Goal: Task Accomplishment & Management: Complete application form

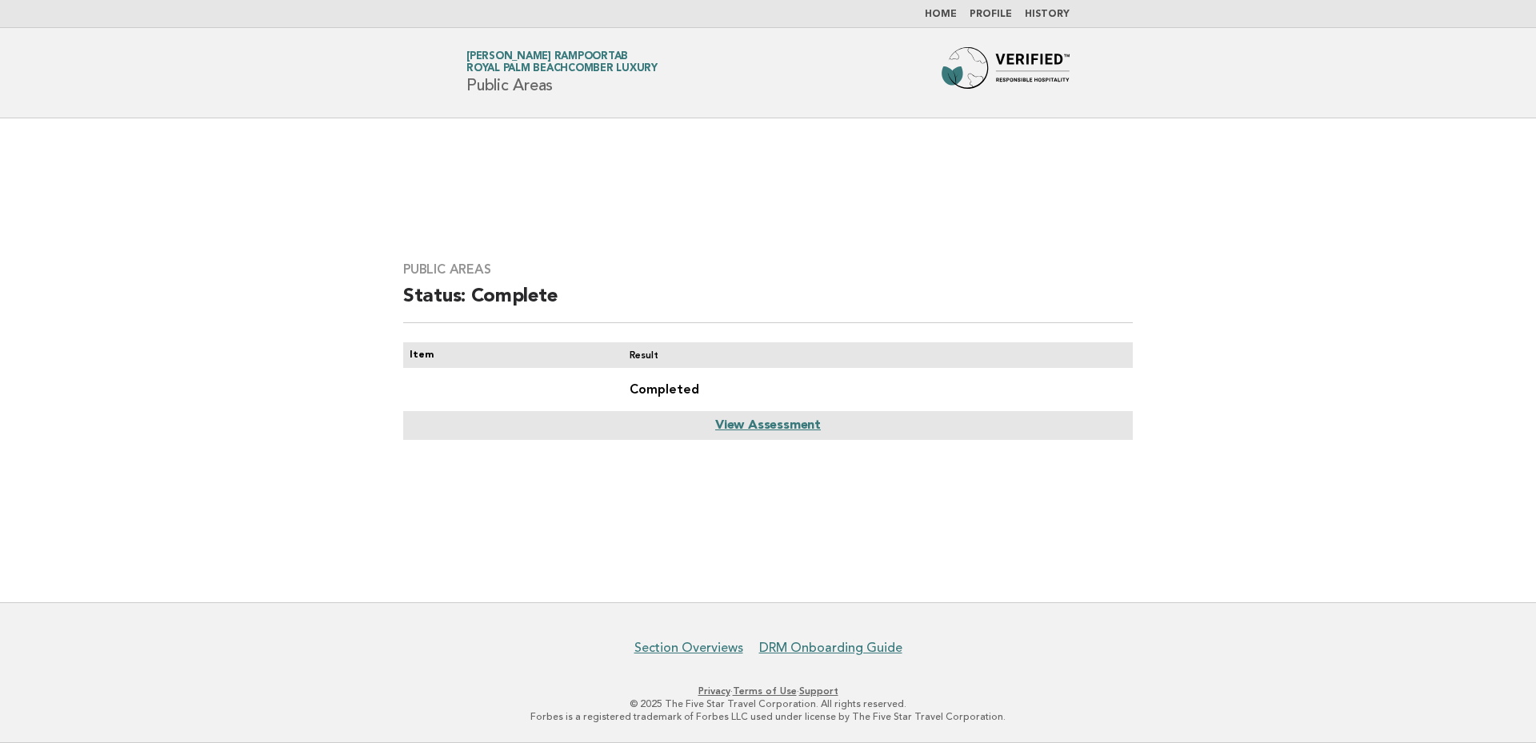
click at [945, 14] on link "Home" at bounding box center [941, 15] width 32 height 10
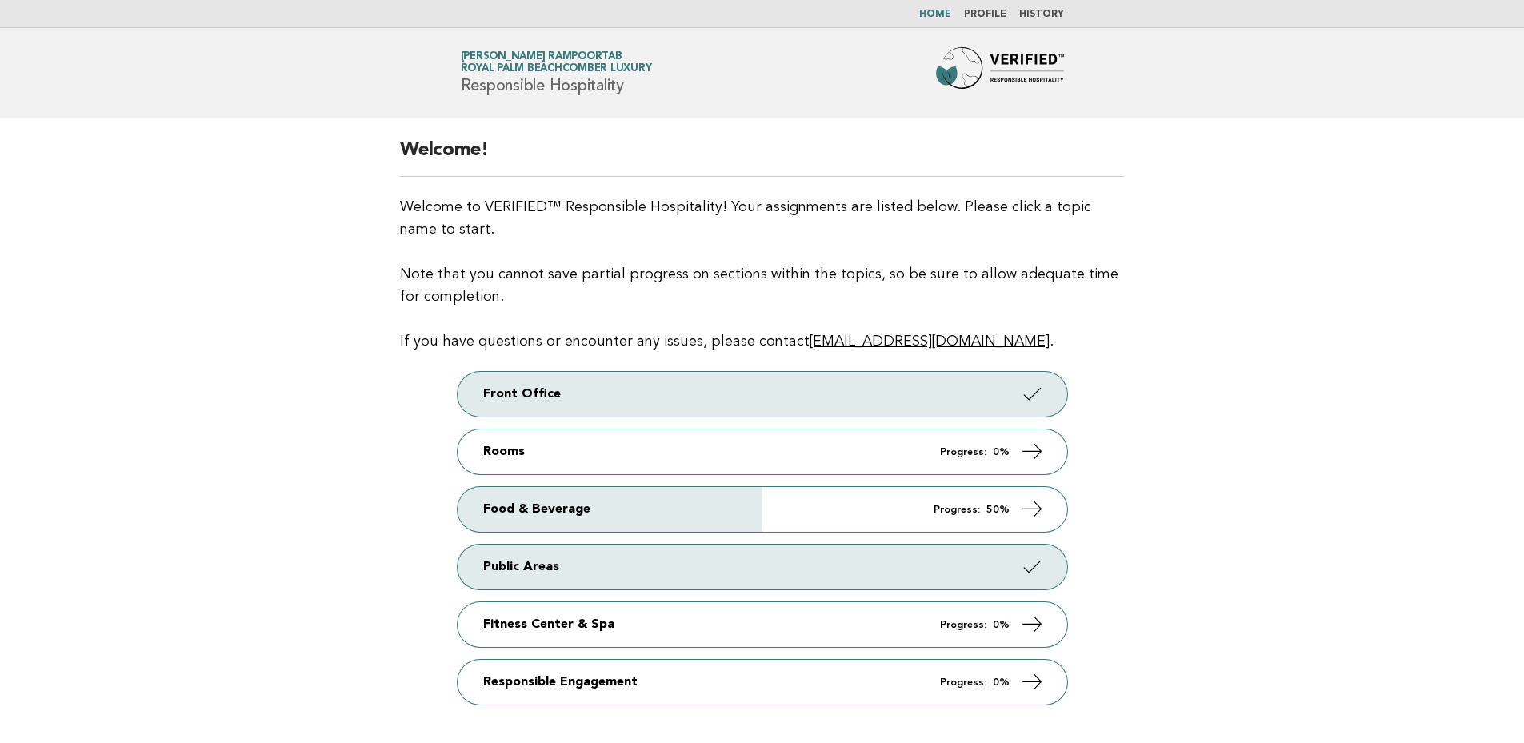
scroll to position [106, 0]
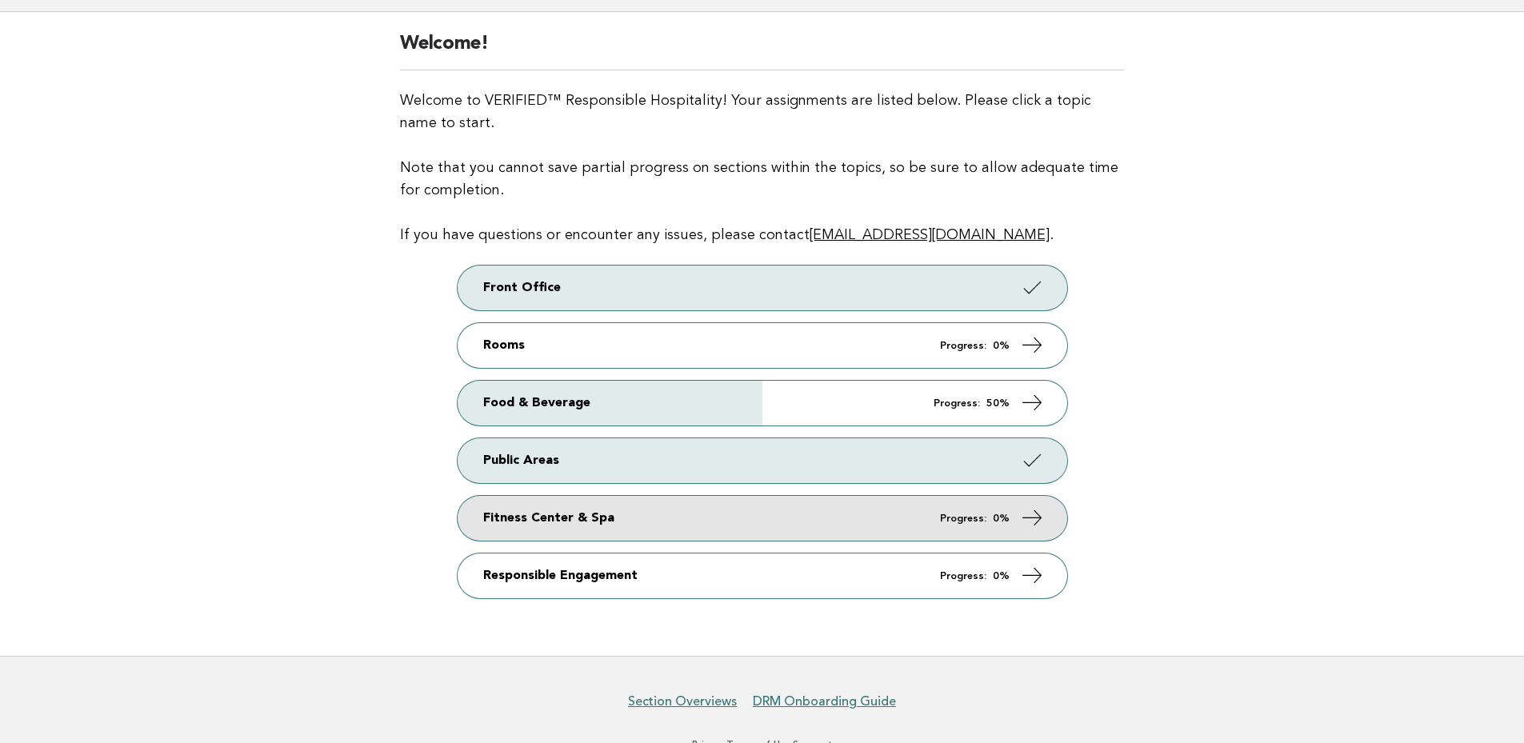
click at [942, 525] on link "Fitness Center & Spa Progress: 0%" at bounding box center [763, 518] width 610 height 45
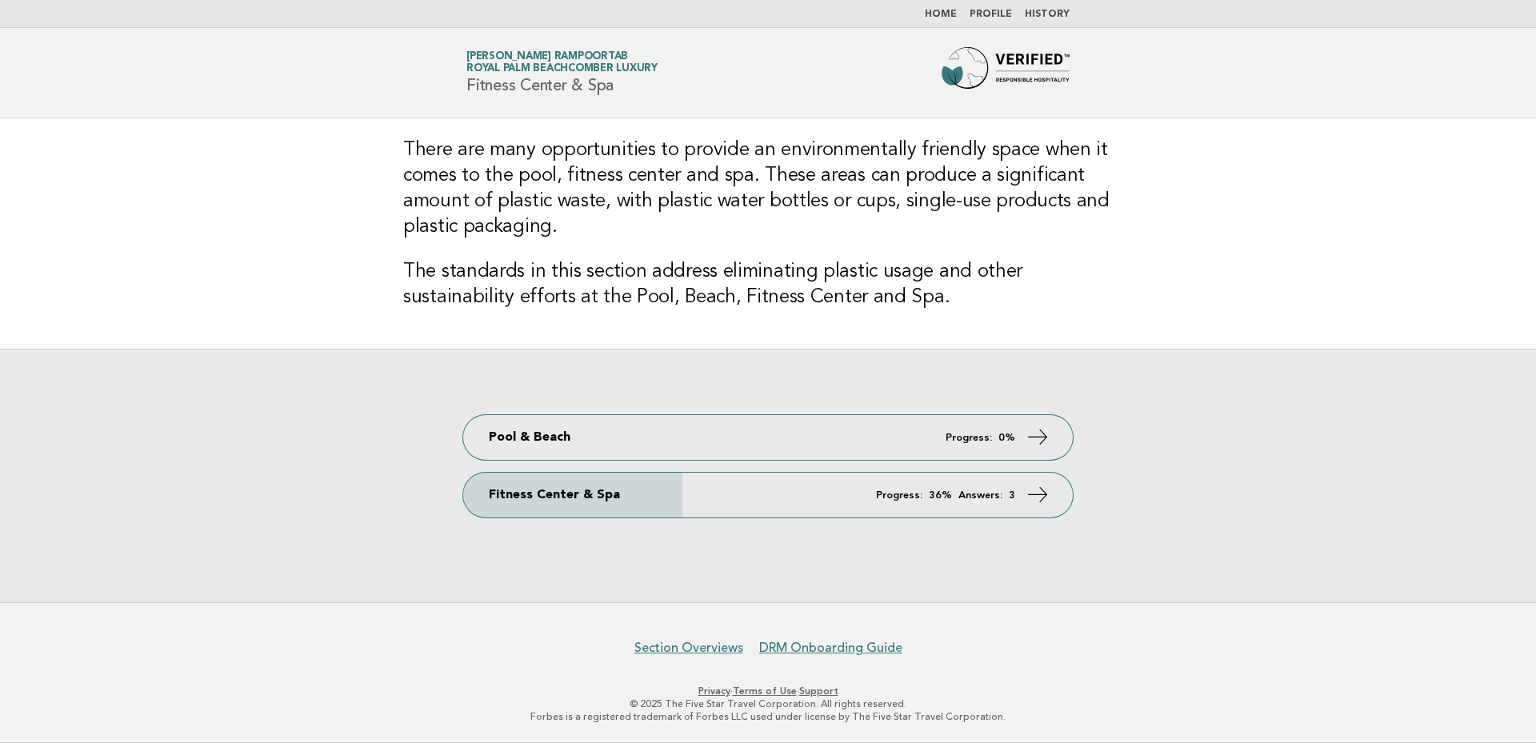
click at [1028, 519] on div "Pool & Beach Progress: 0% Fitness Center & Spa Progress: 36% Answers: 3" at bounding box center [768, 476] width 1536 height 254
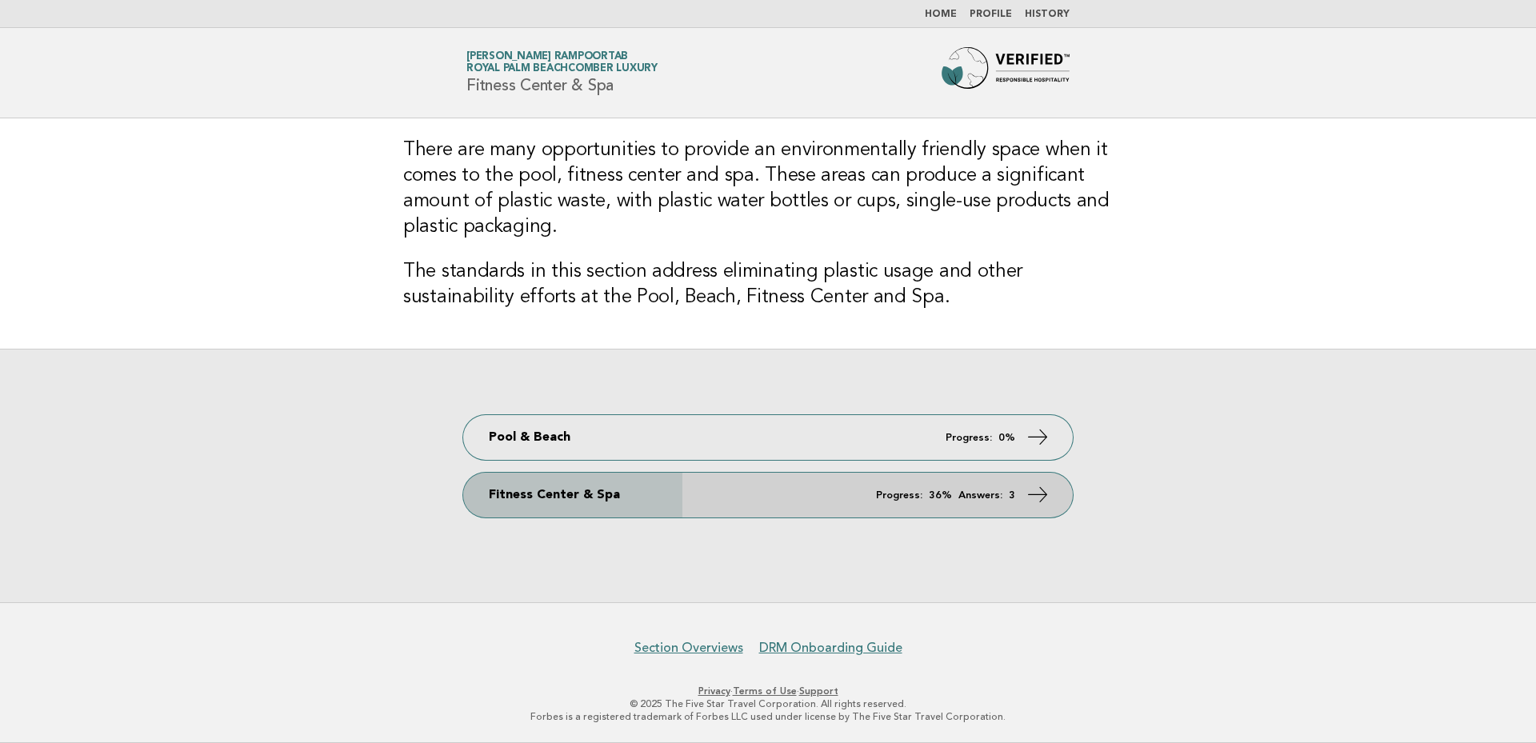
click at [1024, 494] on link "Fitness Center & Spa Progress: 36% Answers: 3" at bounding box center [768, 495] width 610 height 45
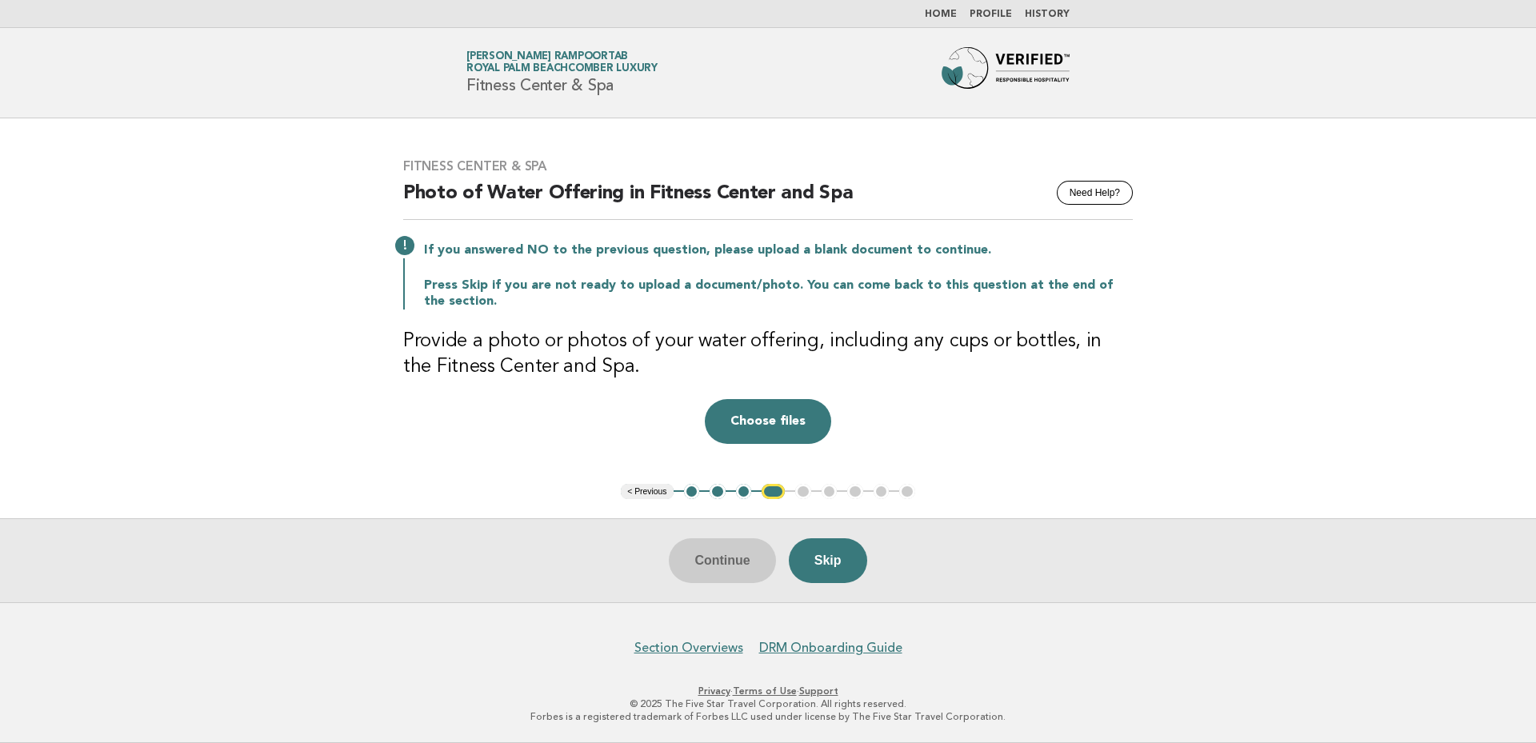
click at [690, 496] on button "1" at bounding box center [692, 492] width 16 height 16
click at [696, 490] on button "1" at bounding box center [692, 492] width 16 height 16
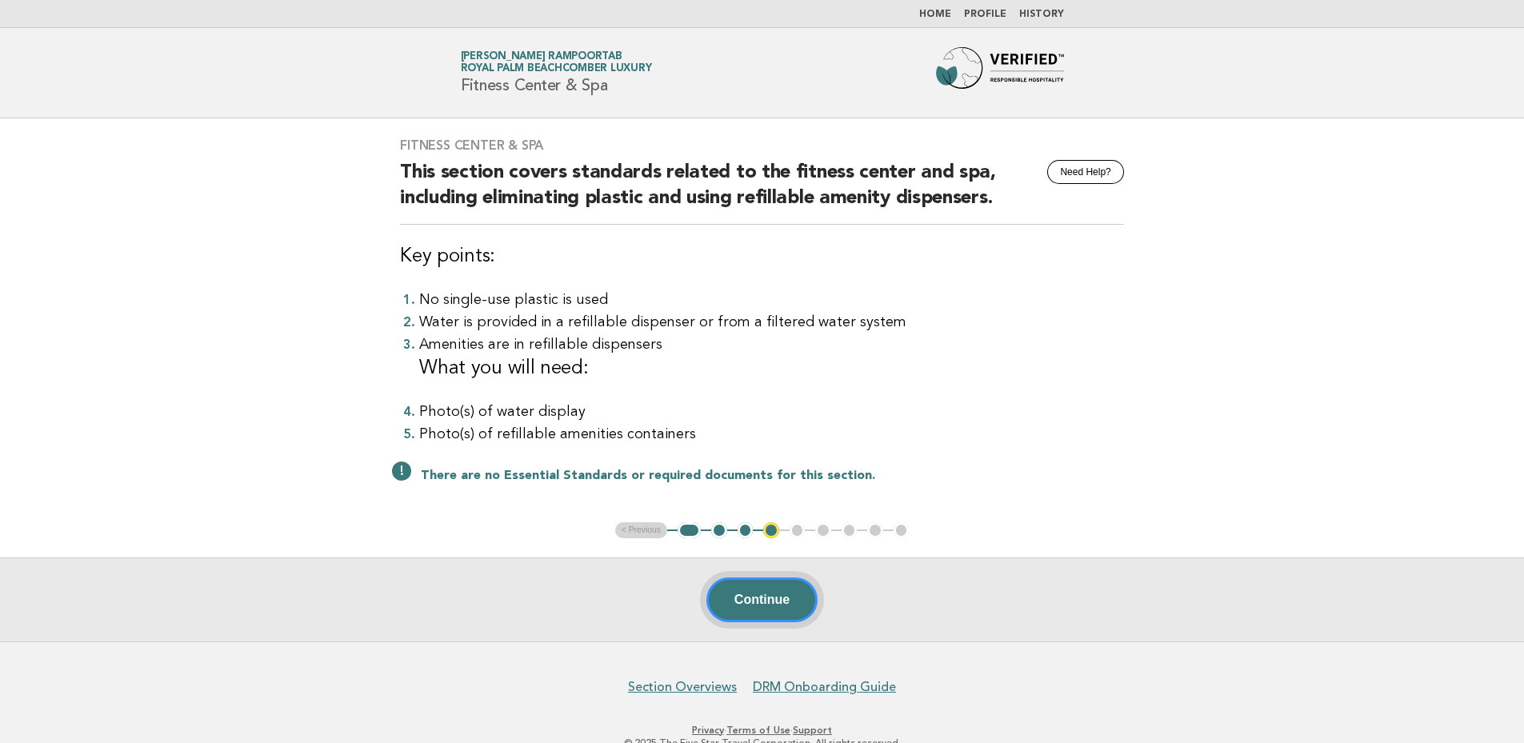
click at [771, 592] on button "Continue" at bounding box center [761, 600] width 111 height 45
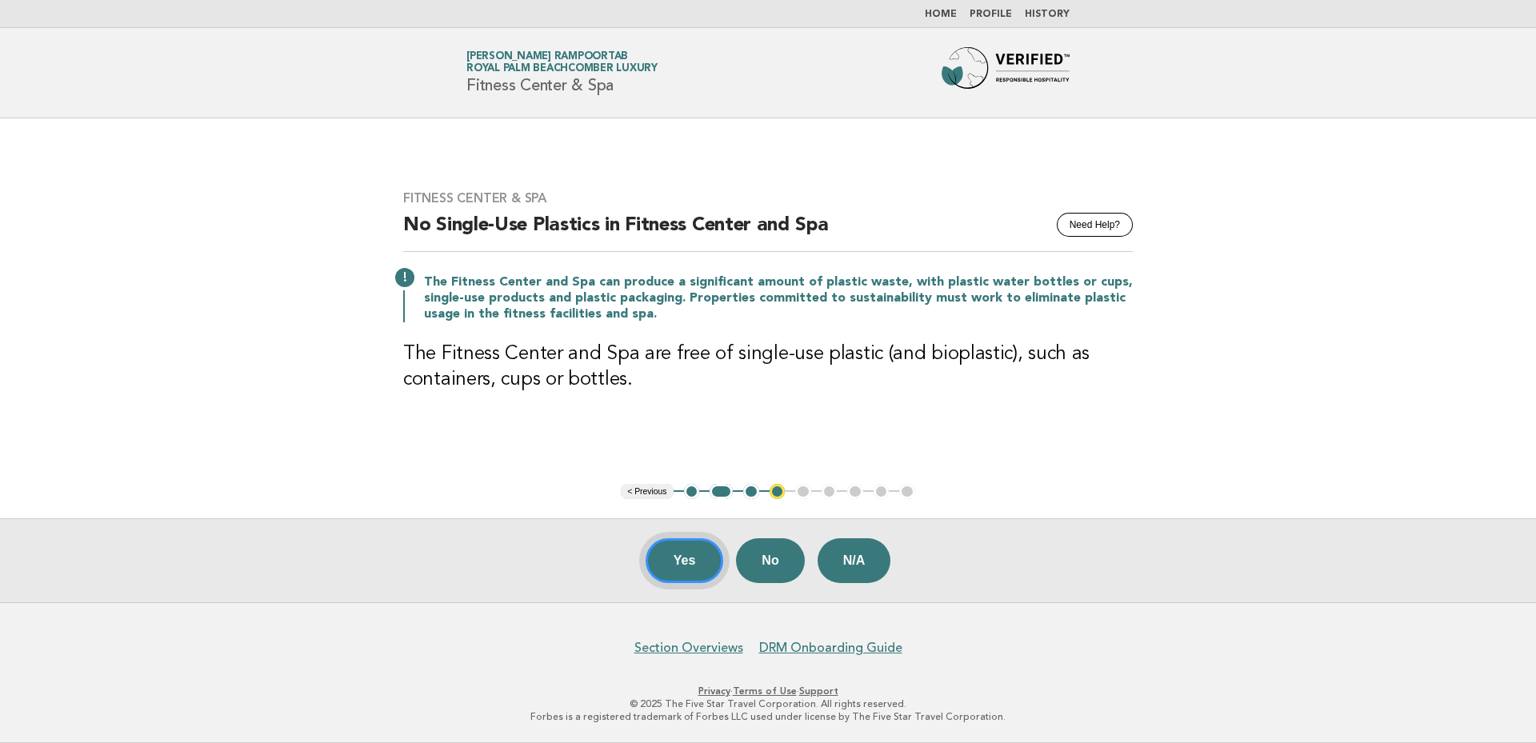
click at [666, 564] on button "Yes" at bounding box center [685, 560] width 78 height 45
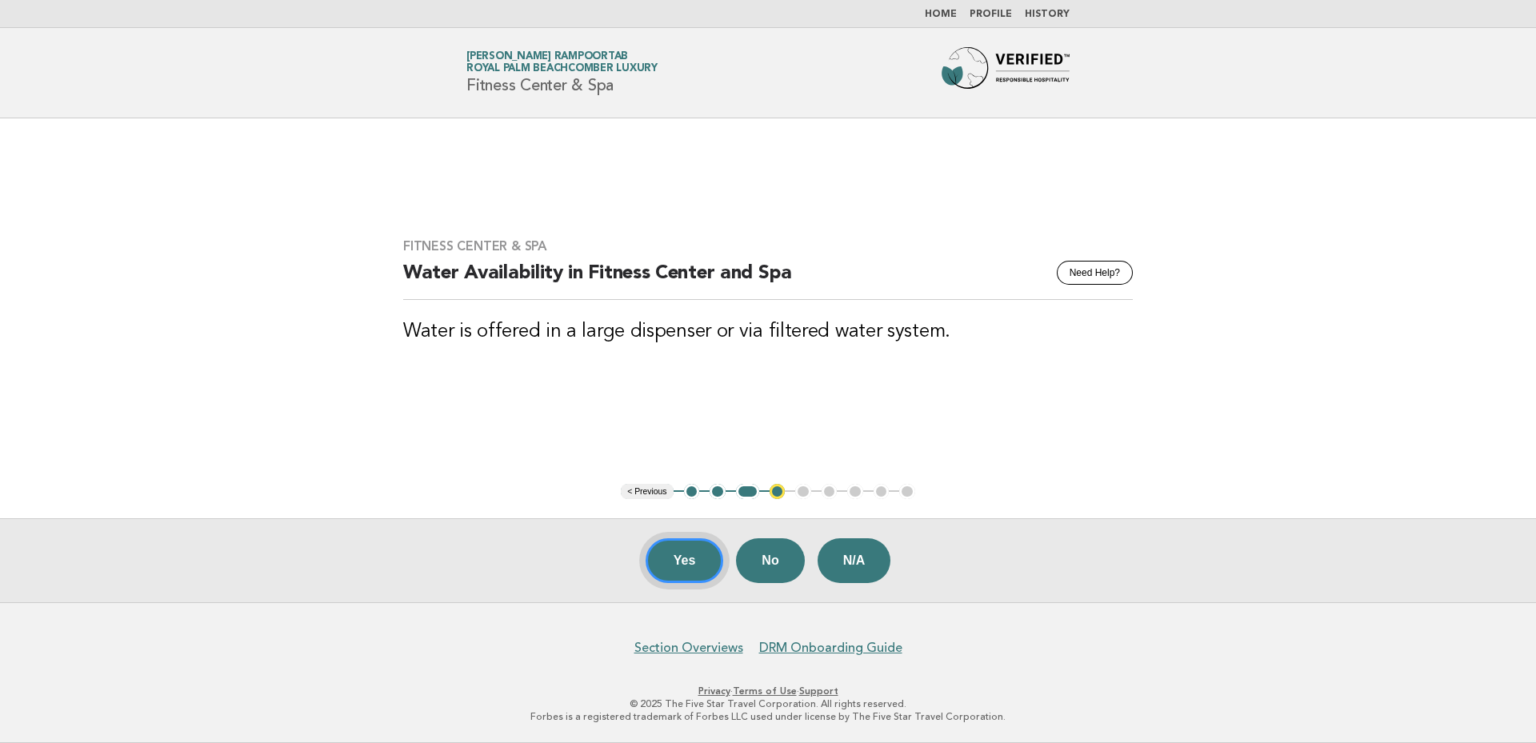
click at [683, 563] on button "Yes" at bounding box center [685, 560] width 78 height 45
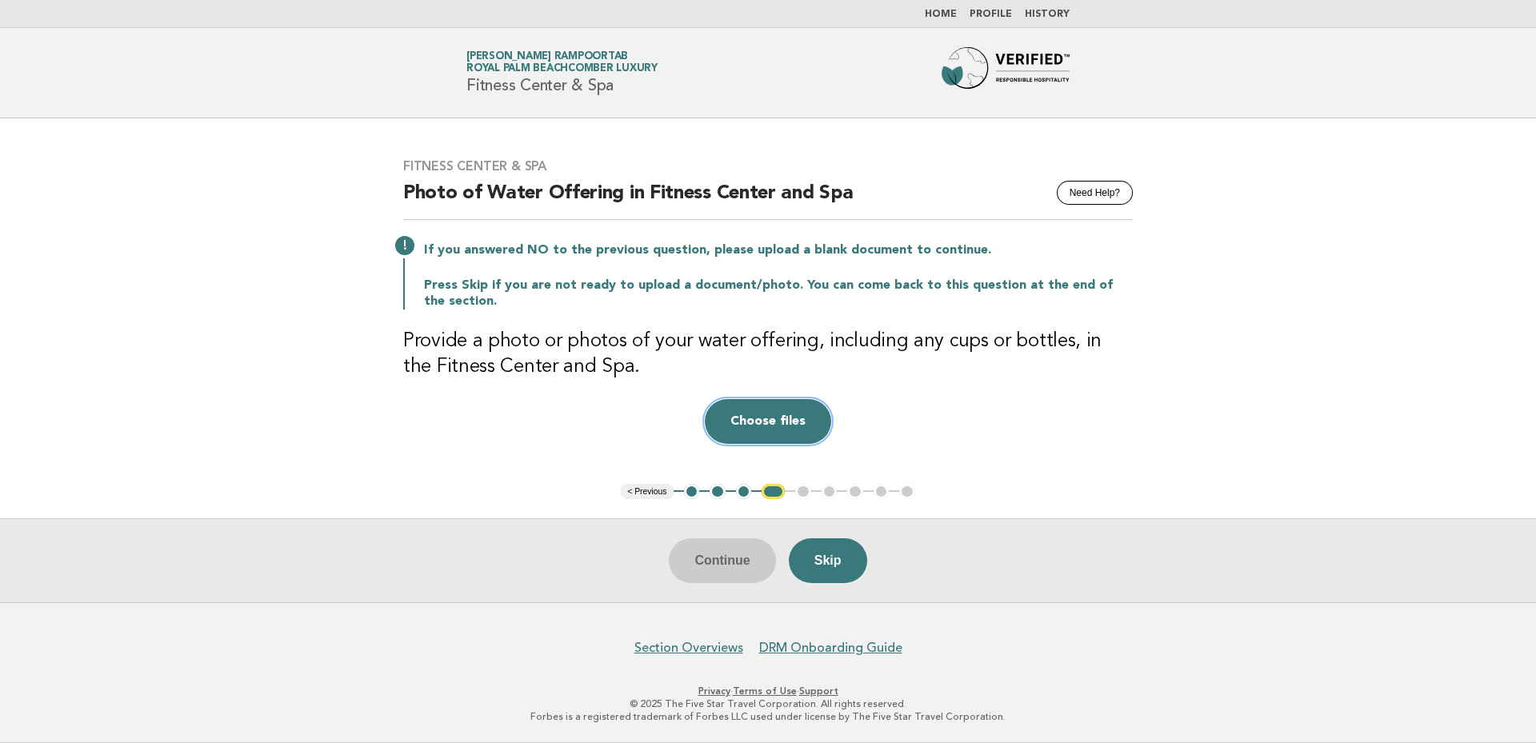
click at [747, 415] on button "Choose files" at bounding box center [768, 421] width 126 height 45
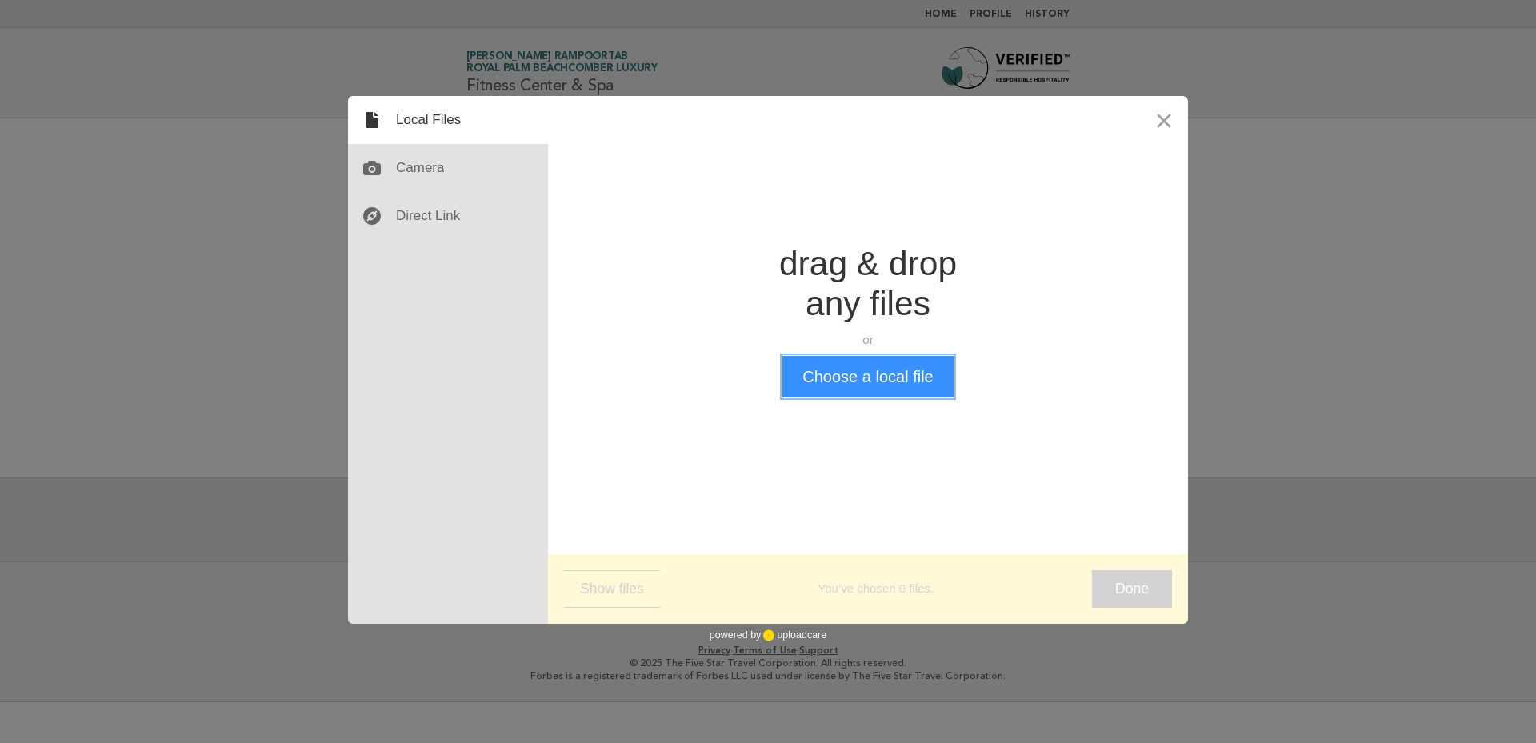
click at [935, 368] on button "Choose a local file" at bounding box center [867, 377] width 170 height 42
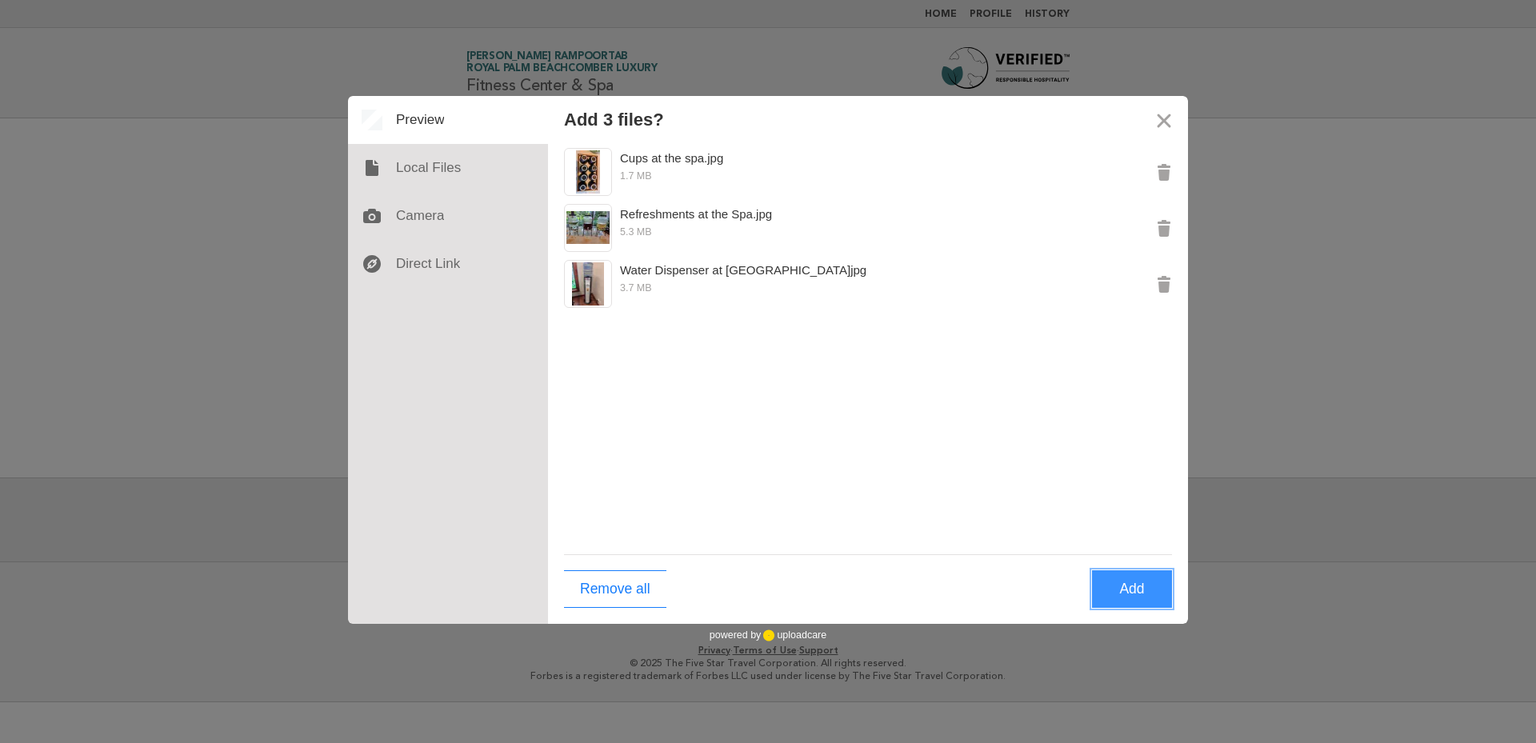
click at [1148, 592] on button "Add" at bounding box center [1132, 589] width 80 height 38
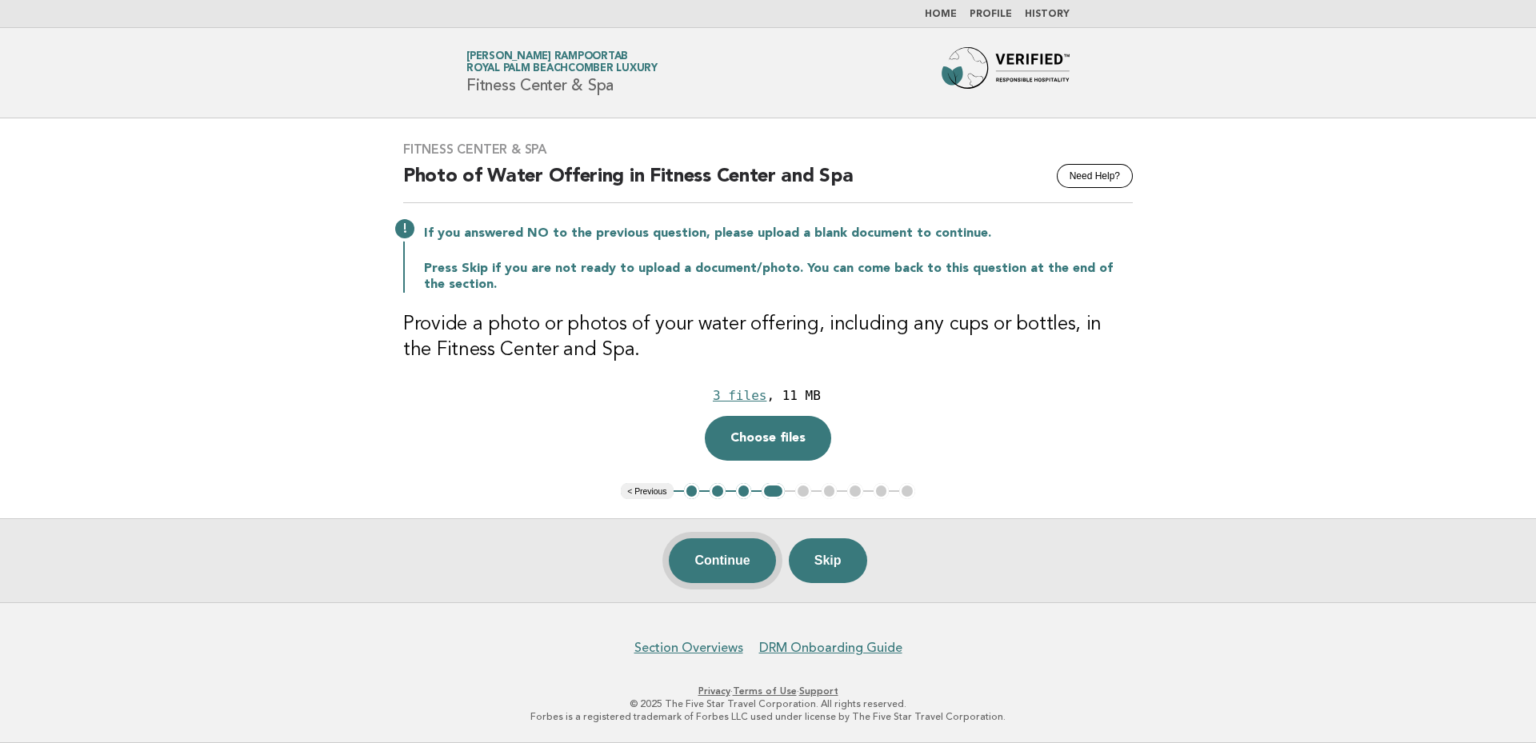
click at [726, 563] on button "Continue" at bounding box center [722, 560] width 106 height 45
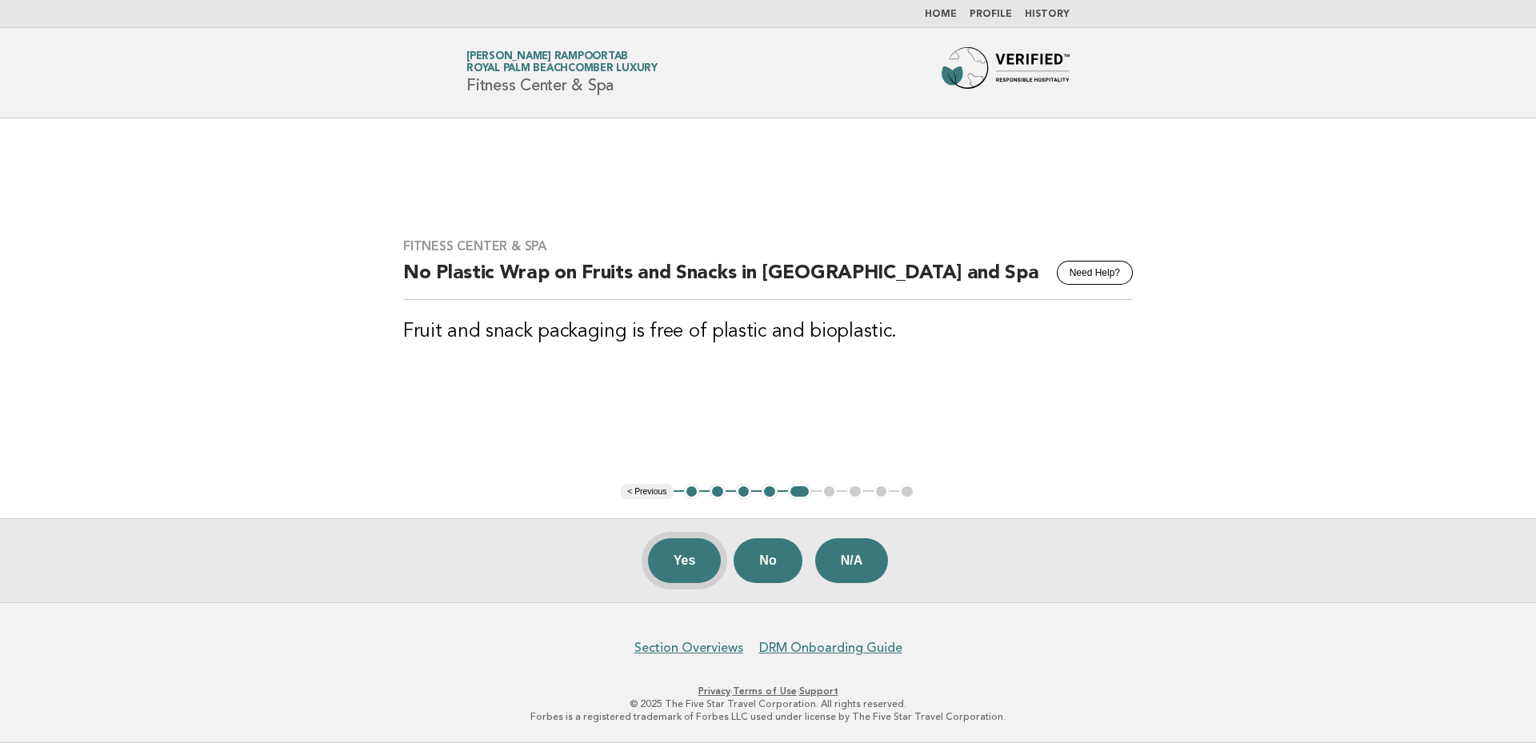
click at [676, 562] on button "Yes" at bounding box center [685, 560] width 74 height 45
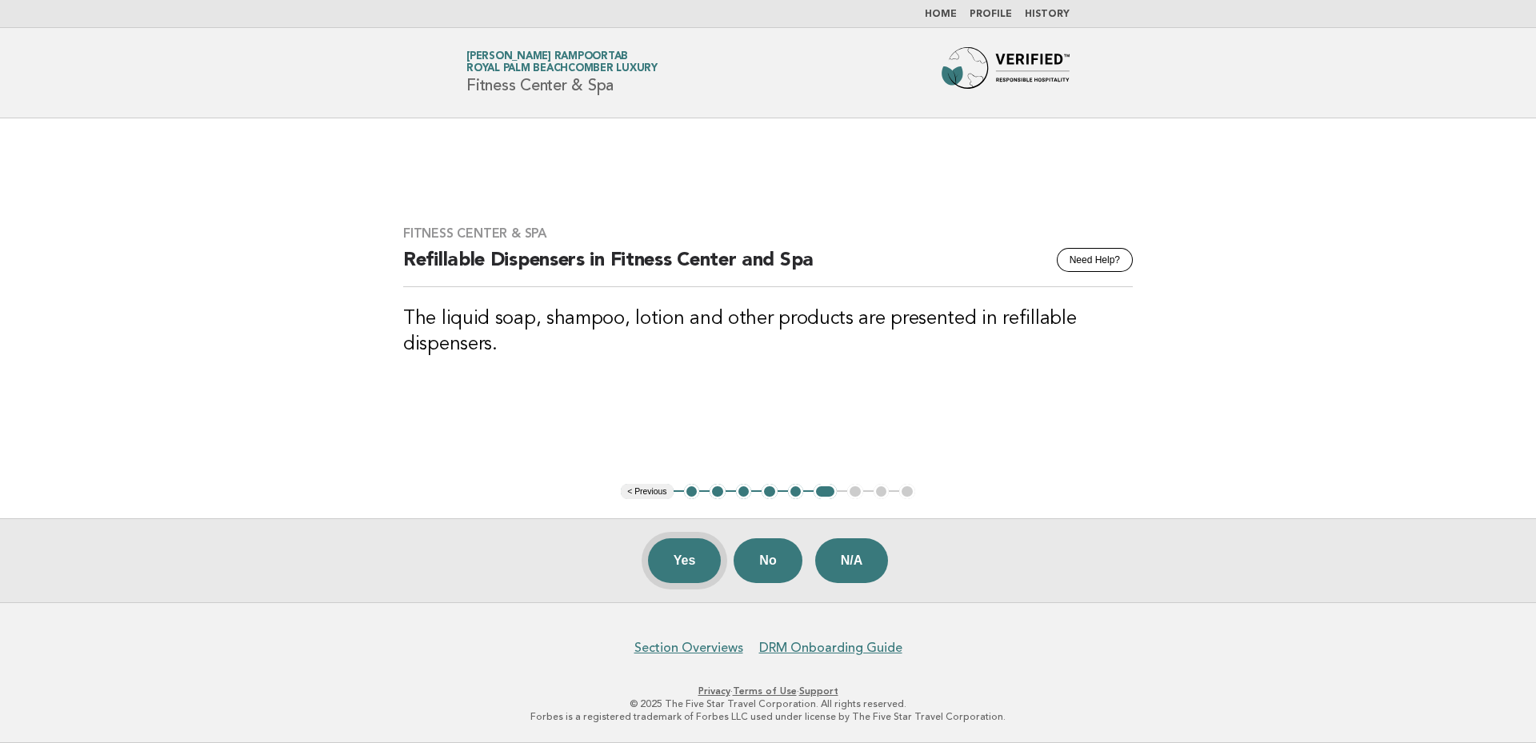
click at [682, 557] on button "Yes" at bounding box center [685, 560] width 74 height 45
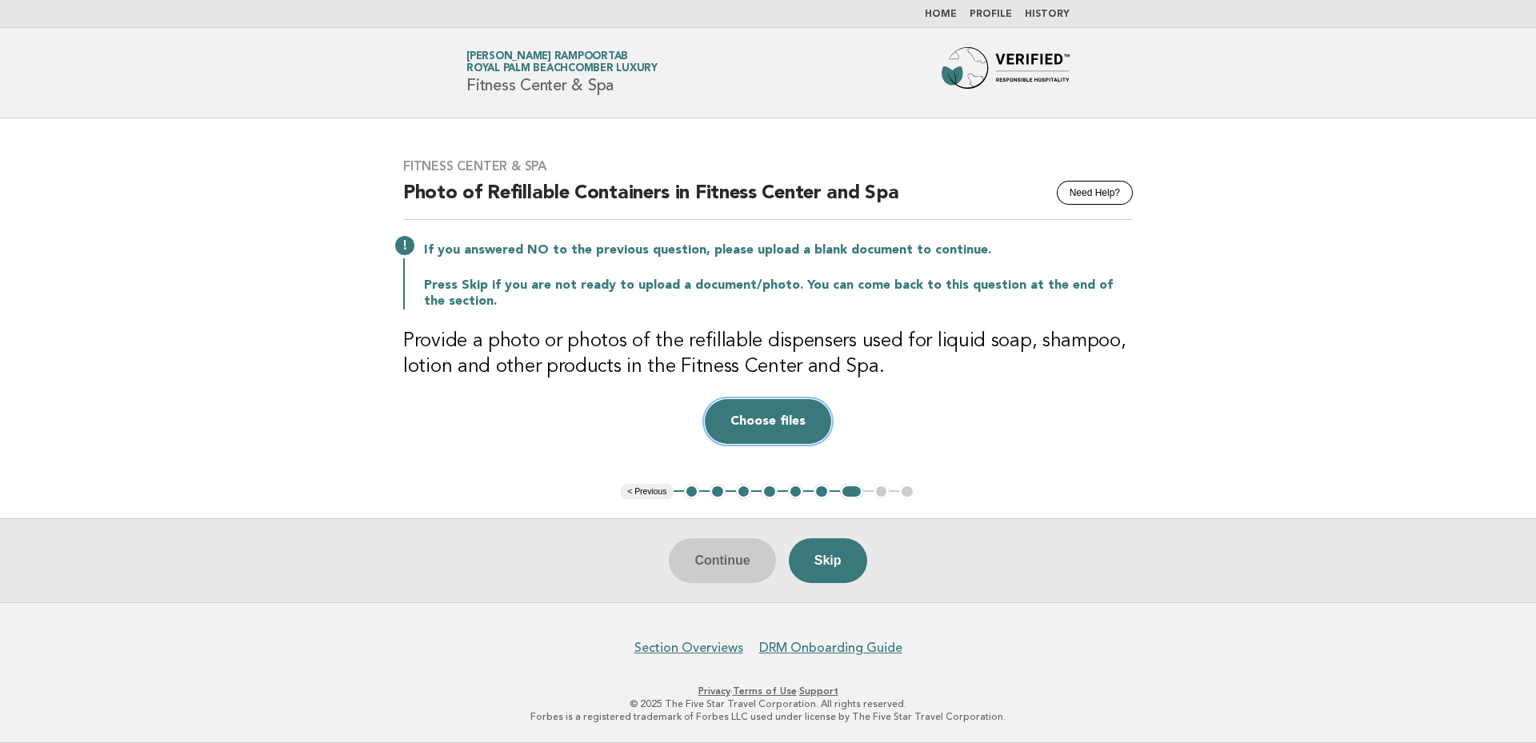
click at [805, 414] on button "Choose files" at bounding box center [768, 421] width 126 height 45
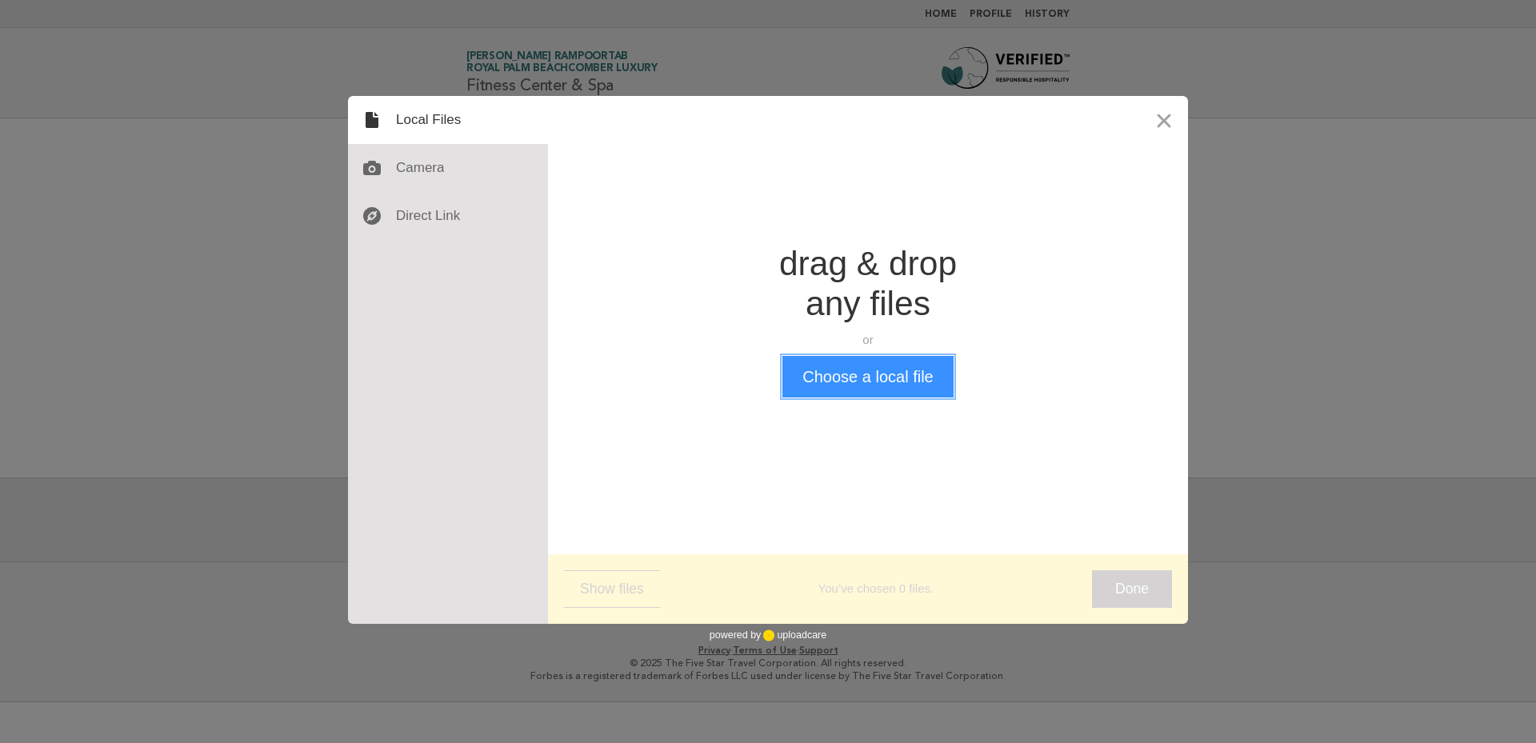
click at [838, 360] on button "Choose a local file" at bounding box center [867, 377] width 170 height 42
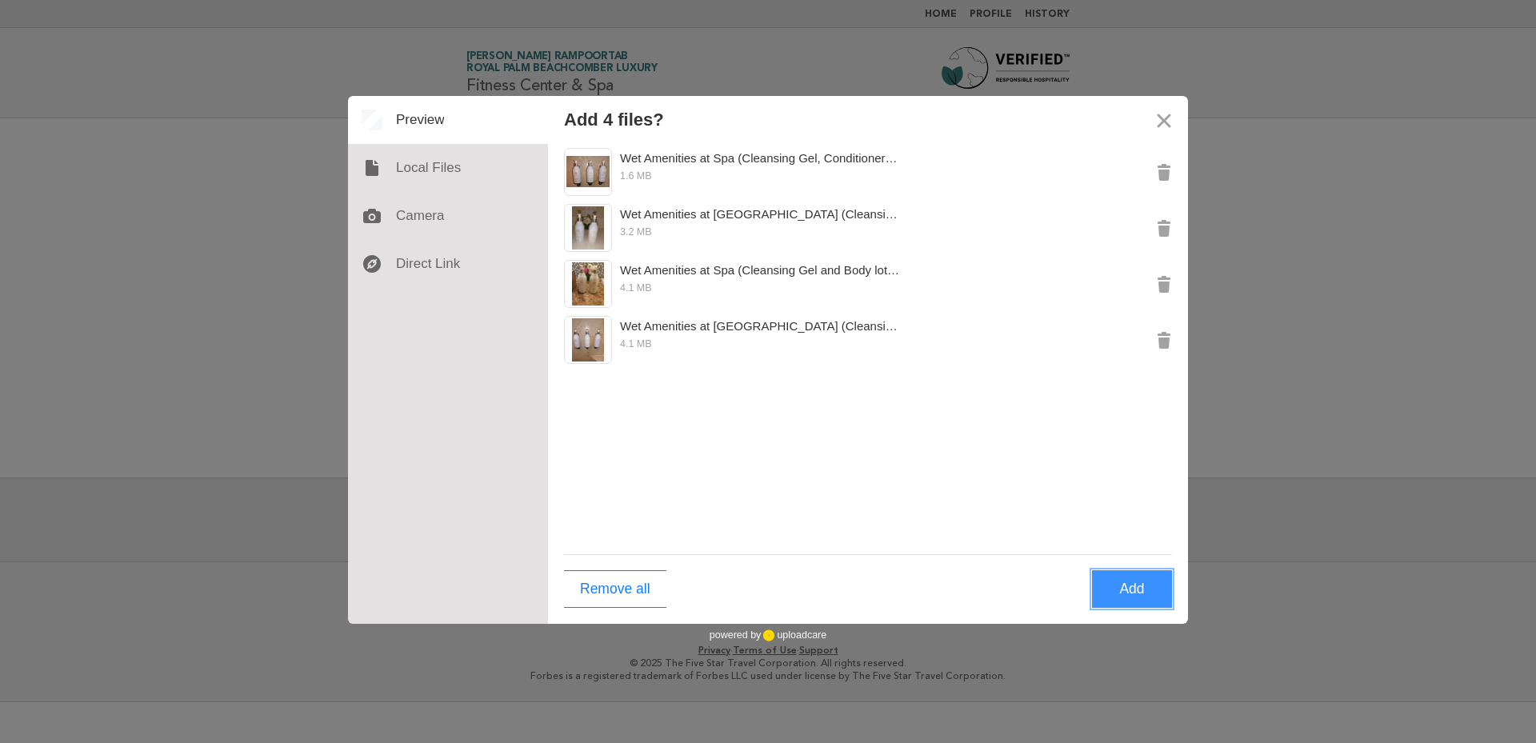
click at [1139, 591] on button "Add" at bounding box center [1132, 589] width 80 height 38
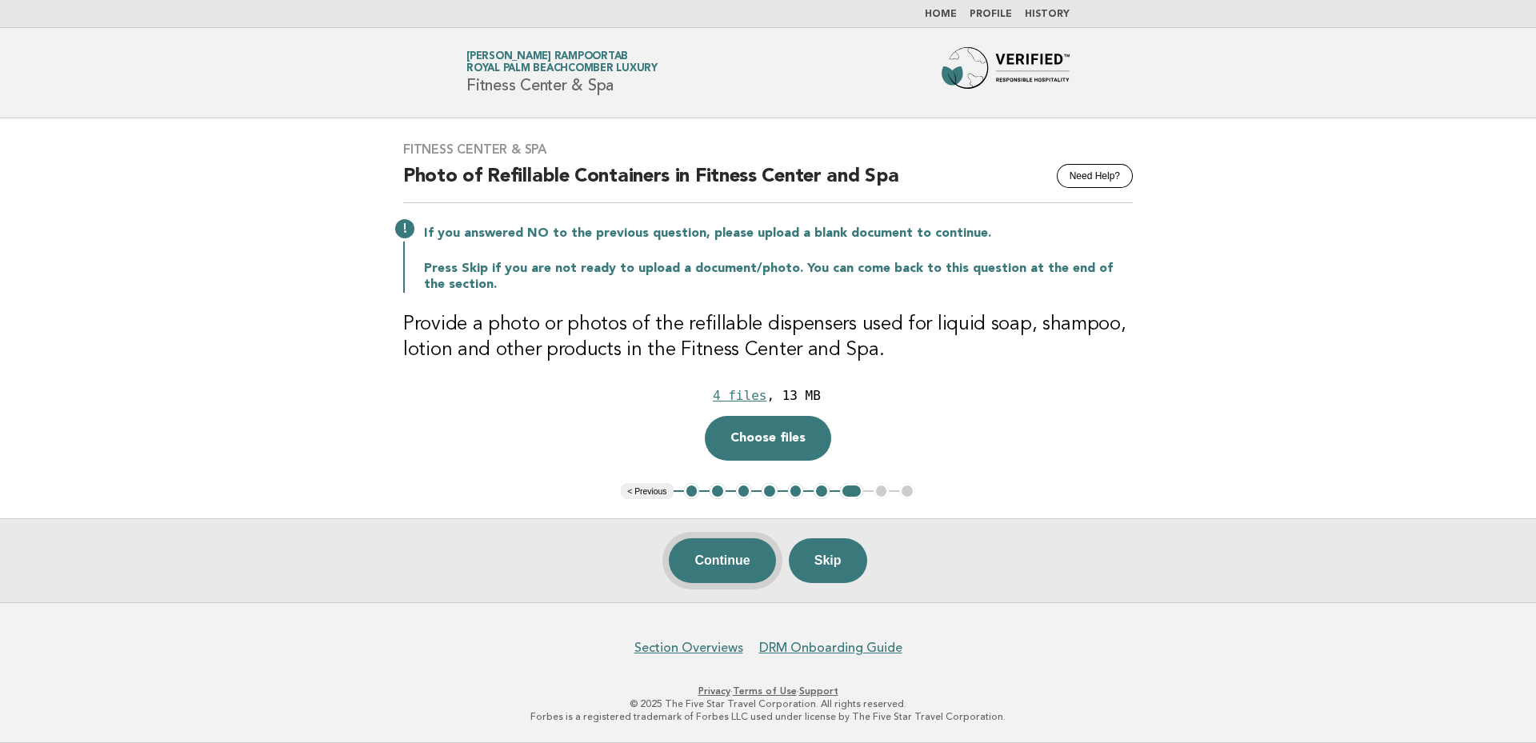
click at [737, 563] on button "Continue" at bounding box center [722, 560] width 106 height 45
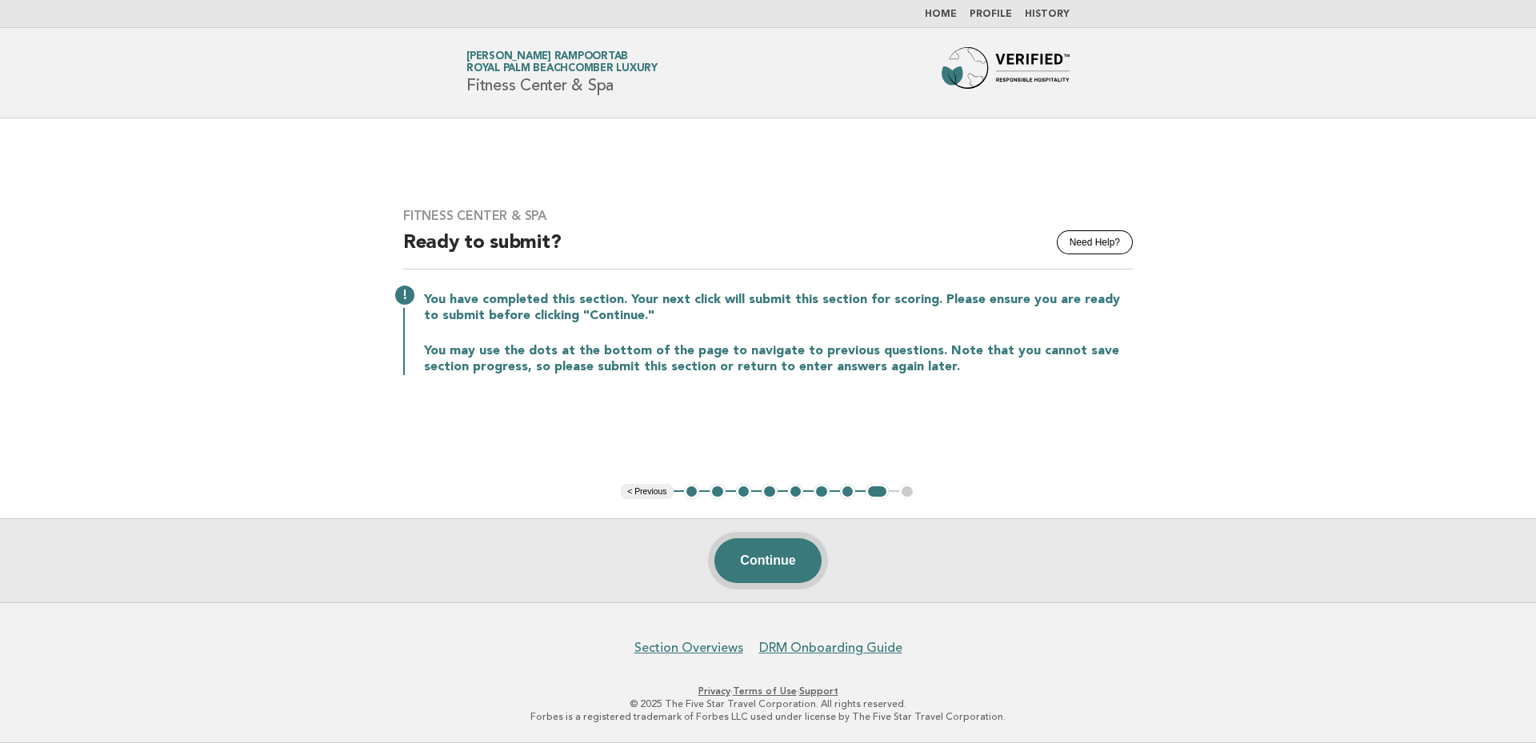
click at [790, 558] on button "Continue" at bounding box center [767, 560] width 106 height 45
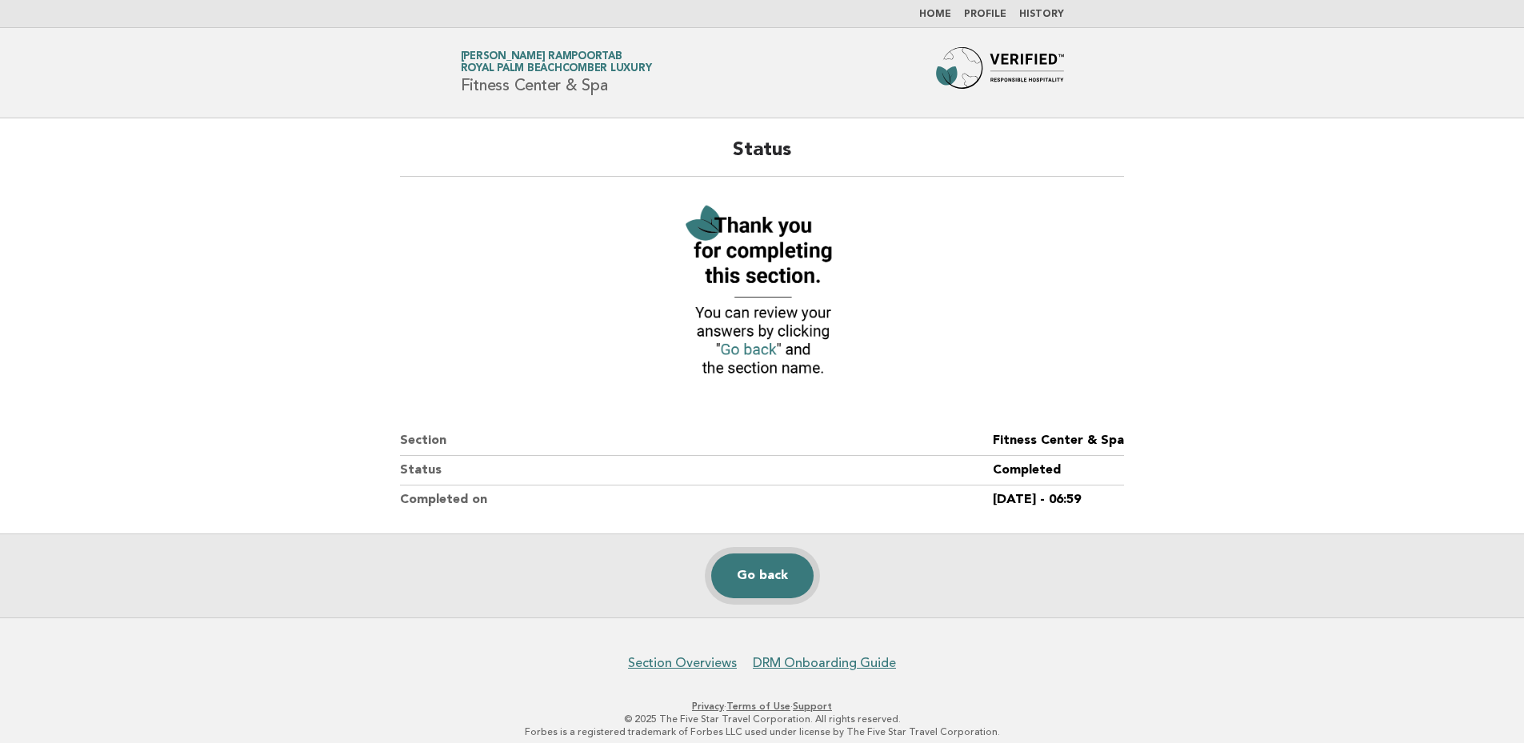
click at [771, 574] on link "Go back" at bounding box center [762, 576] width 102 height 45
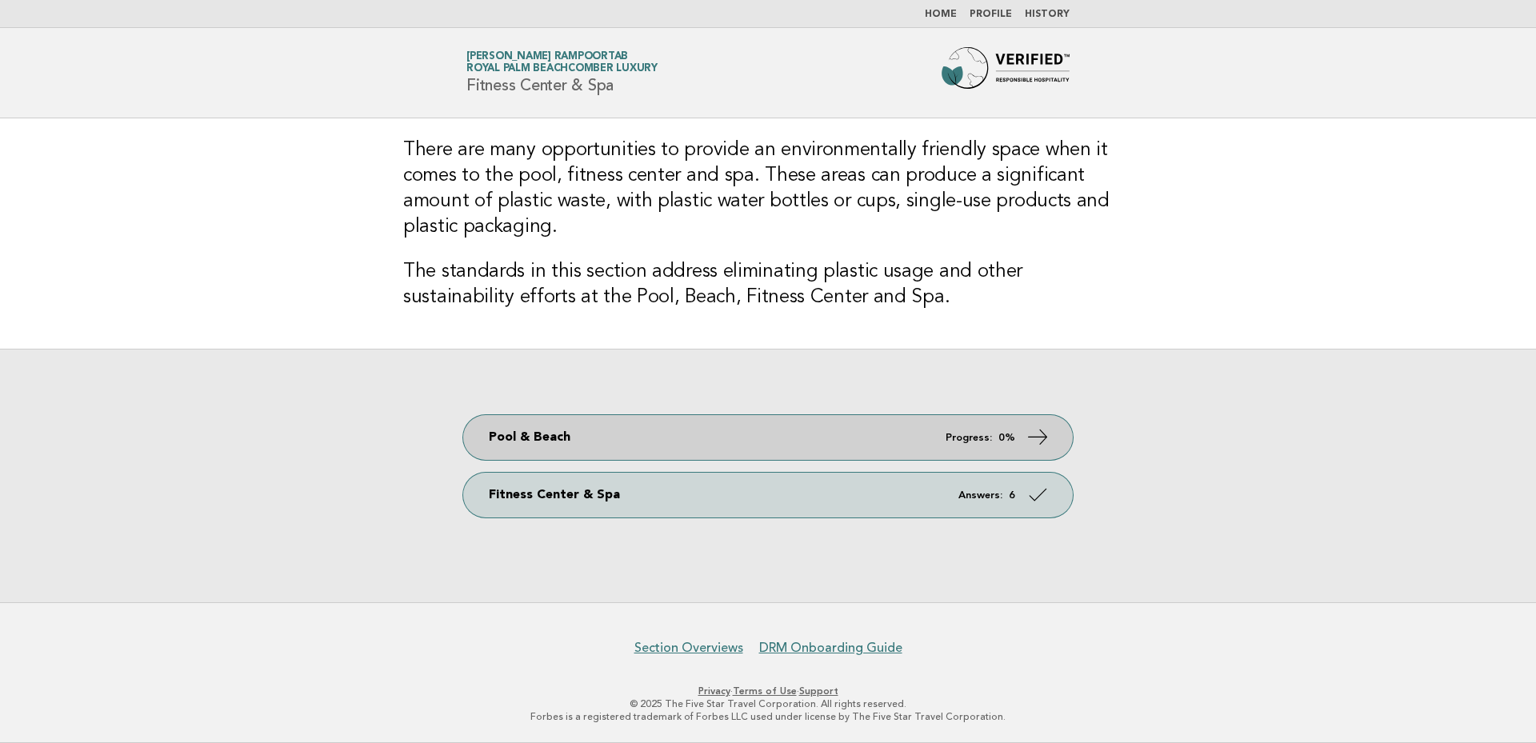
click at [1043, 435] on icon at bounding box center [1038, 437] width 23 height 23
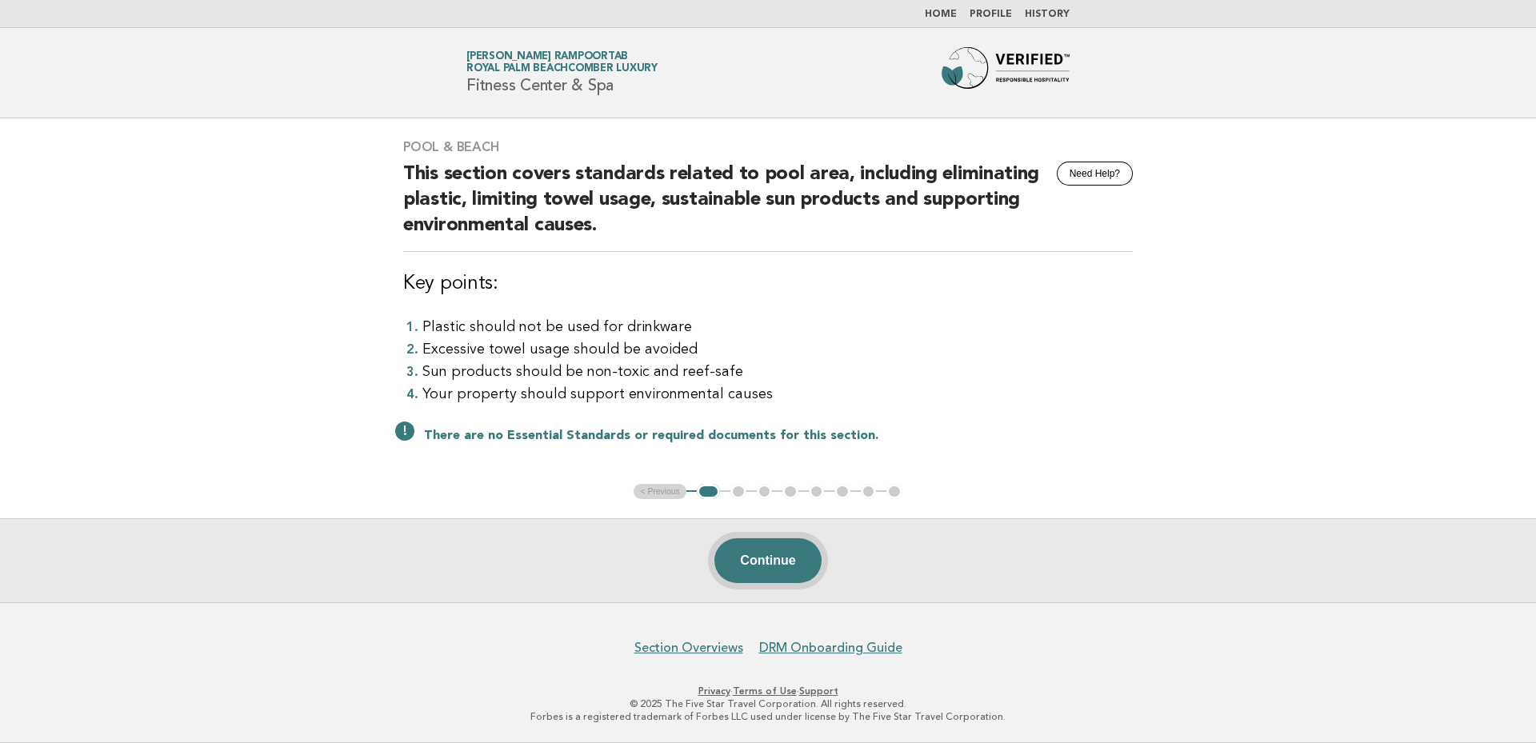
click at [784, 558] on button "Continue" at bounding box center [767, 560] width 106 height 45
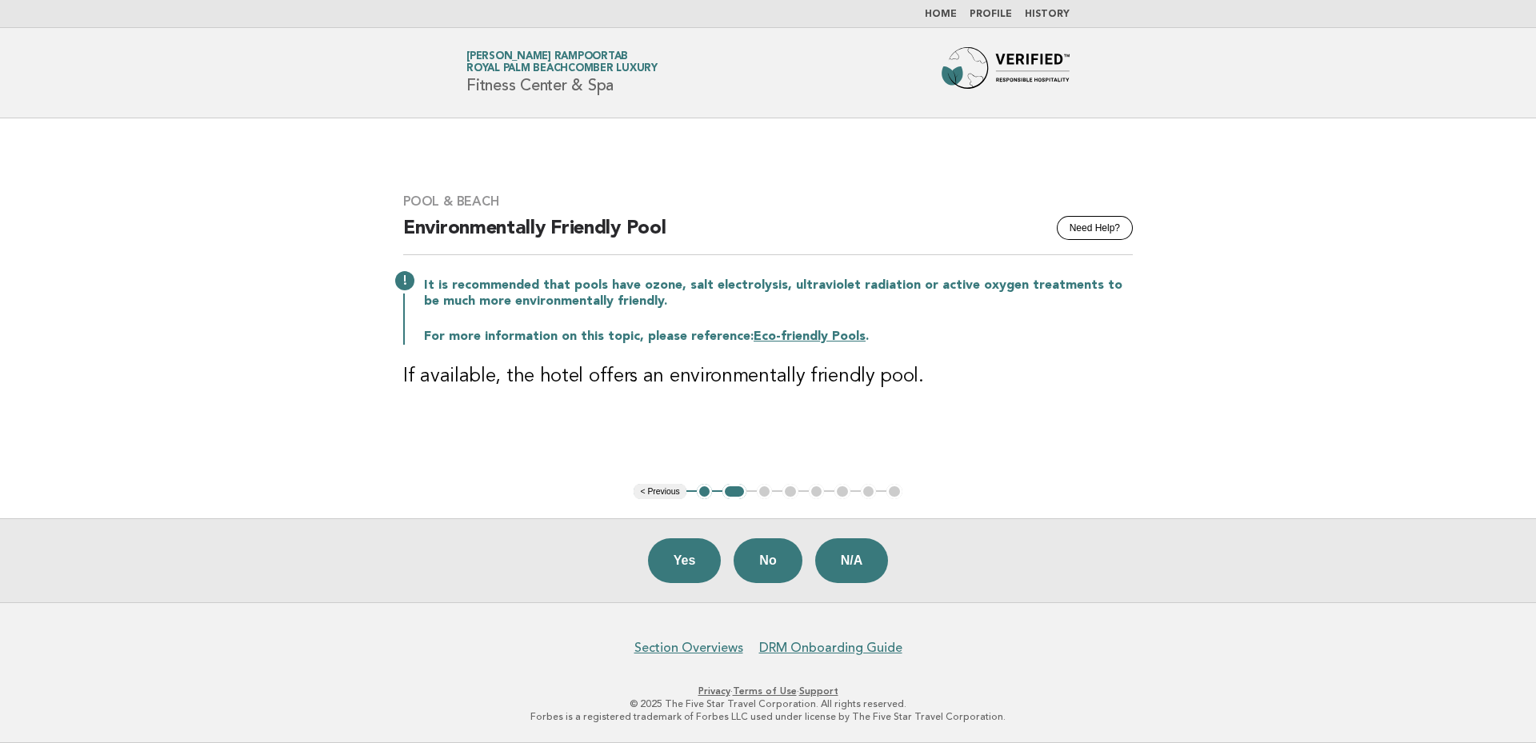
click at [803, 338] on link "Eco-friendly Pools" at bounding box center [810, 336] width 112 height 13
click at [768, 495] on ul "< Previous 1 2 3 4 5 6 7 8" at bounding box center [768, 492] width 268 height 16
click at [863, 553] on button "N/A" at bounding box center [852, 560] width 74 height 45
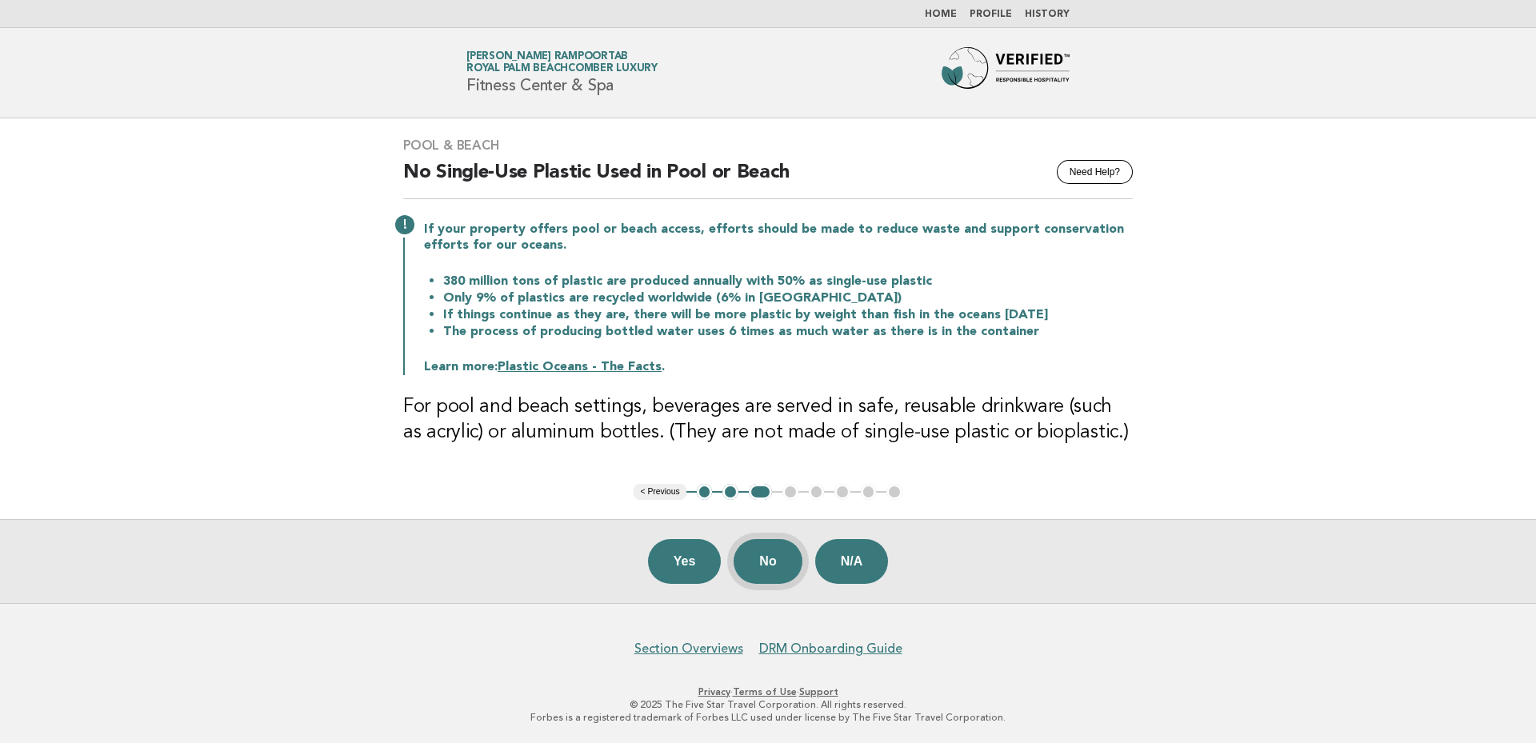
click at [782, 557] on button "No" at bounding box center [768, 561] width 68 height 45
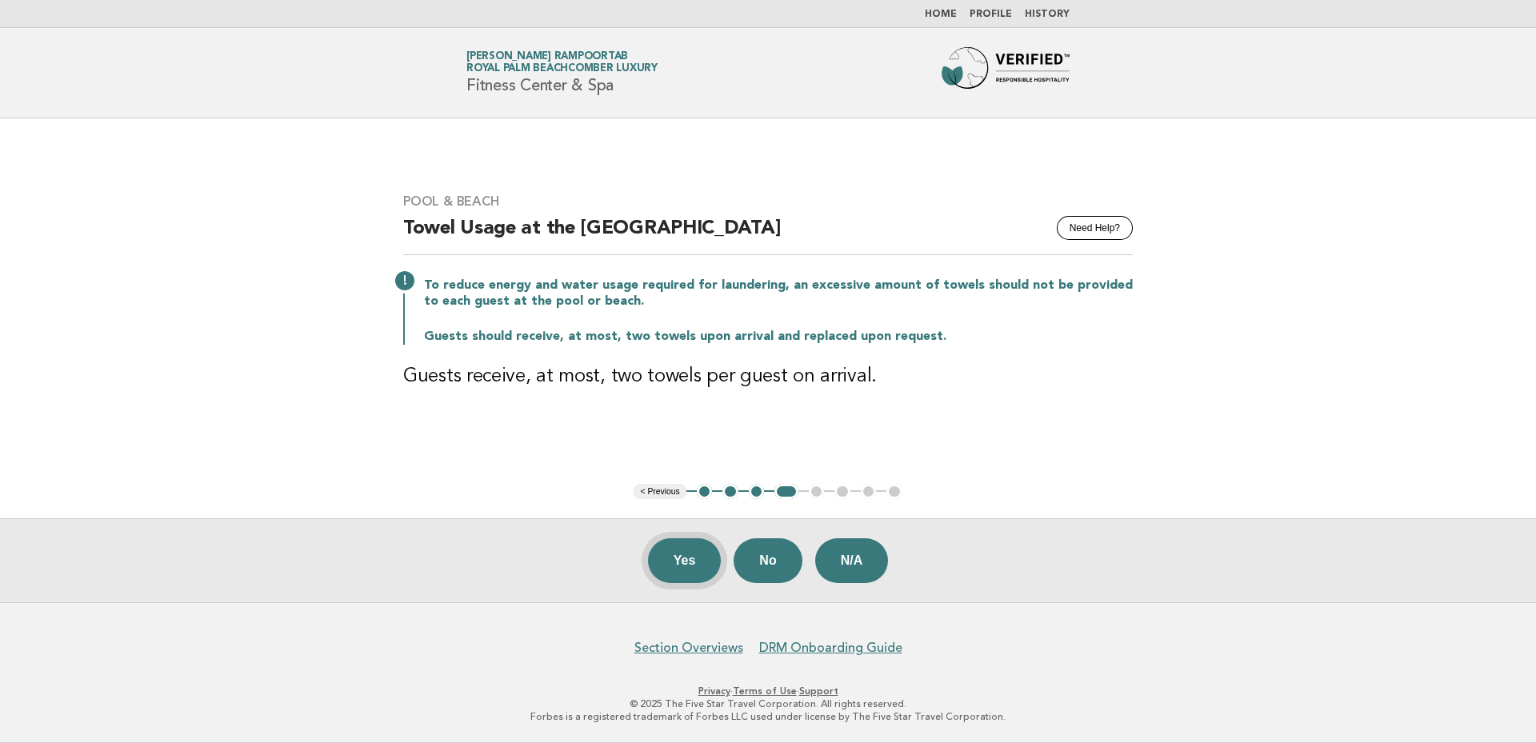
click at [687, 556] on button "Yes" at bounding box center [685, 560] width 74 height 45
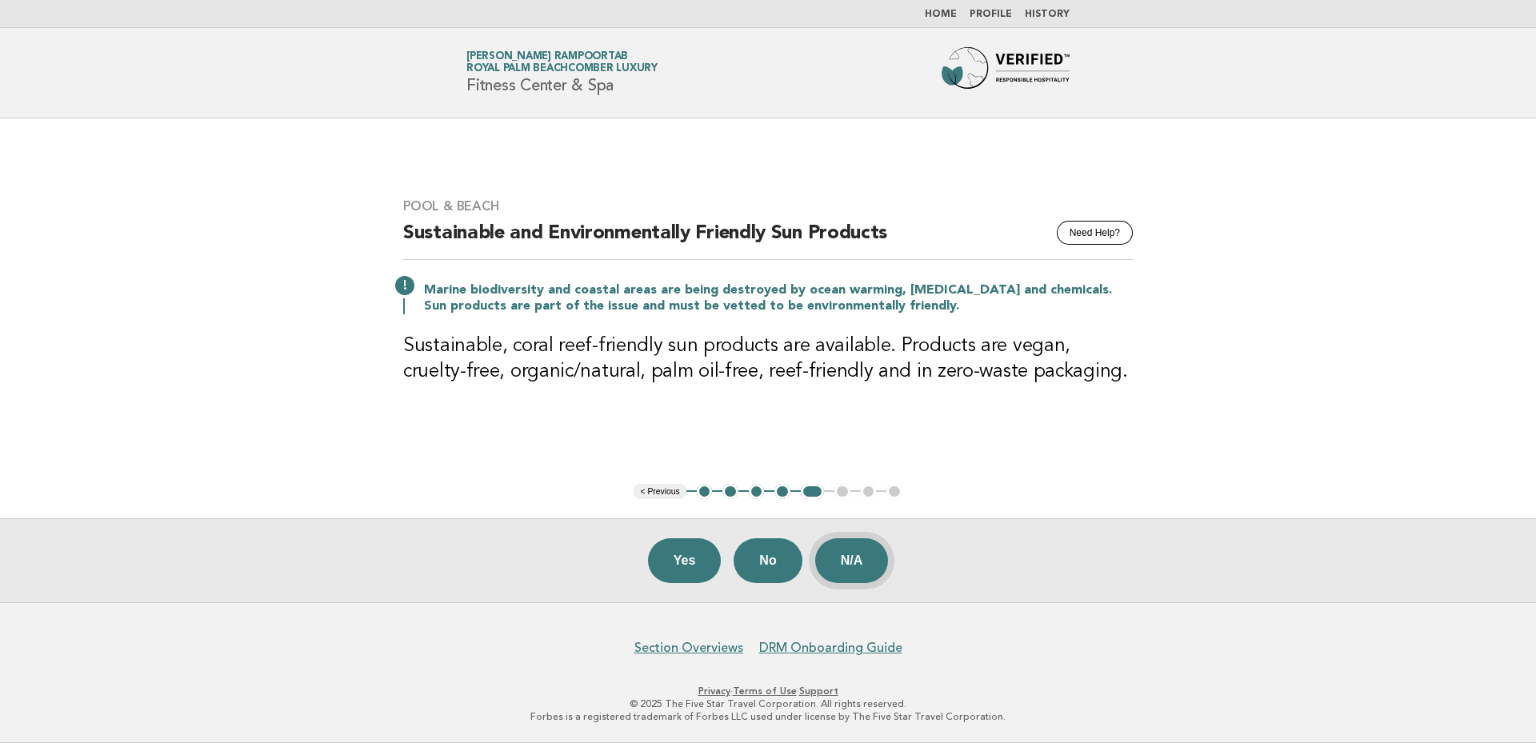
click at [862, 565] on button "N/A" at bounding box center [852, 560] width 74 height 45
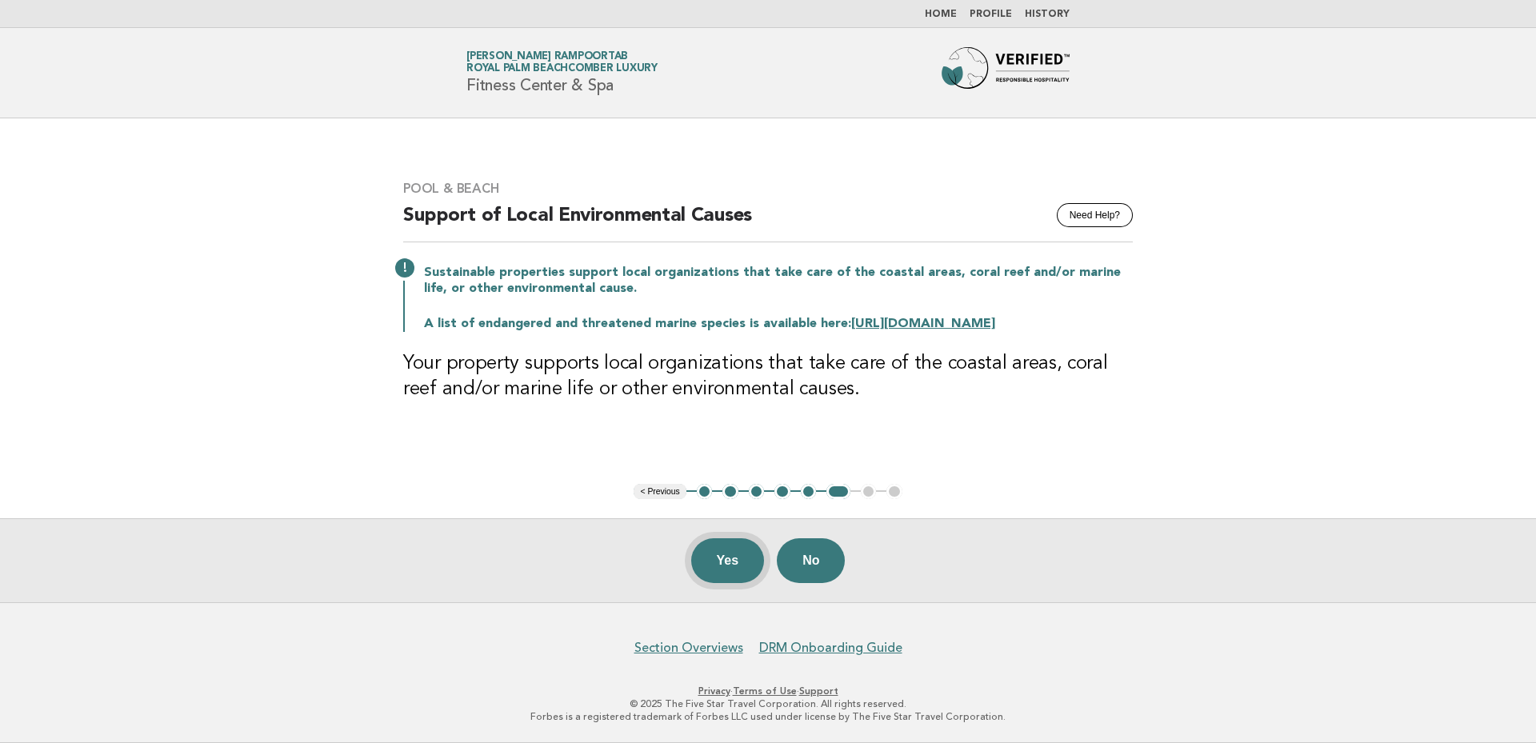
click at [712, 558] on button "Yes" at bounding box center [728, 560] width 74 height 45
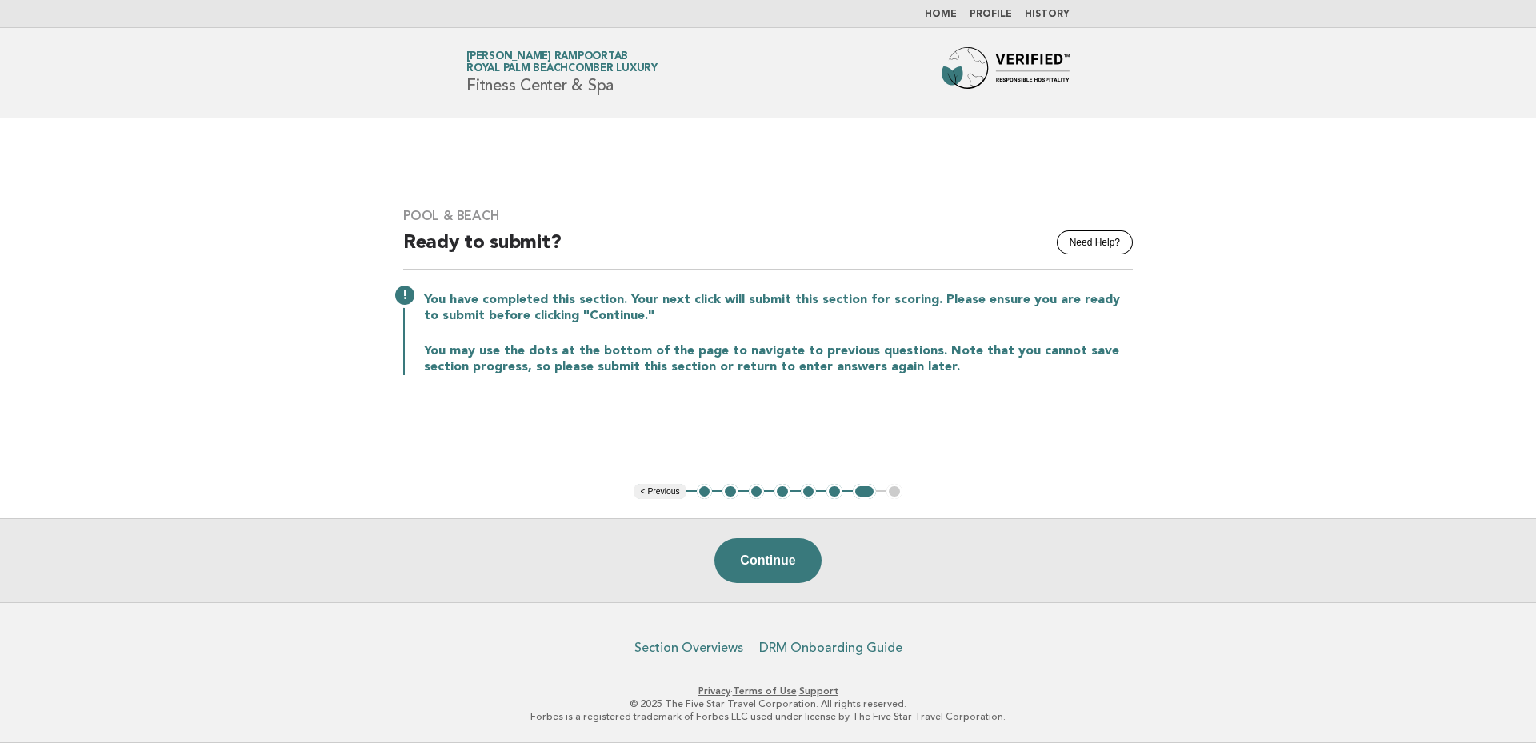
click at [946, 11] on link "Home" at bounding box center [941, 15] width 32 height 10
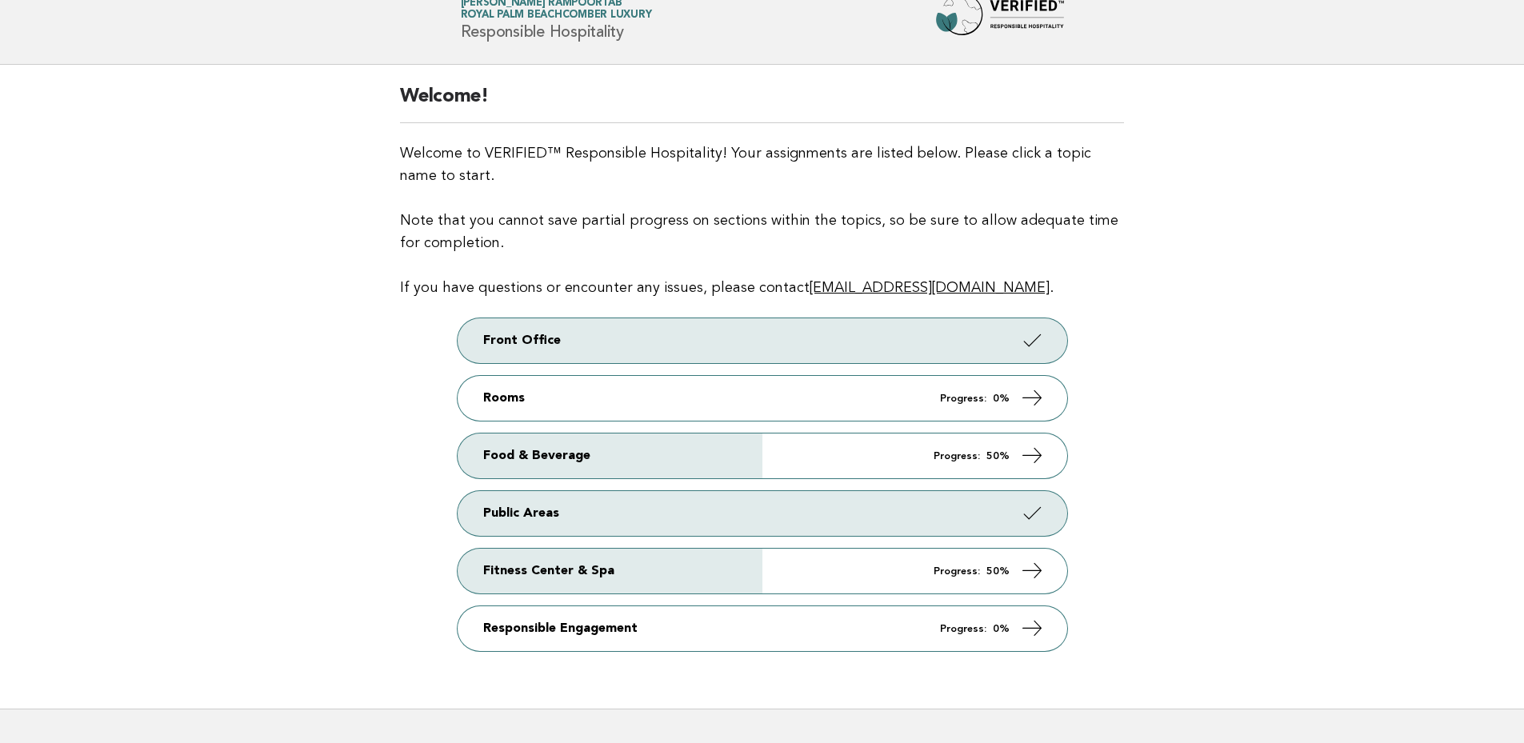
scroll to position [159, 0]
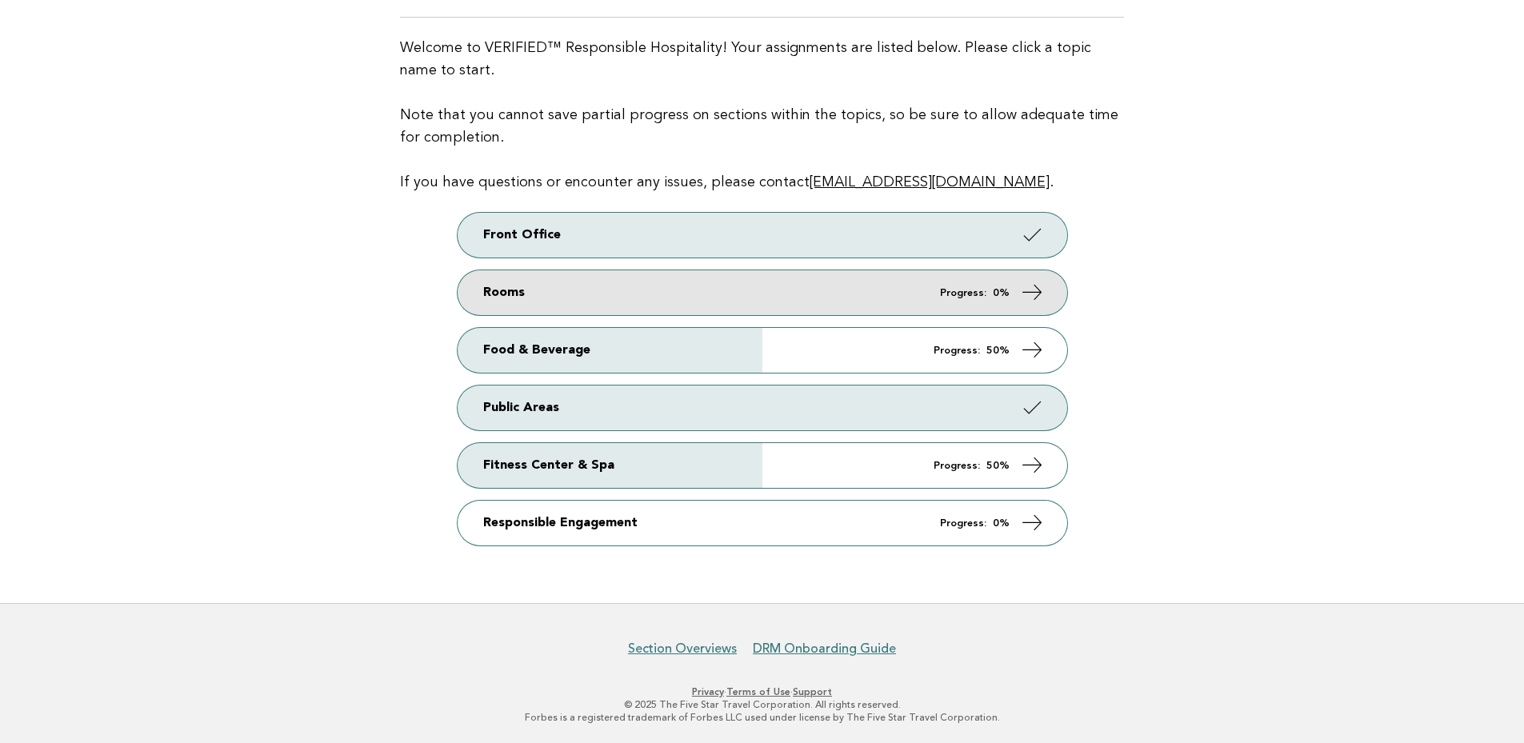
click at [1043, 288] on icon at bounding box center [1031, 292] width 23 height 23
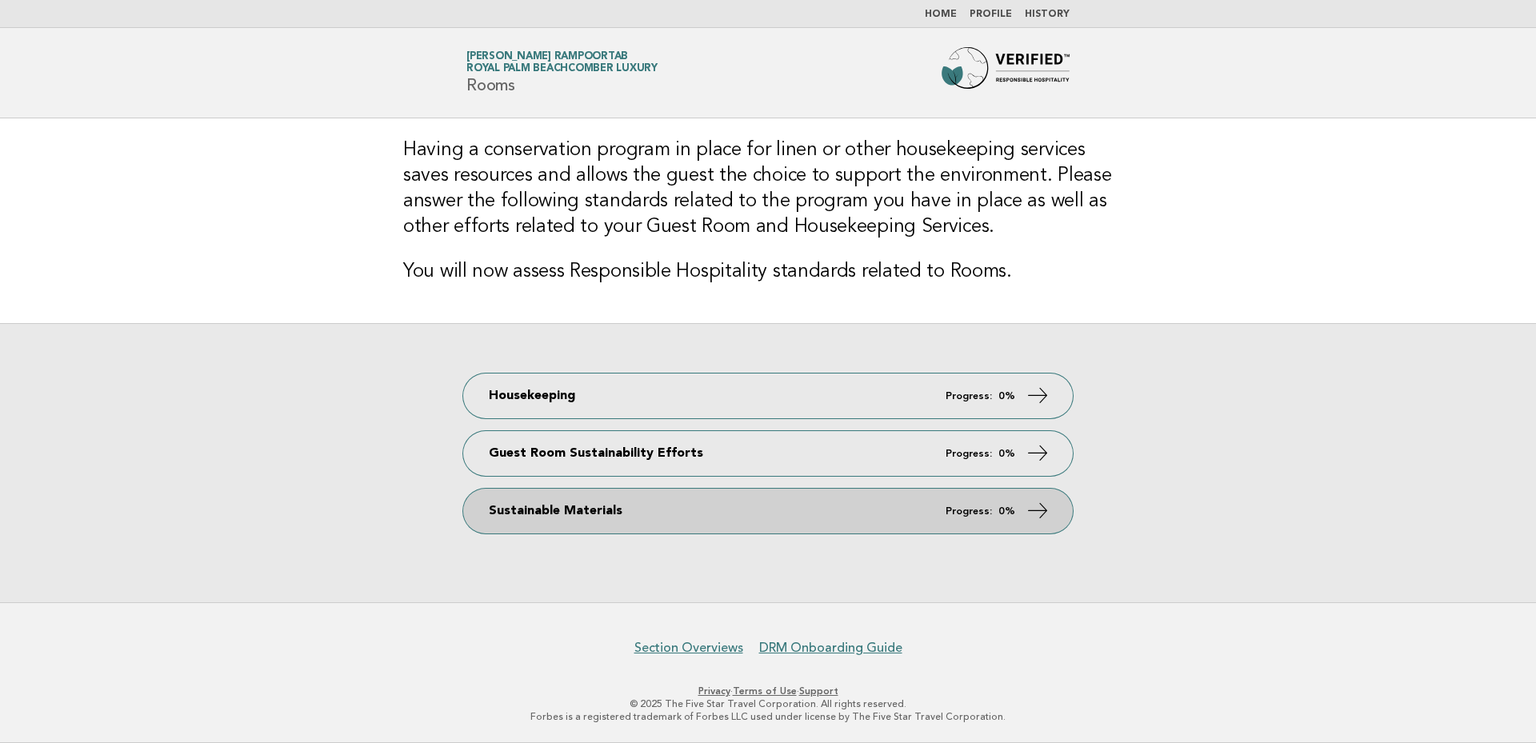
click at [1035, 511] on icon at bounding box center [1038, 510] width 23 height 23
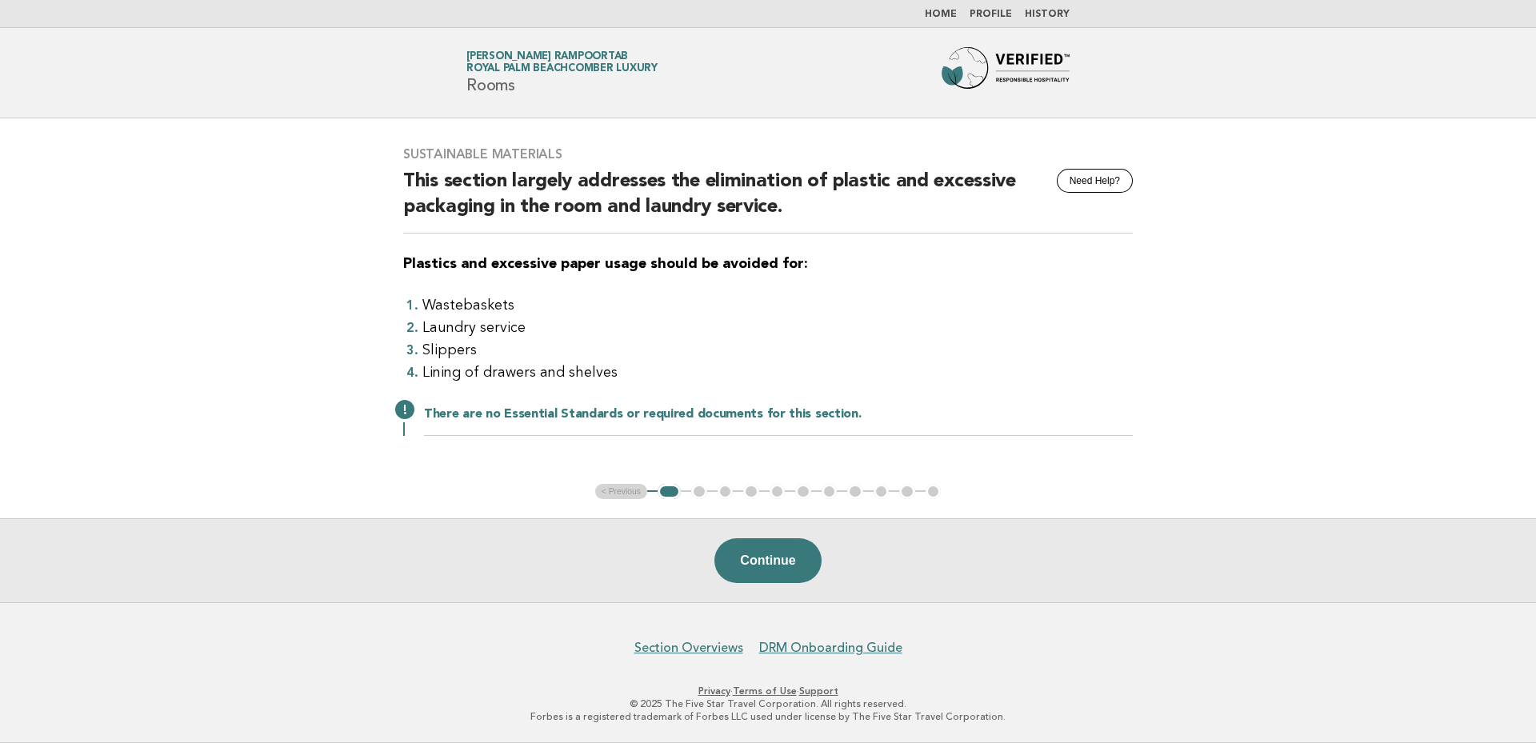
click at [772, 557] on button "Continue" at bounding box center [767, 560] width 106 height 45
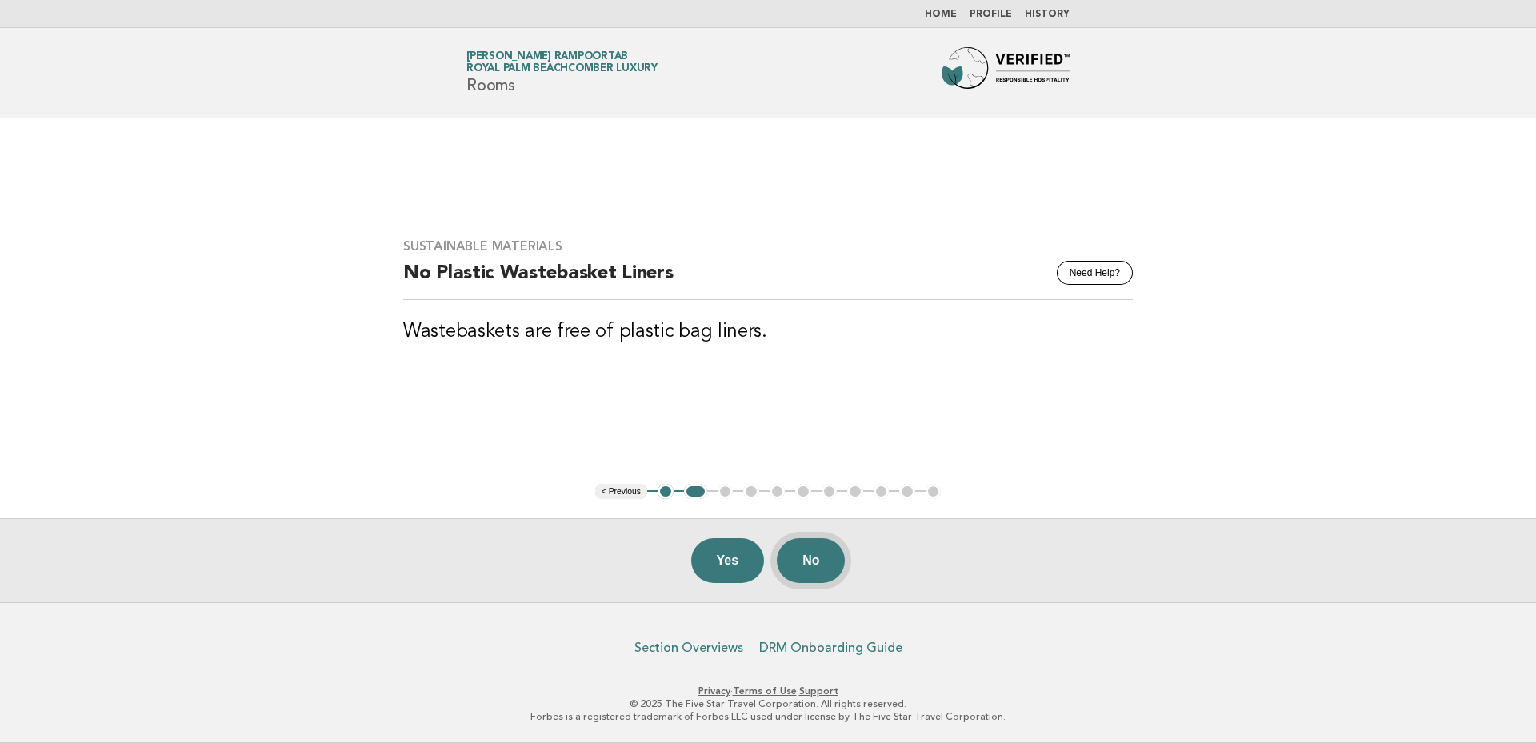
click at [821, 559] on button "No" at bounding box center [811, 560] width 68 height 45
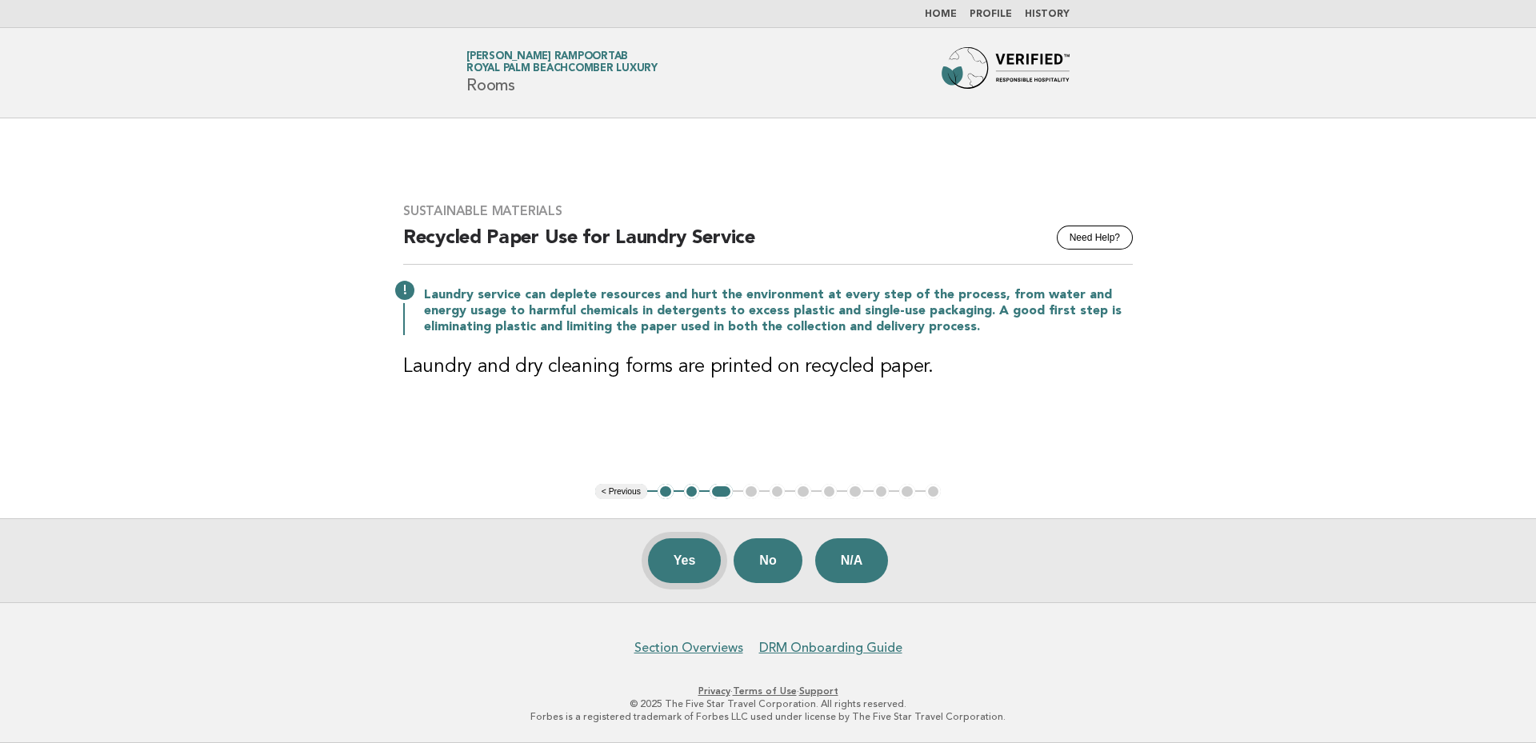
click at [687, 556] on button "Yes" at bounding box center [685, 560] width 74 height 45
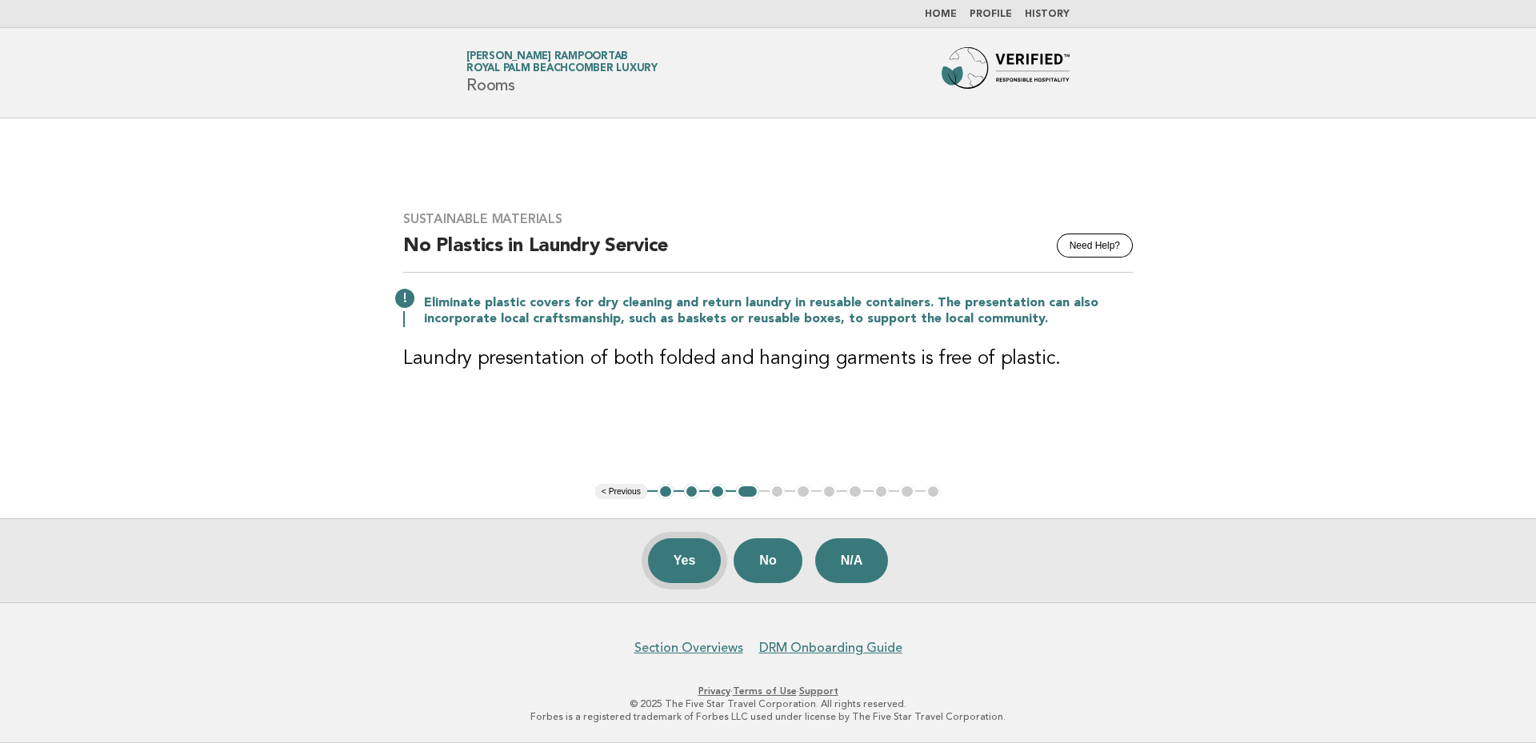
click at [673, 566] on button "Yes" at bounding box center [685, 560] width 74 height 45
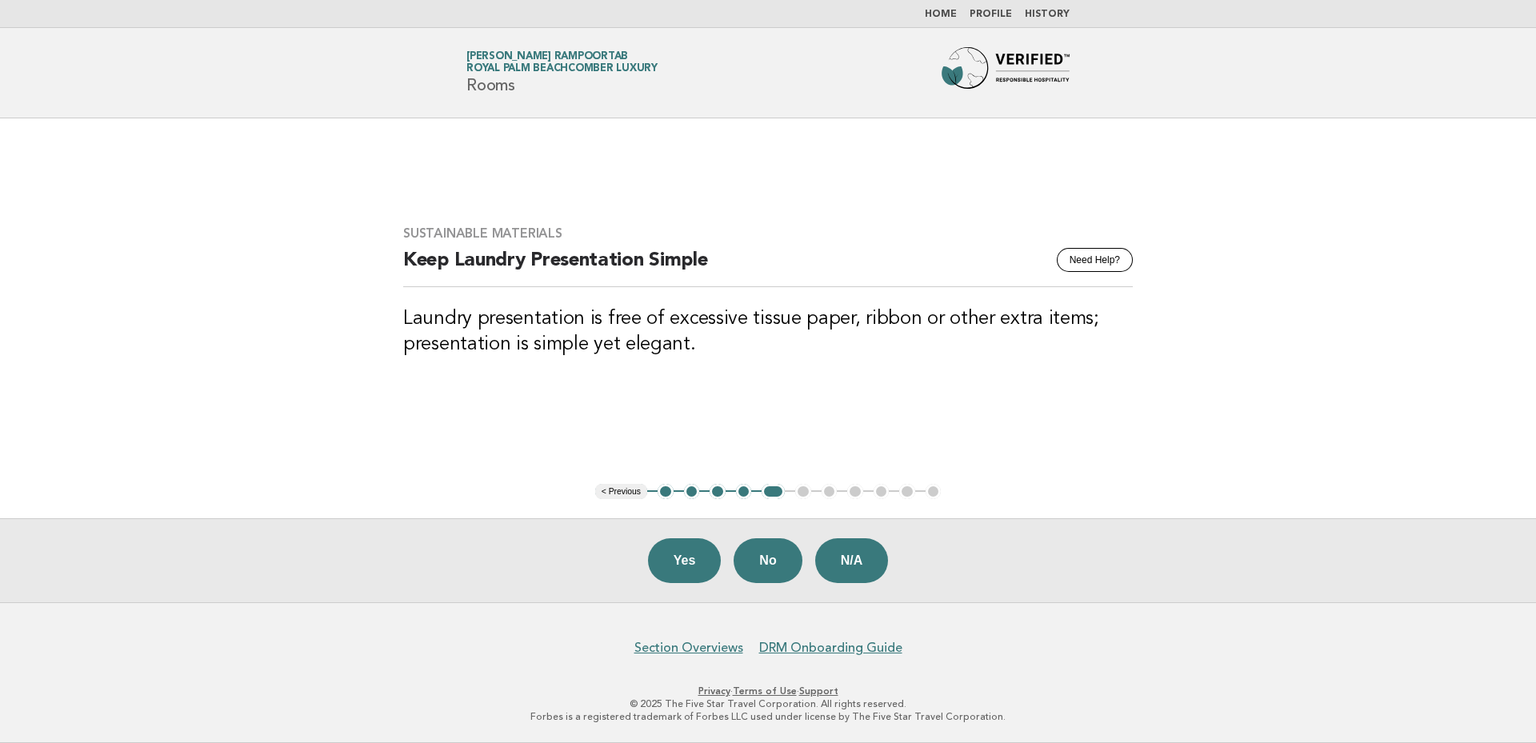
click at [755, 350] on h3 "Laundry presentation is free of excessive tissue paper, ribbon or other extra i…" at bounding box center [768, 331] width 730 height 51
click at [735, 338] on h3 "Laundry presentation is free of excessive tissue paper, ribbon or other extra i…" at bounding box center [768, 331] width 730 height 51
drag, startPoint x: 677, startPoint y: 341, endPoint x: 696, endPoint y: 345, distance: 19.6
click at [679, 342] on h3 "Laundry presentation is free of excessive tissue paper, ribbon or other extra i…" at bounding box center [768, 331] width 730 height 51
click at [687, 561] on button "Yes" at bounding box center [685, 560] width 74 height 45
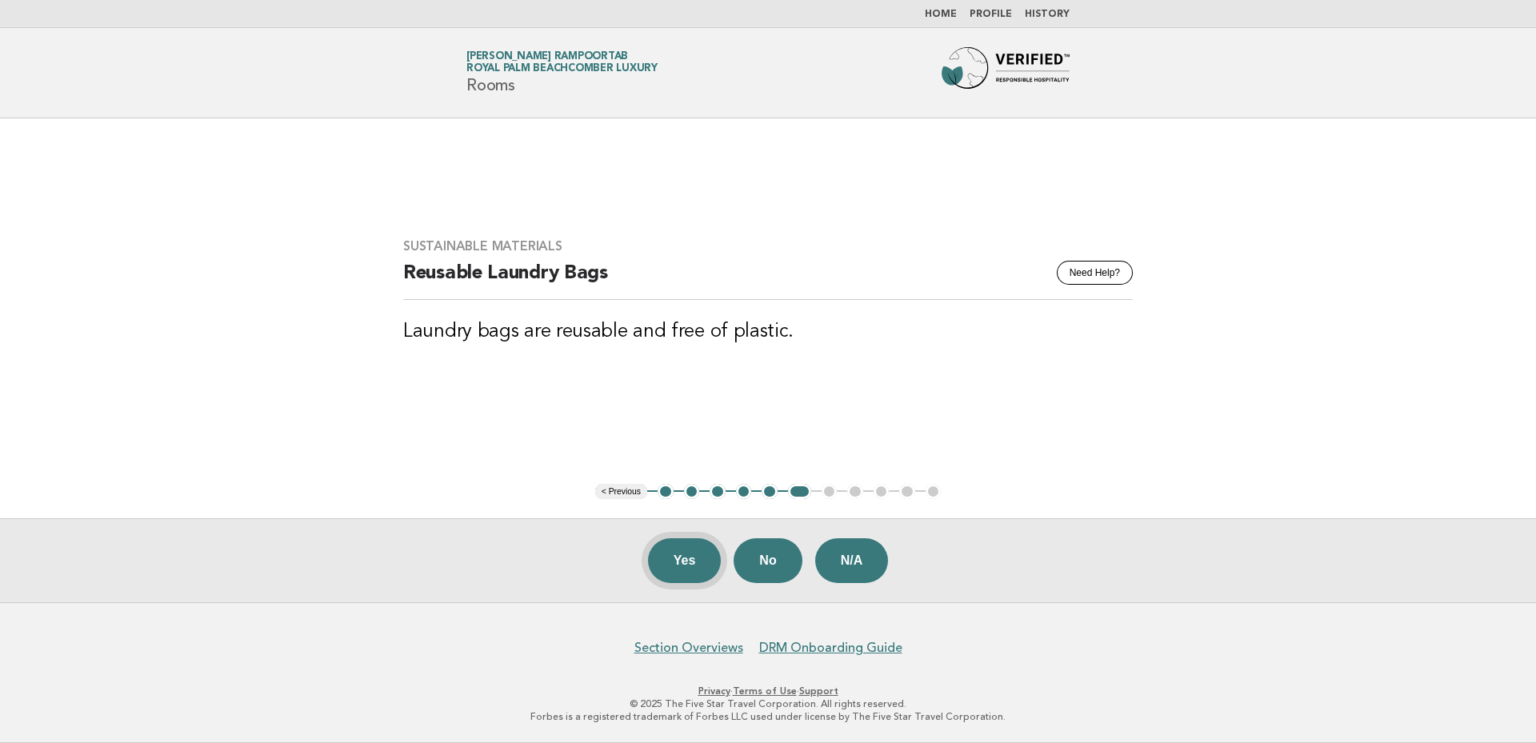
click at [678, 564] on button "Yes" at bounding box center [685, 560] width 74 height 45
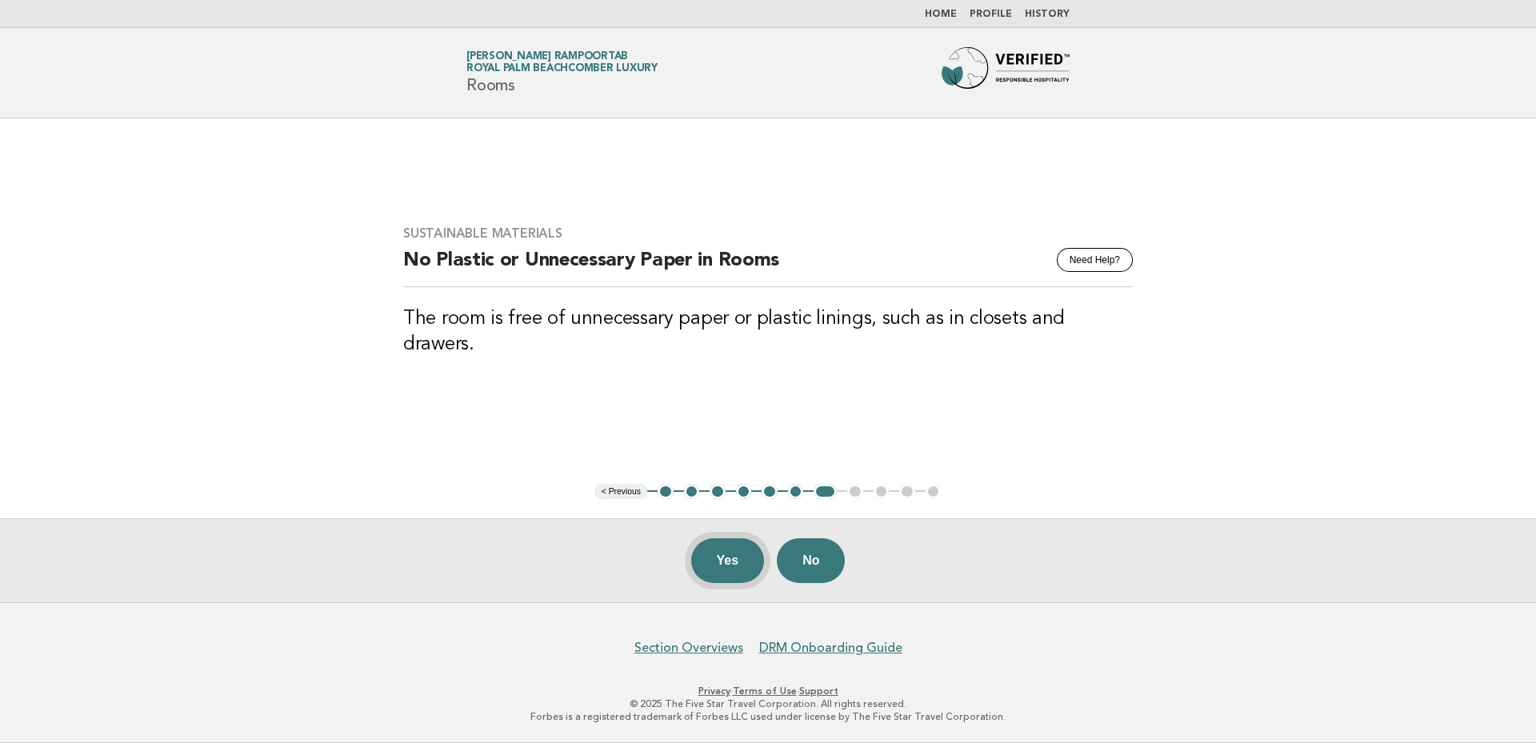
click at [716, 560] on button "Yes" at bounding box center [728, 560] width 74 height 45
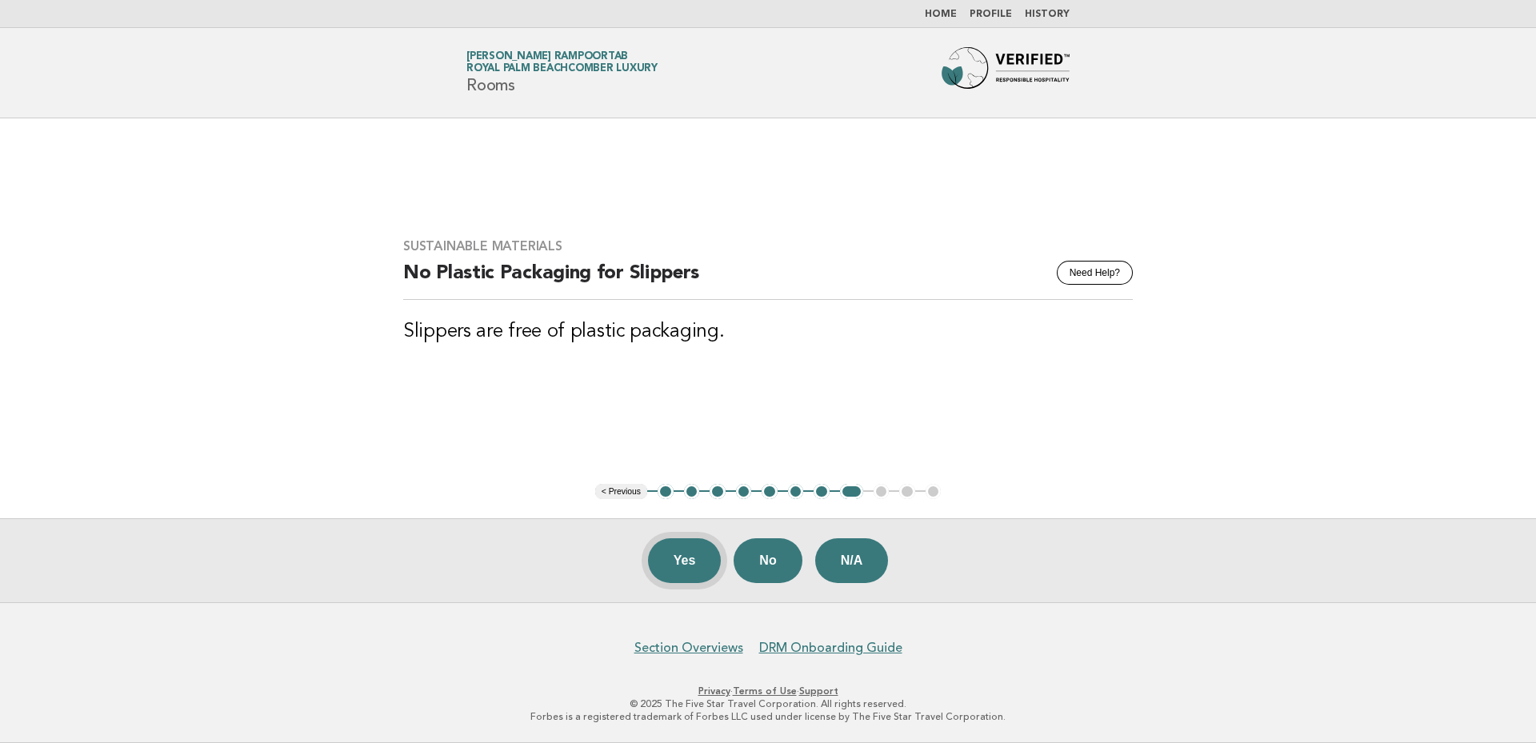
click at [695, 562] on button "Yes" at bounding box center [685, 560] width 74 height 45
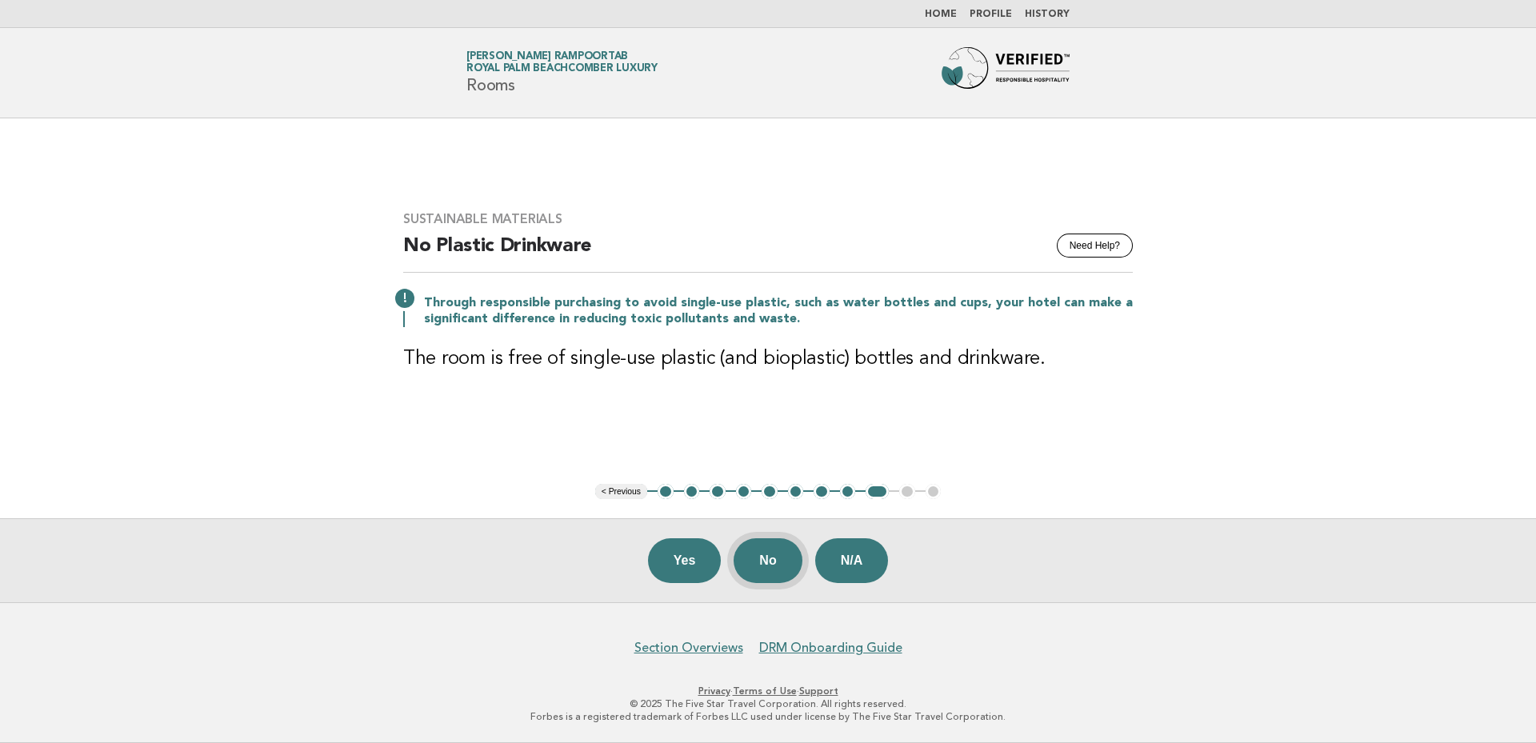
click at [762, 553] on button "No" at bounding box center [768, 560] width 68 height 45
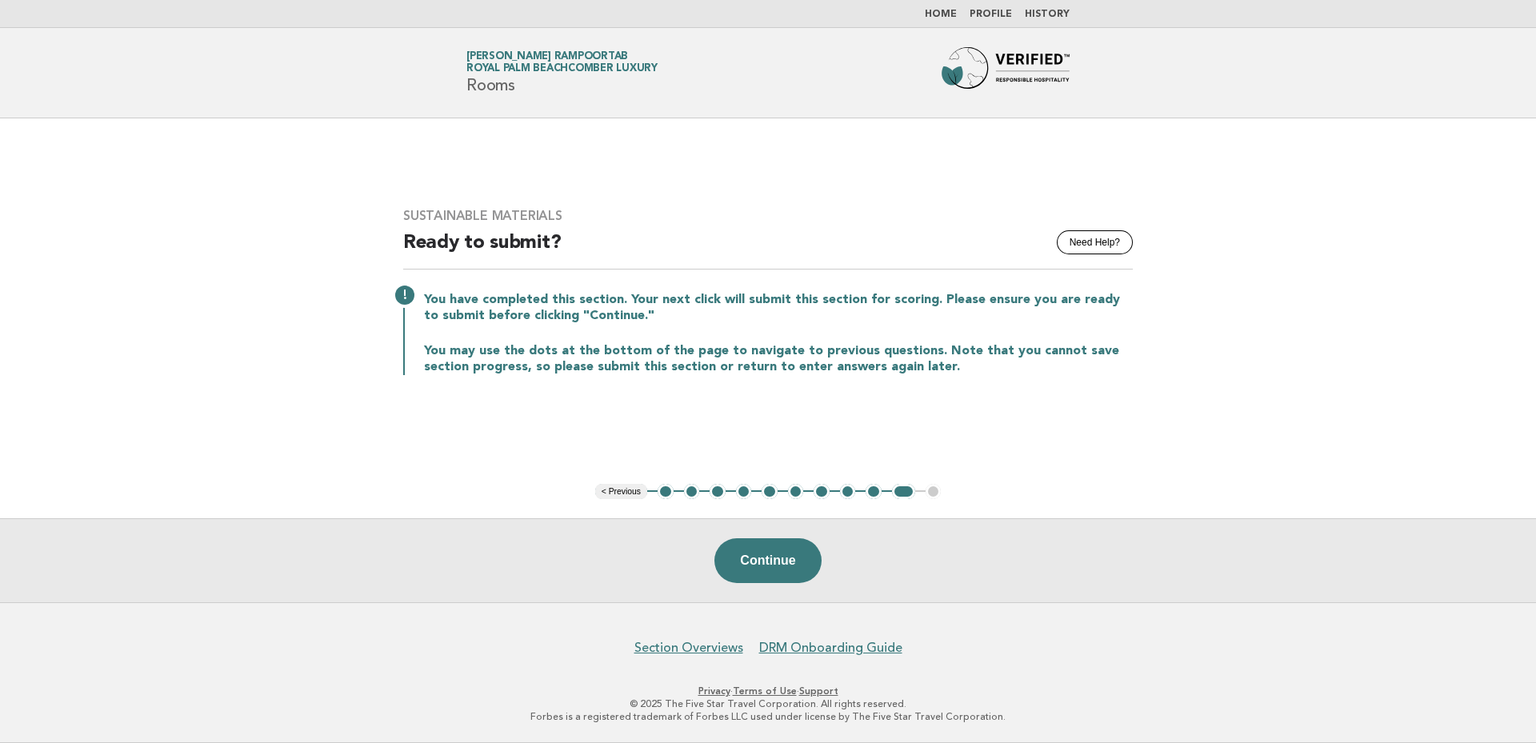
click at [967, 428] on main "Sustainable Materials Need Help? Ready to submit? You have completed this secti…" at bounding box center [768, 360] width 1536 height 484
click at [873, 494] on button "9" at bounding box center [874, 492] width 16 height 16
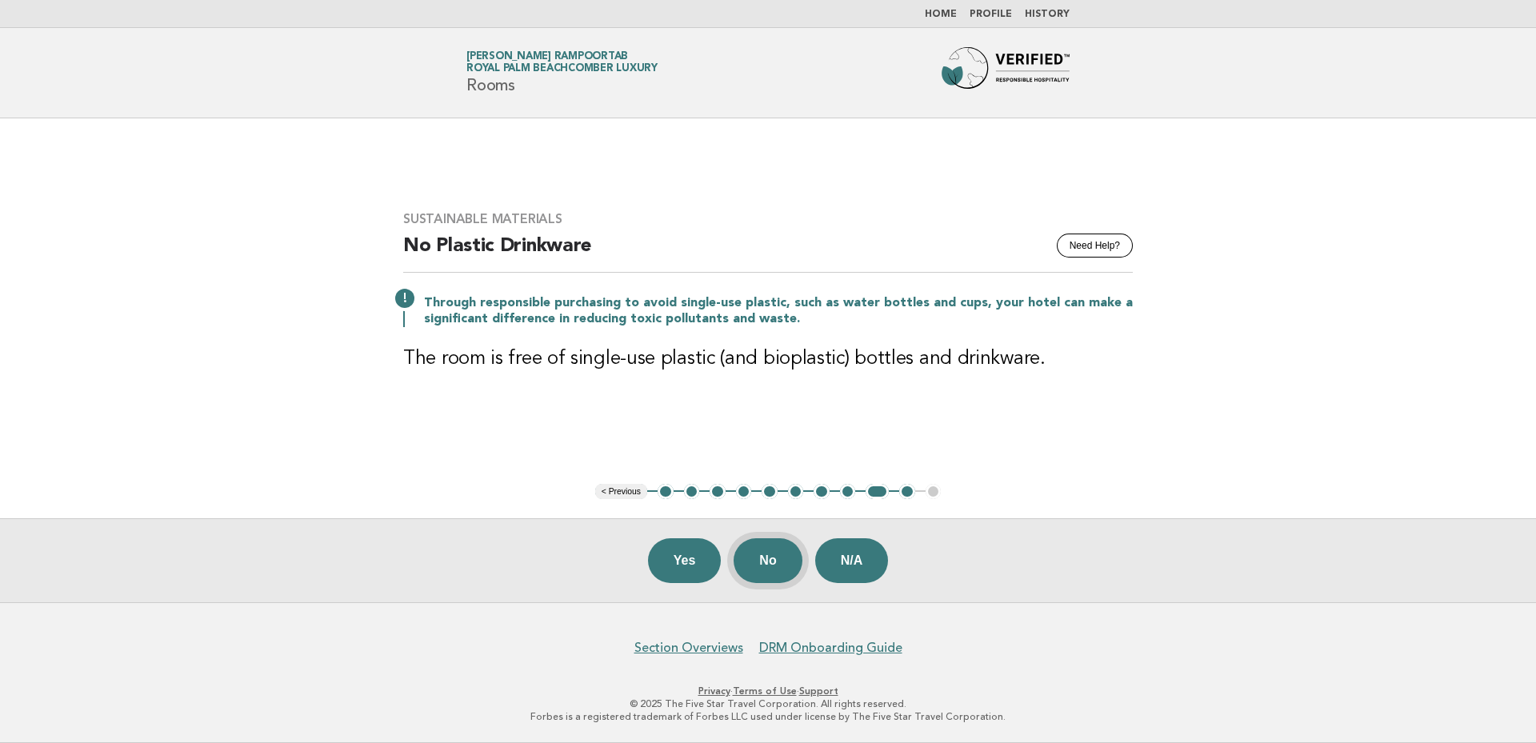
click at [775, 561] on button "No" at bounding box center [768, 560] width 68 height 45
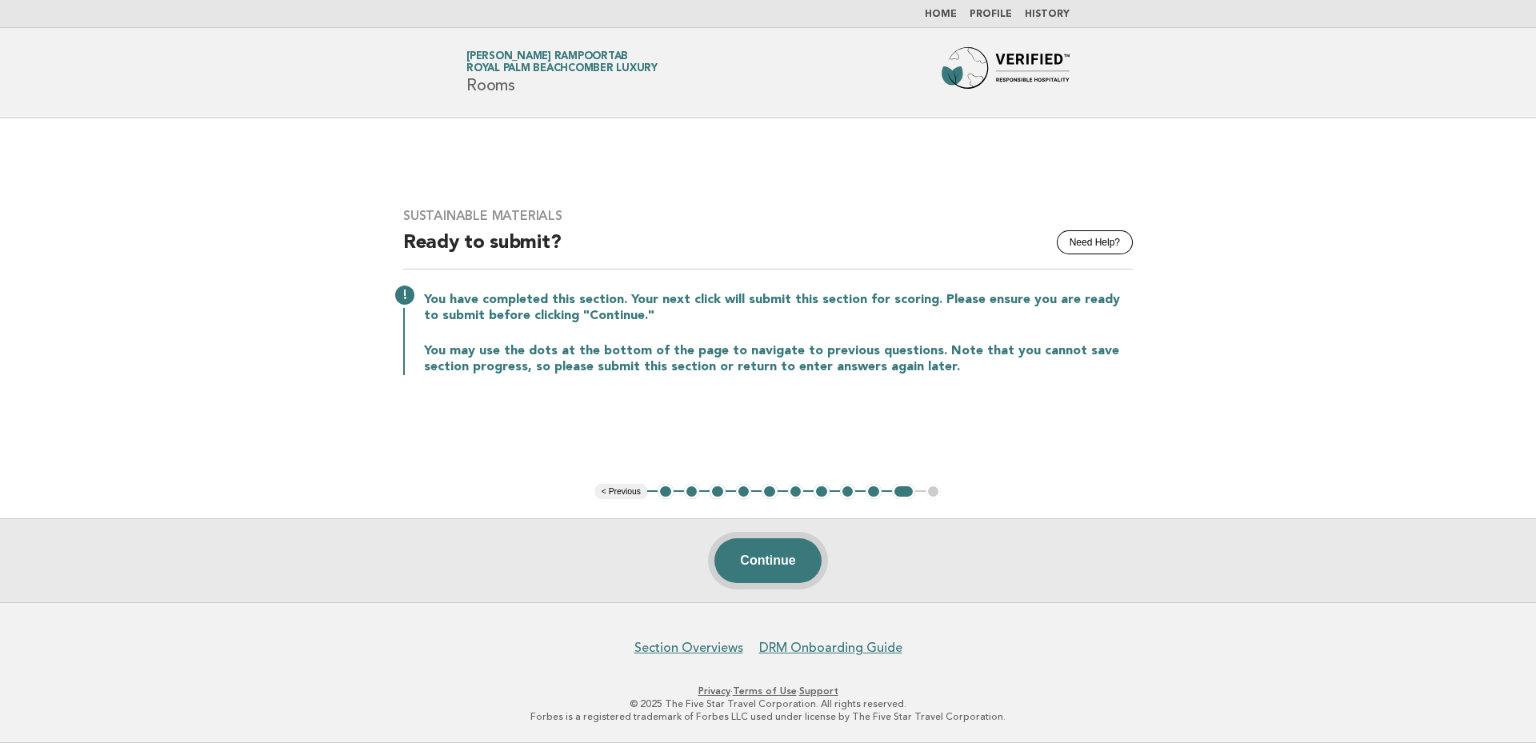
click at [782, 561] on button "Continue" at bounding box center [767, 560] width 106 height 45
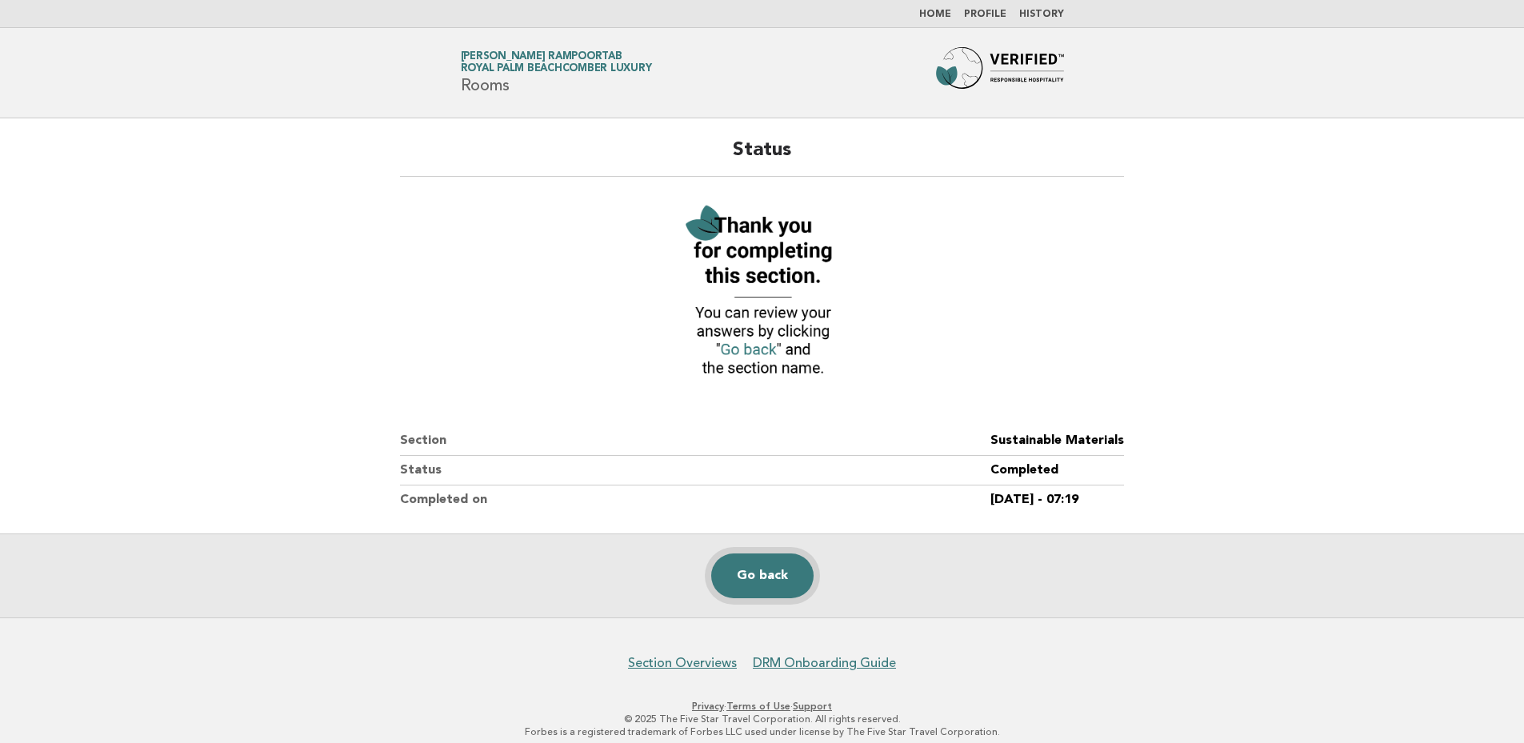
click at [780, 582] on link "Go back" at bounding box center [762, 576] width 102 height 45
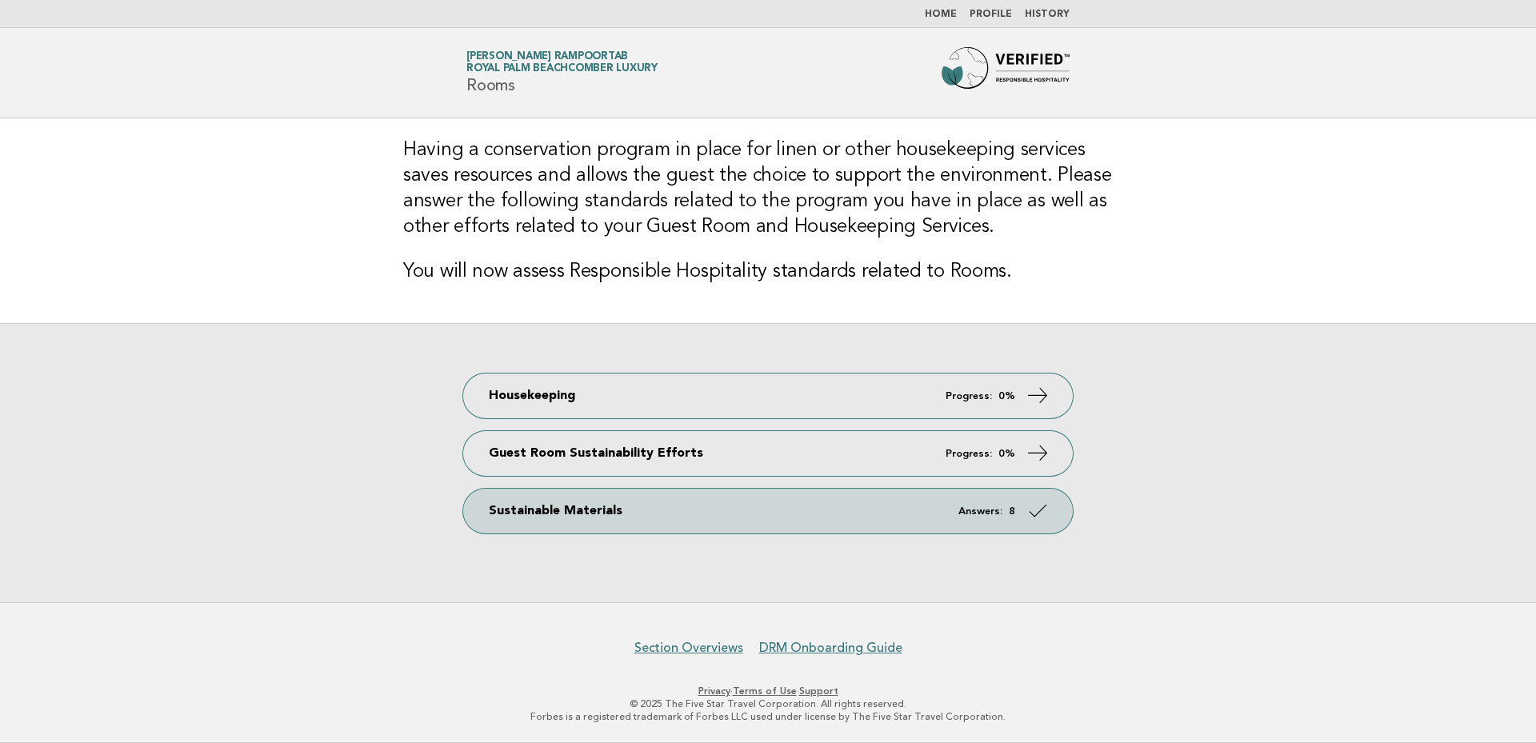
click at [374, 446] on div "Housekeeping Progress: 0% Guest Room Sustainability Efforts Progress: 0% Sustai…" at bounding box center [768, 462] width 1536 height 279
click at [947, 13] on link "Home" at bounding box center [941, 15] width 32 height 10
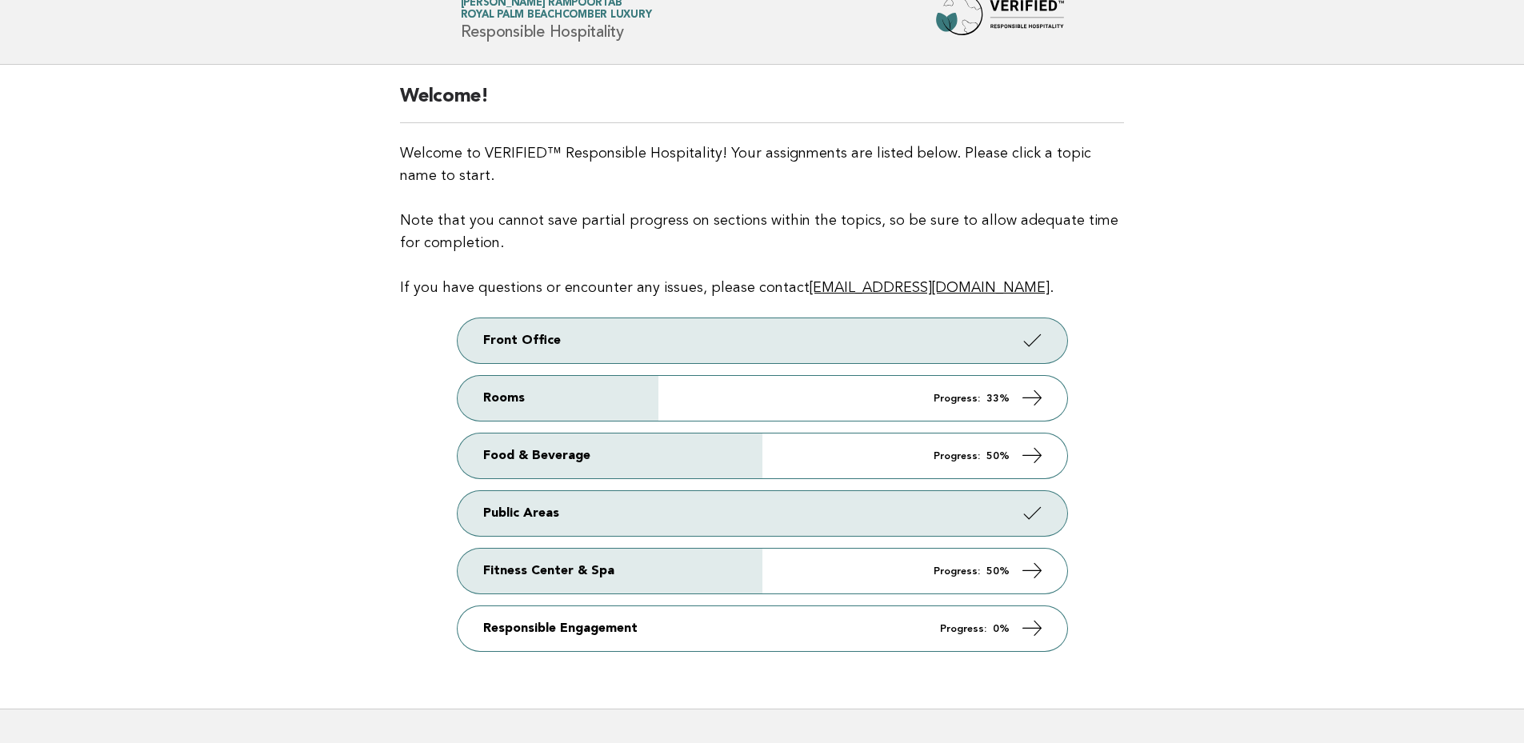
scroll to position [159, 0]
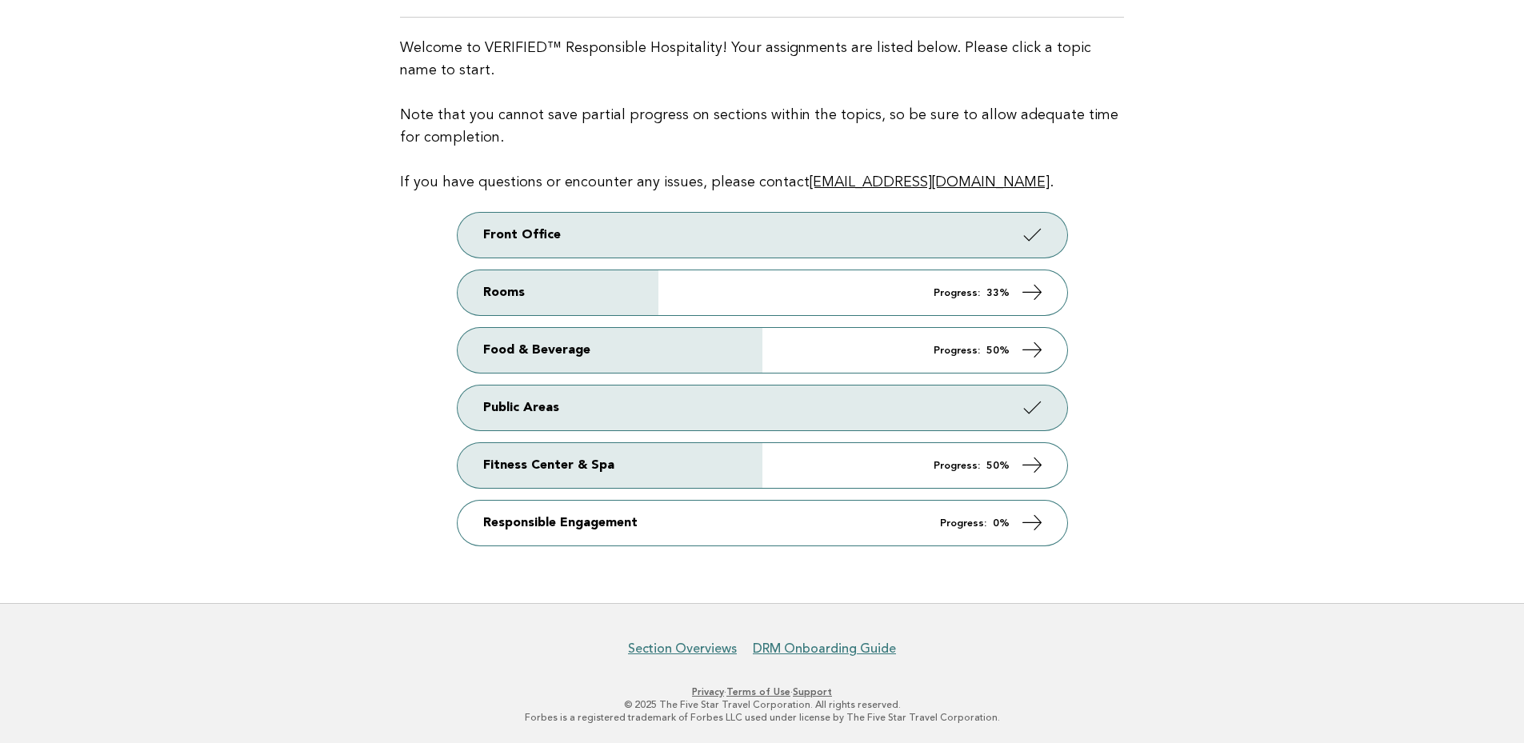
click at [1164, 481] on main "Welcome! Welcome to VERIFIED™ Responsible Hospitality! Your assignments are lis…" at bounding box center [762, 281] width 1524 height 644
click at [1224, 496] on main "Welcome! Welcome to VERIFIED™ Responsible Hospitality! Your assignments are lis…" at bounding box center [762, 281] width 1524 height 644
click at [1341, 433] on main "Welcome! Welcome to VERIFIED™ Responsible Hospitality! Your assignments are lis…" at bounding box center [762, 281] width 1524 height 644
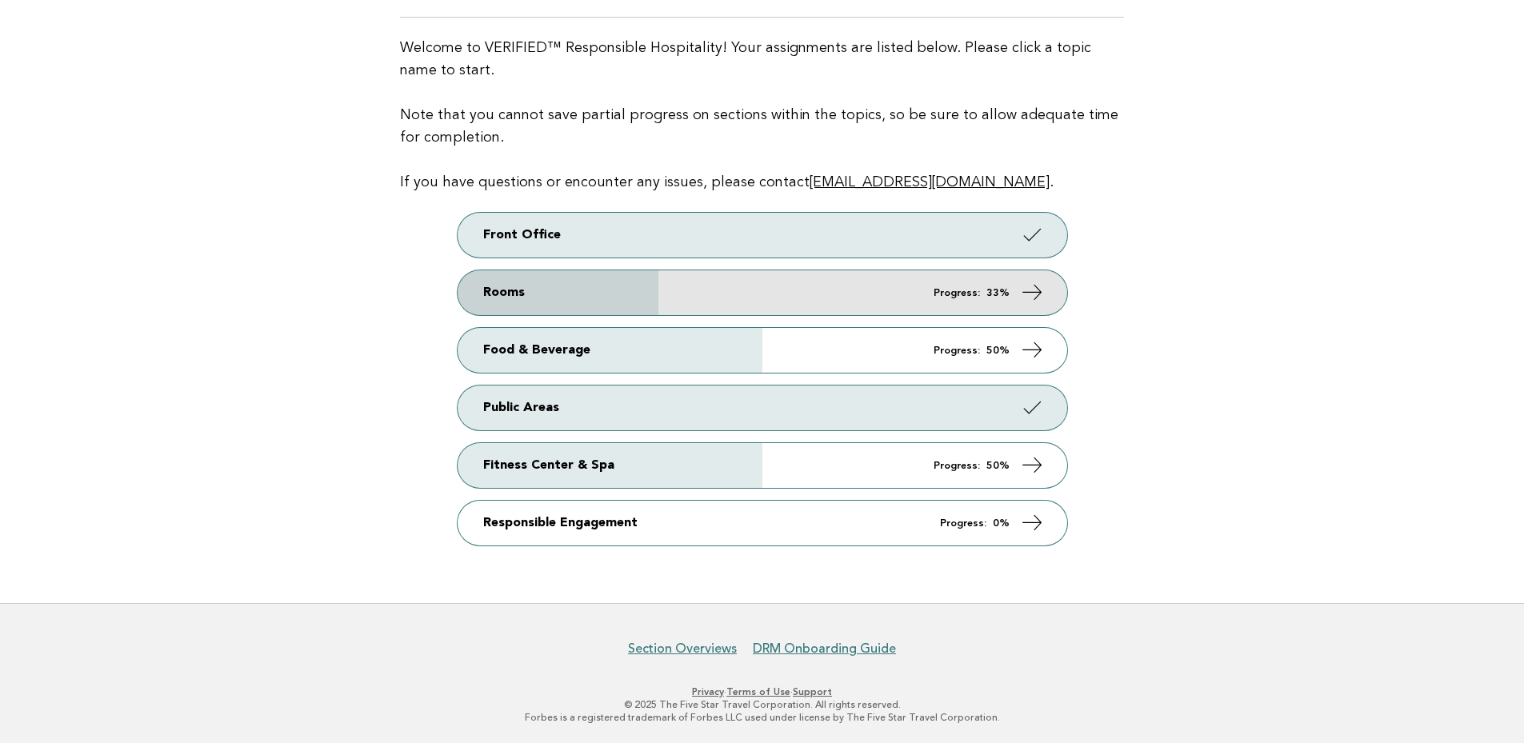
click at [959, 306] on link "Rooms Progress: 33%" at bounding box center [763, 292] width 610 height 45
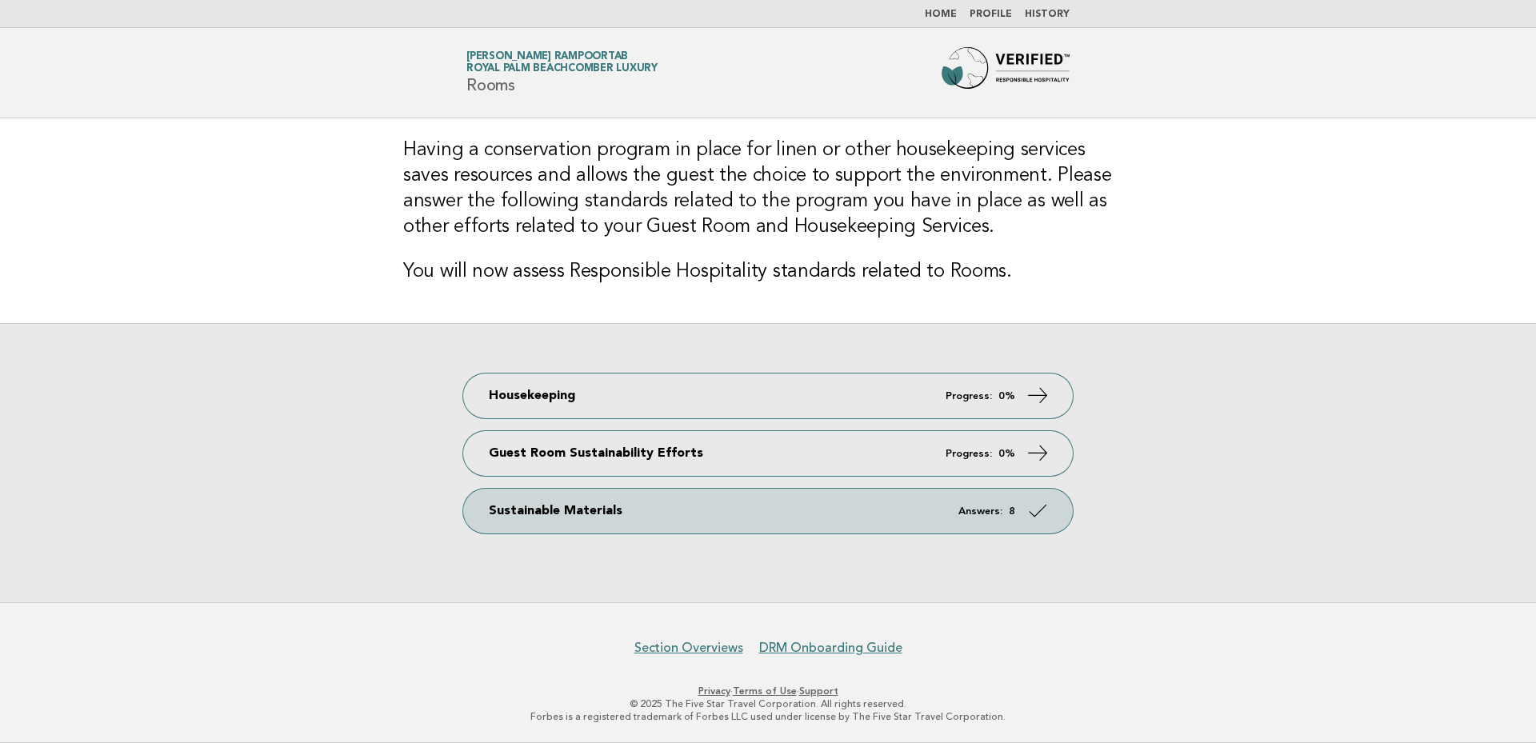
click at [1199, 483] on div "Housekeeping Progress: 0% Guest Room Sustainability Efforts Progress: 0% Sustai…" at bounding box center [768, 462] width 1536 height 279
click at [1144, 461] on div "Housekeeping Progress: 0% Guest Room Sustainability Efforts Progress: 0% Sustai…" at bounding box center [768, 462] width 1536 height 279
click at [1358, 540] on div "Housekeeping Progress: 0% Guest Room Sustainability Efforts Progress: 0% Sustai…" at bounding box center [768, 462] width 1536 height 279
click at [270, 452] on div "Housekeeping Progress: 0% Guest Room Sustainability Efforts Progress: 0% Sustai…" at bounding box center [768, 462] width 1536 height 279
drag, startPoint x: 1230, startPoint y: 482, endPoint x: 1207, endPoint y: 460, distance: 31.7
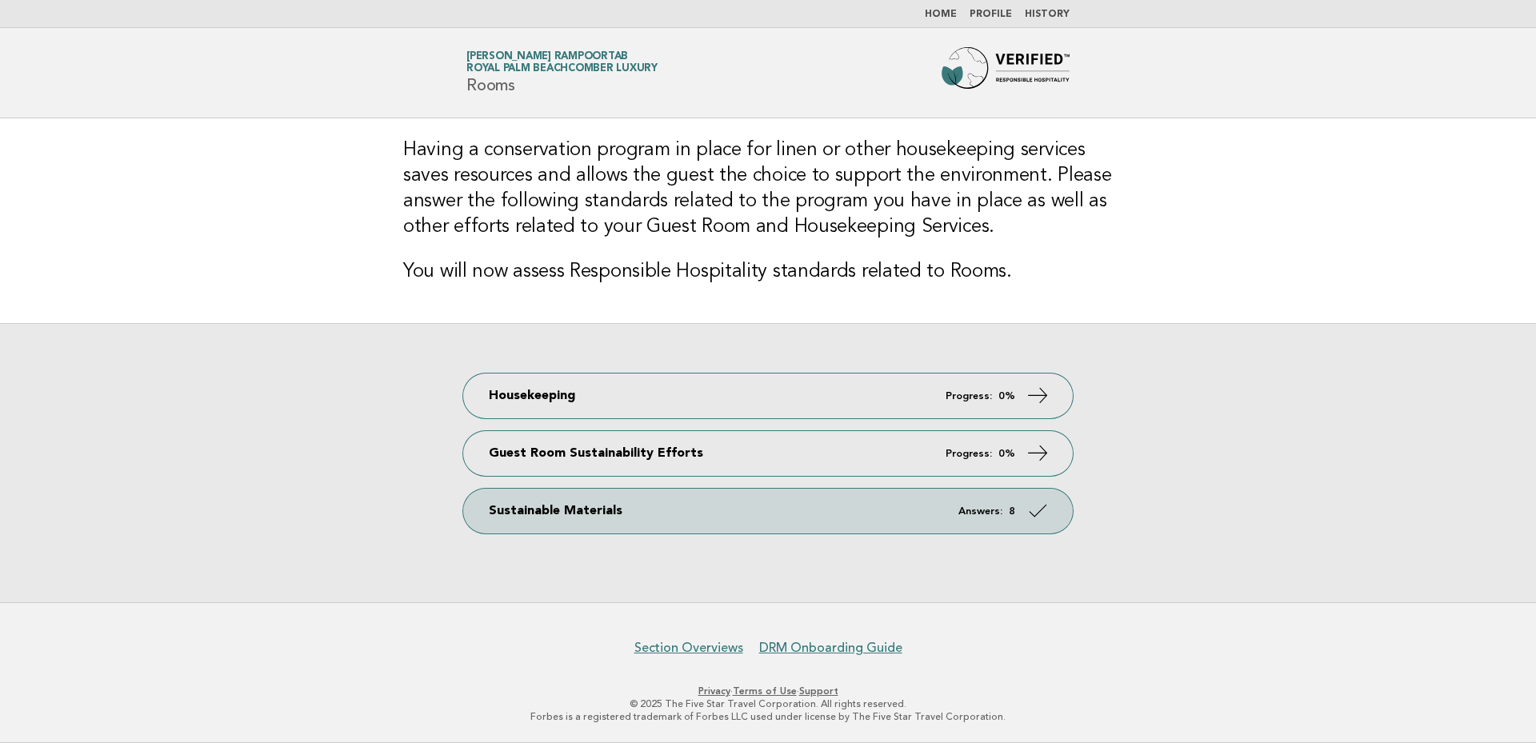
click at [1230, 480] on div "Housekeeping Progress: 0% Guest Room Sustainability Efforts Progress: 0% Sustai…" at bounding box center [768, 462] width 1536 height 279
drag, startPoint x: 1397, startPoint y: 465, endPoint x: 1362, endPoint y: 481, distance: 38.7
click at [1395, 466] on div "Housekeeping Progress: 0% Guest Room Sustainability Efforts Progress: 0% Sustai…" at bounding box center [768, 462] width 1536 height 279
click at [1392, 471] on div "Housekeeping Progress: 0% Guest Room Sustainability Efforts Progress: 0% Sustai…" at bounding box center [768, 462] width 1536 height 279
click at [1337, 491] on div "Housekeeping Progress: 0% Guest Room Sustainability Efforts Progress: 0% Sustai…" at bounding box center [768, 462] width 1536 height 279
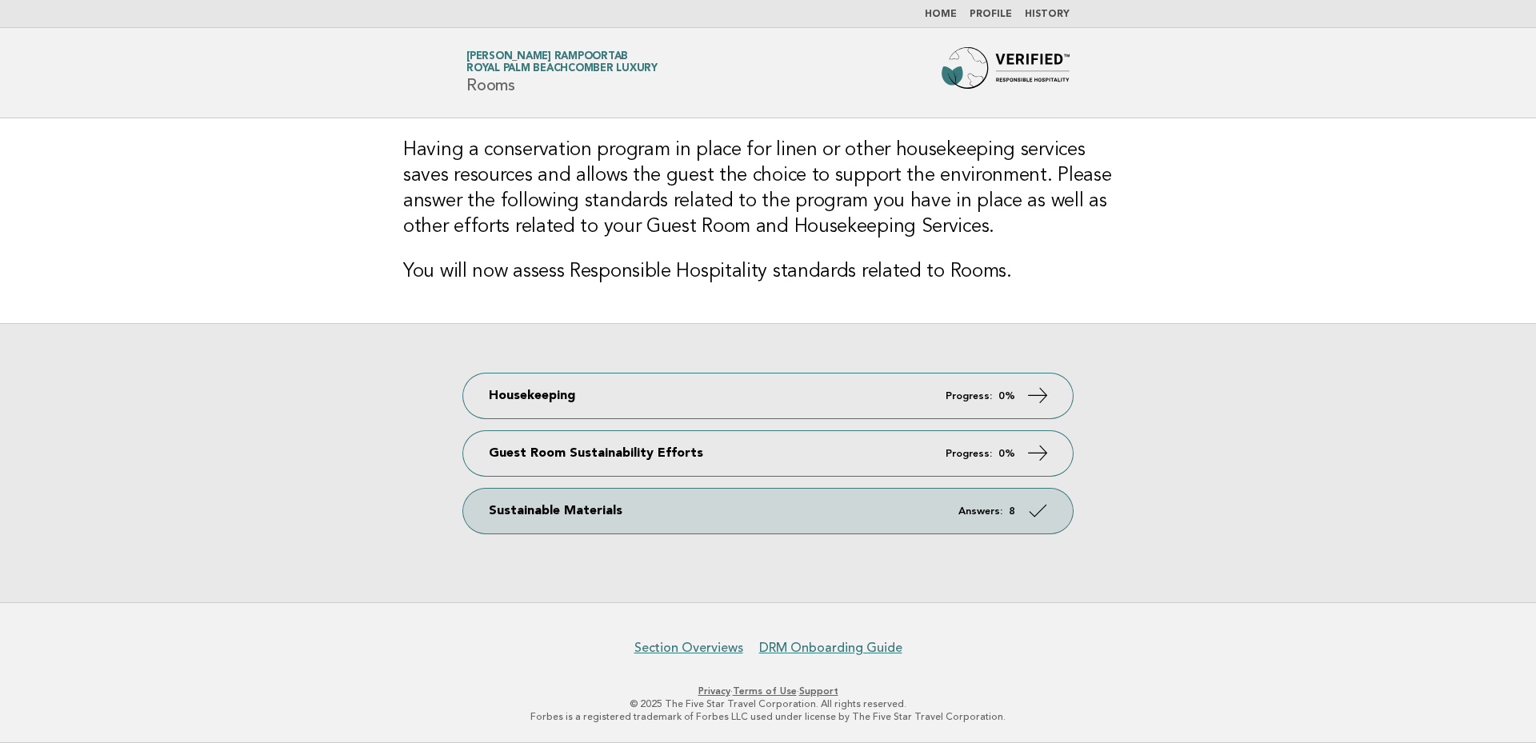
click at [261, 403] on div "Housekeeping Progress: 0% Guest Room Sustainability Efforts Progress: 0% Sustai…" at bounding box center [768, 462] width 1536 height 279
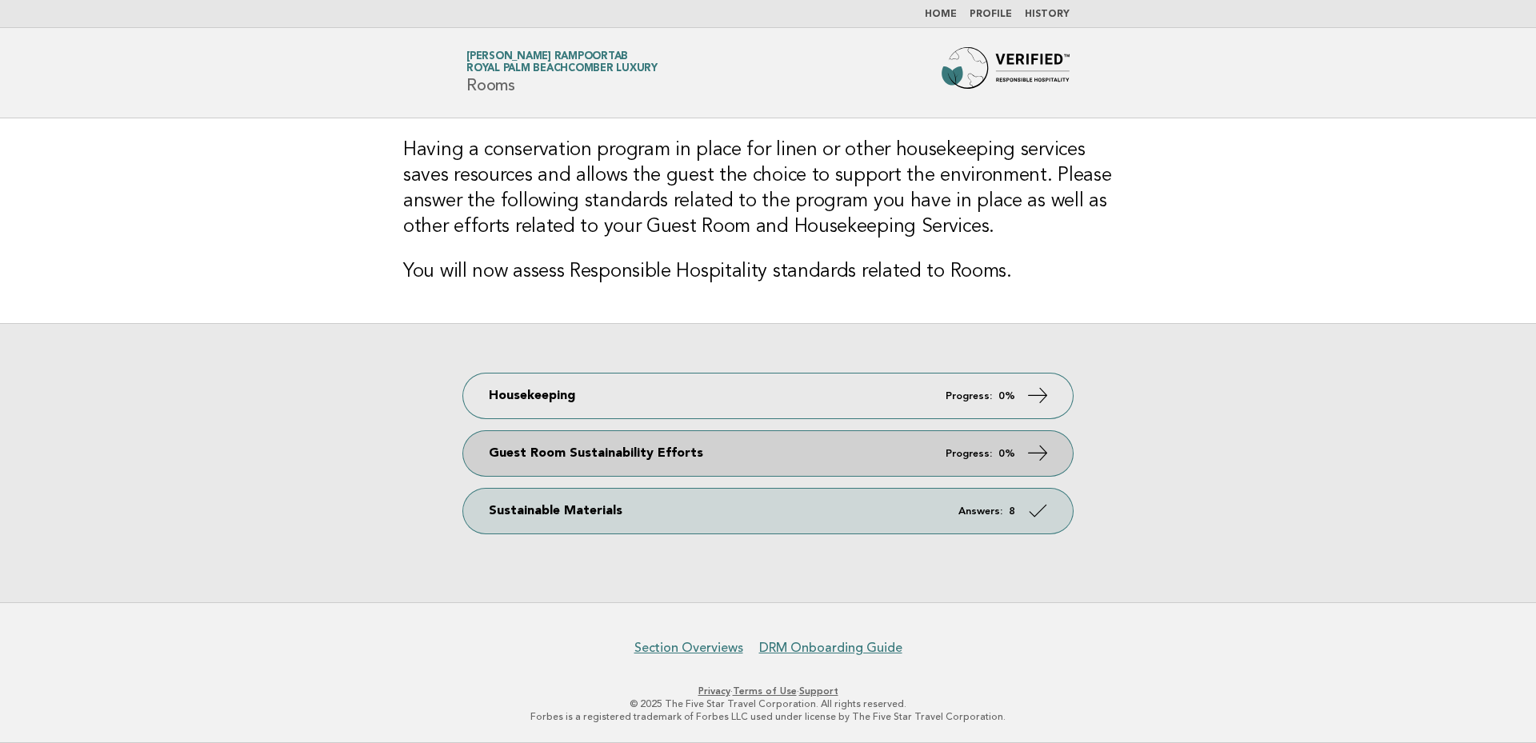
click at [1047, 452] on icon at bounding box center [1038, 453] width 23 height 23
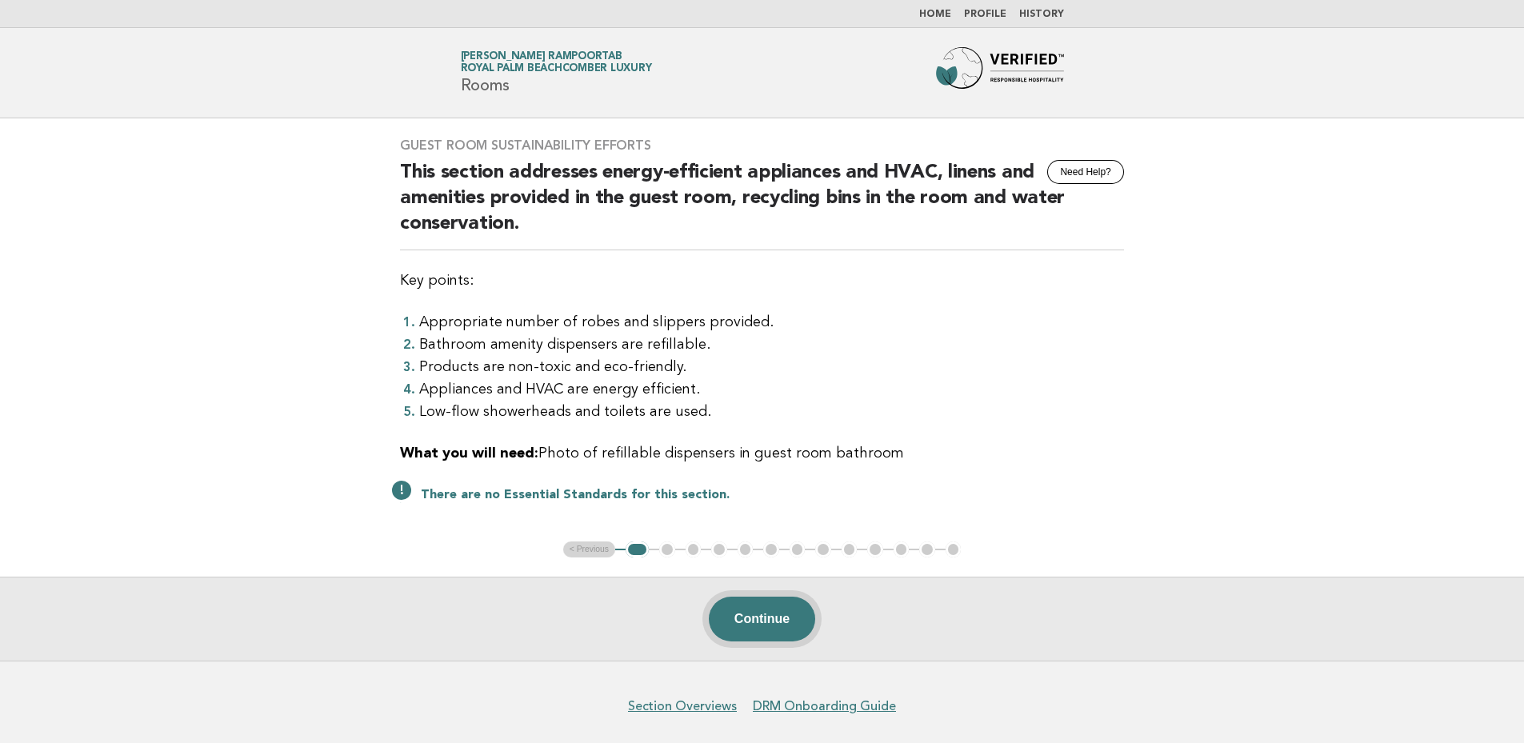
click at [790, 616] on button "Continue" at bounding box center [762, 619] width 106 height 45
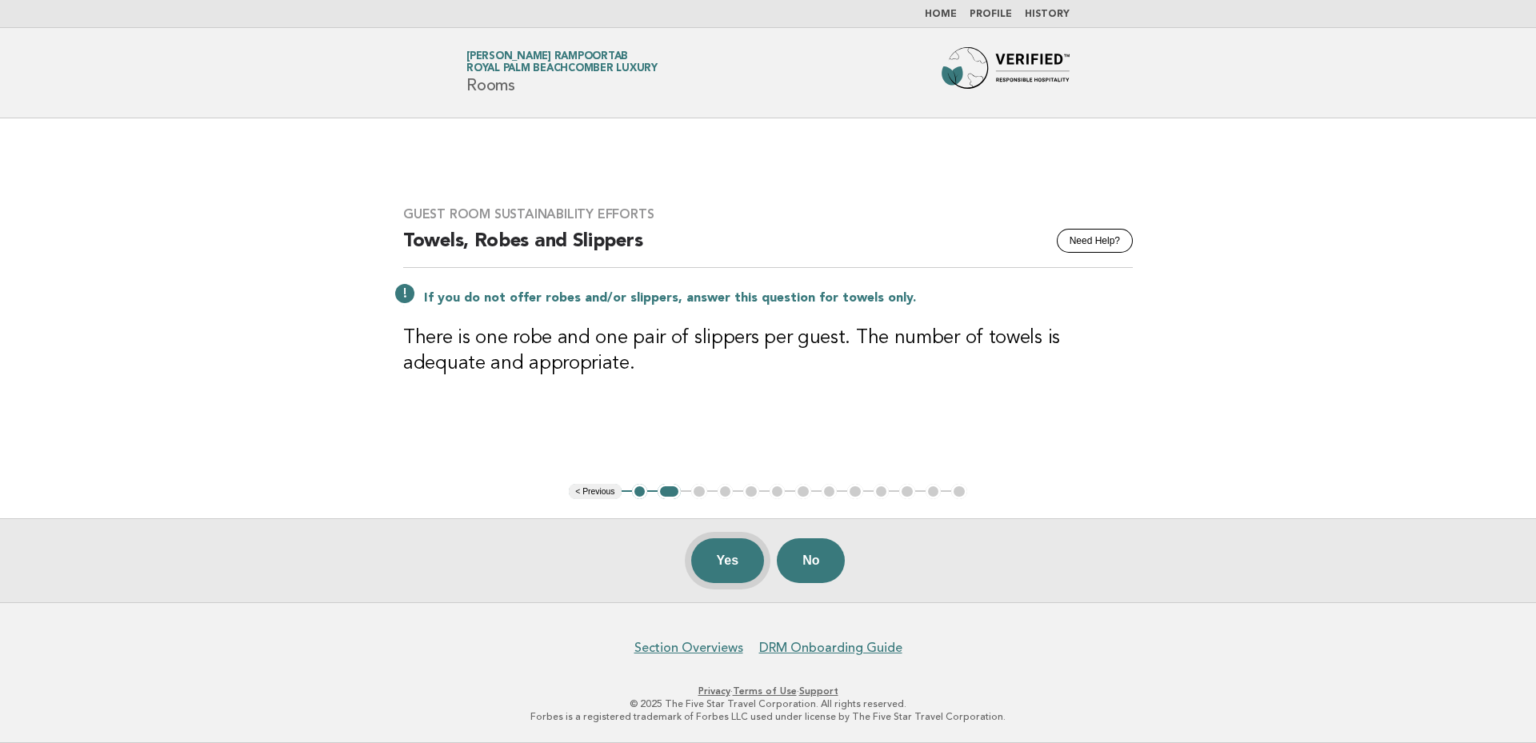
click at [723, 559] on button "Yes" at bounding box center [728, 560] width 74 height 45
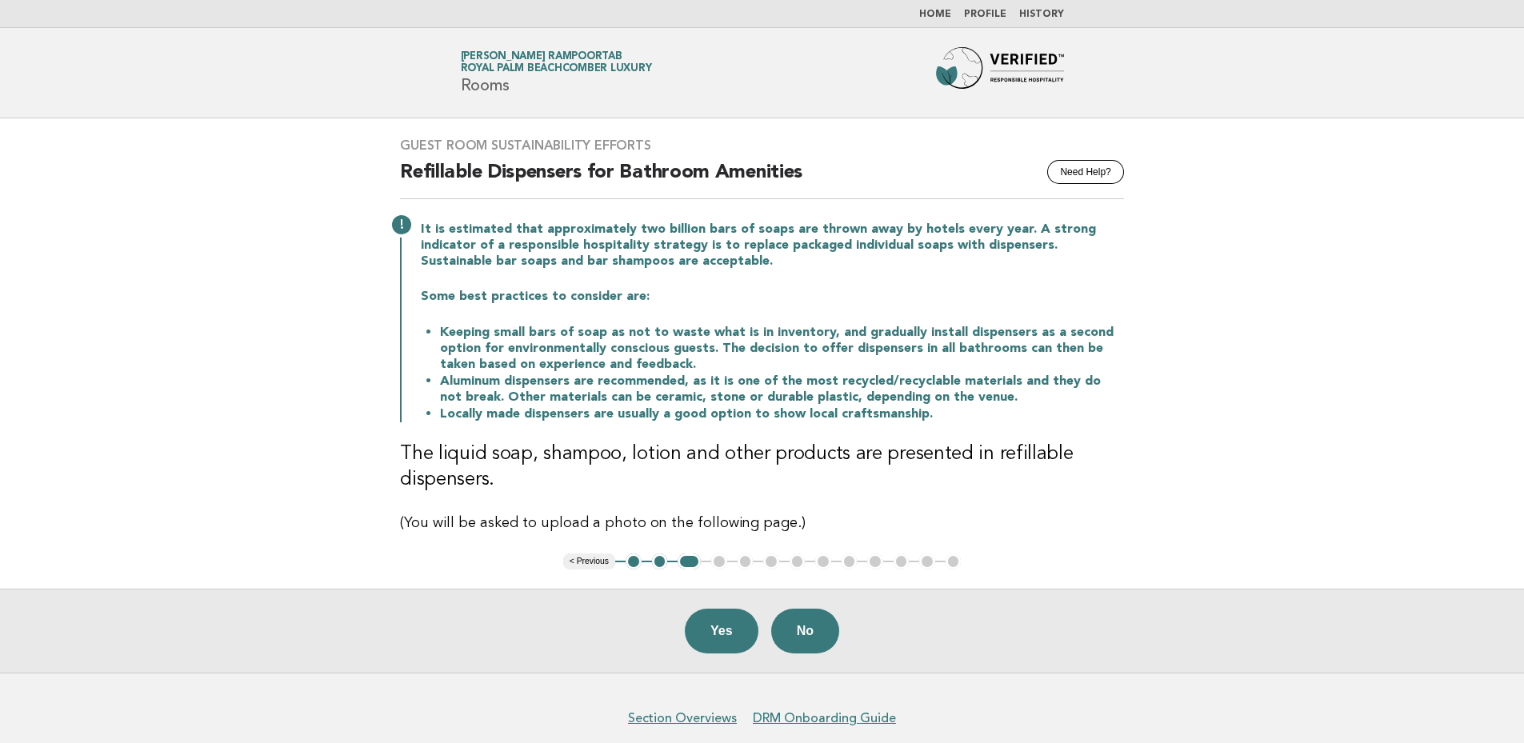
click at [660, 562] on button "2" at bounding box center [660, 562] width 16 height 16
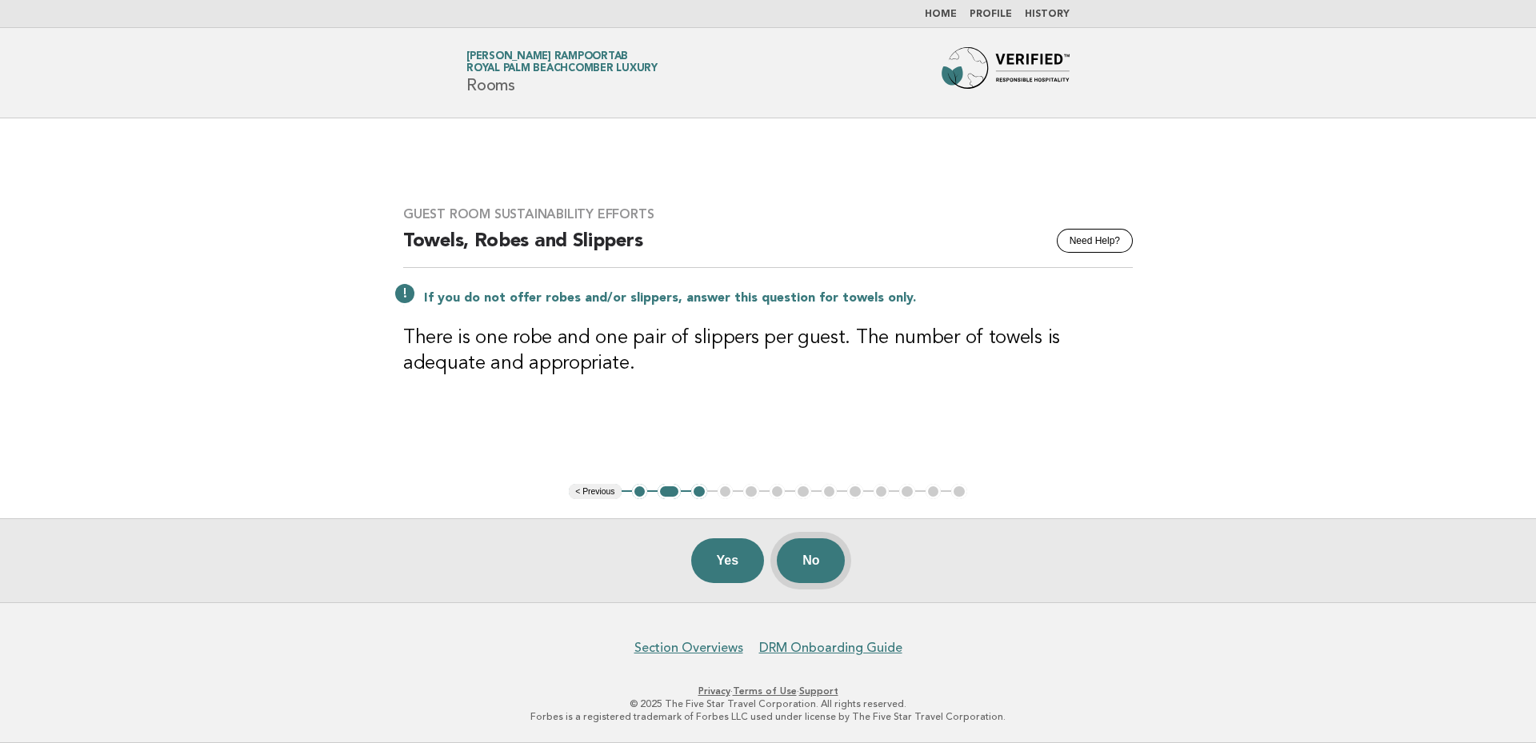
click at [821, 559] on button "No" at bounding box center [811, 560] width 68 height 45
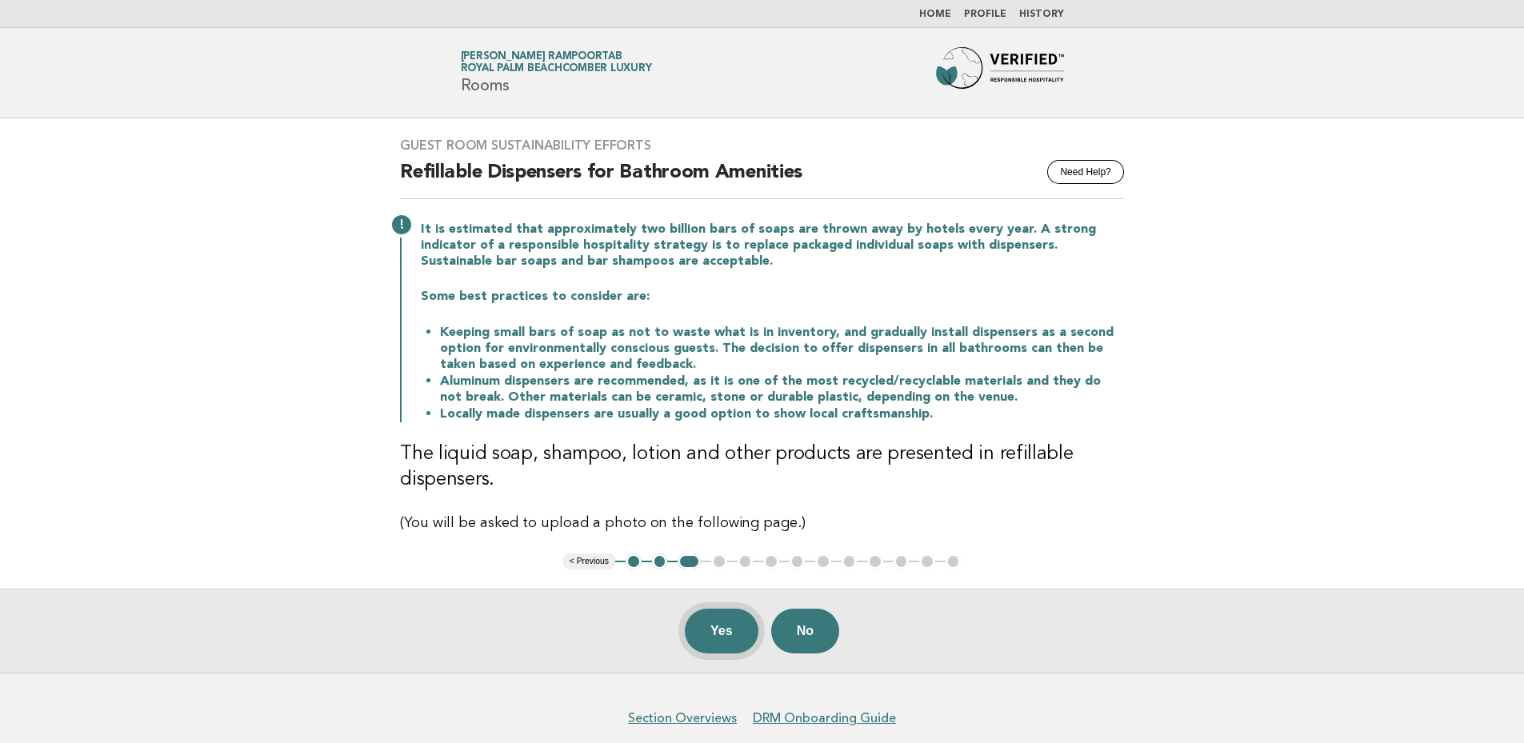
click at [717, 626] on button "Yes" at bounding box center [722, 631] width 74 height 45
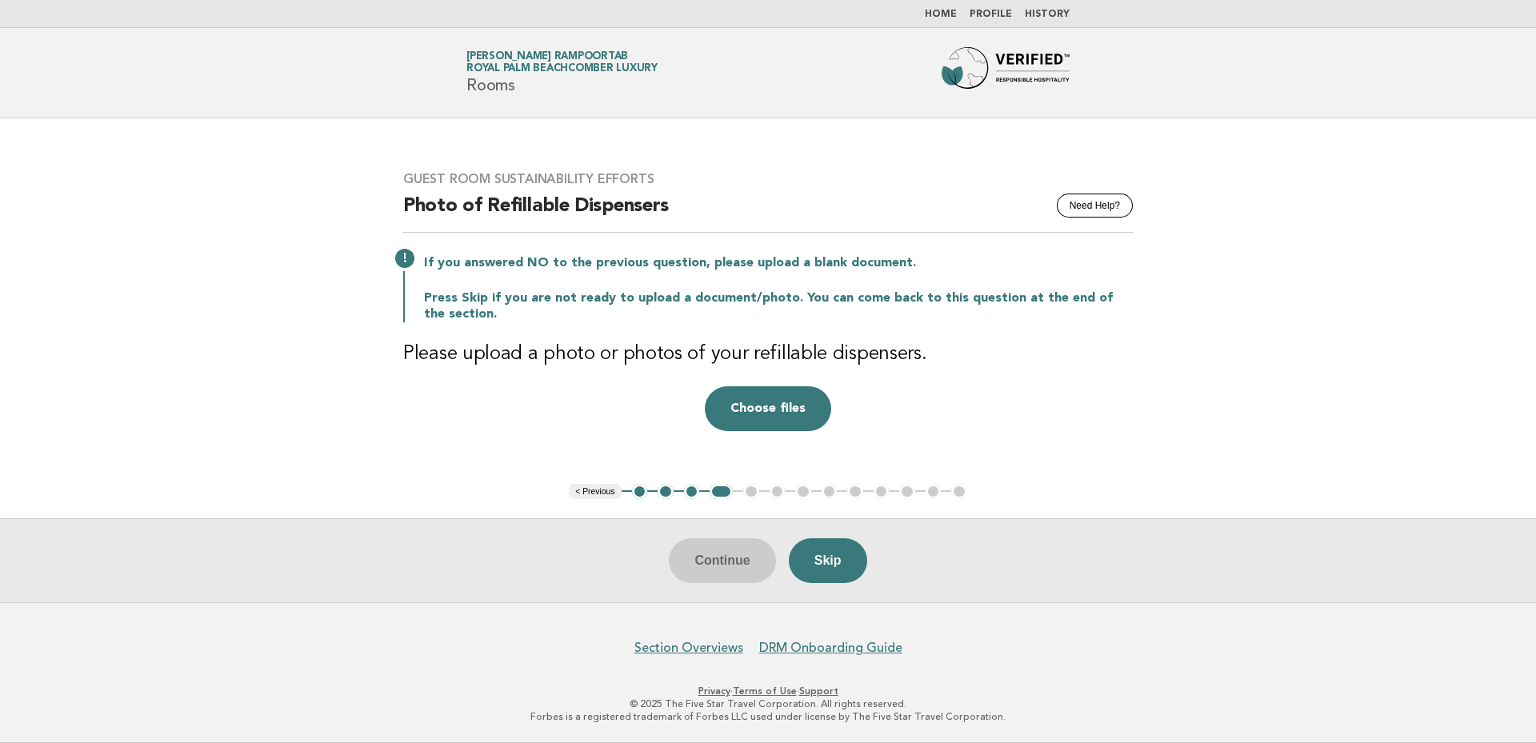
click at [997, 441] on div "Guest Room Sustainability Efforts Need Help? Photo of Refillable Dispensers If …" at bounding box center [768, 301] width 768 height 298
click at [779, 405] on button "Choose files" at bounding box center [768, 408] width 126 height 45
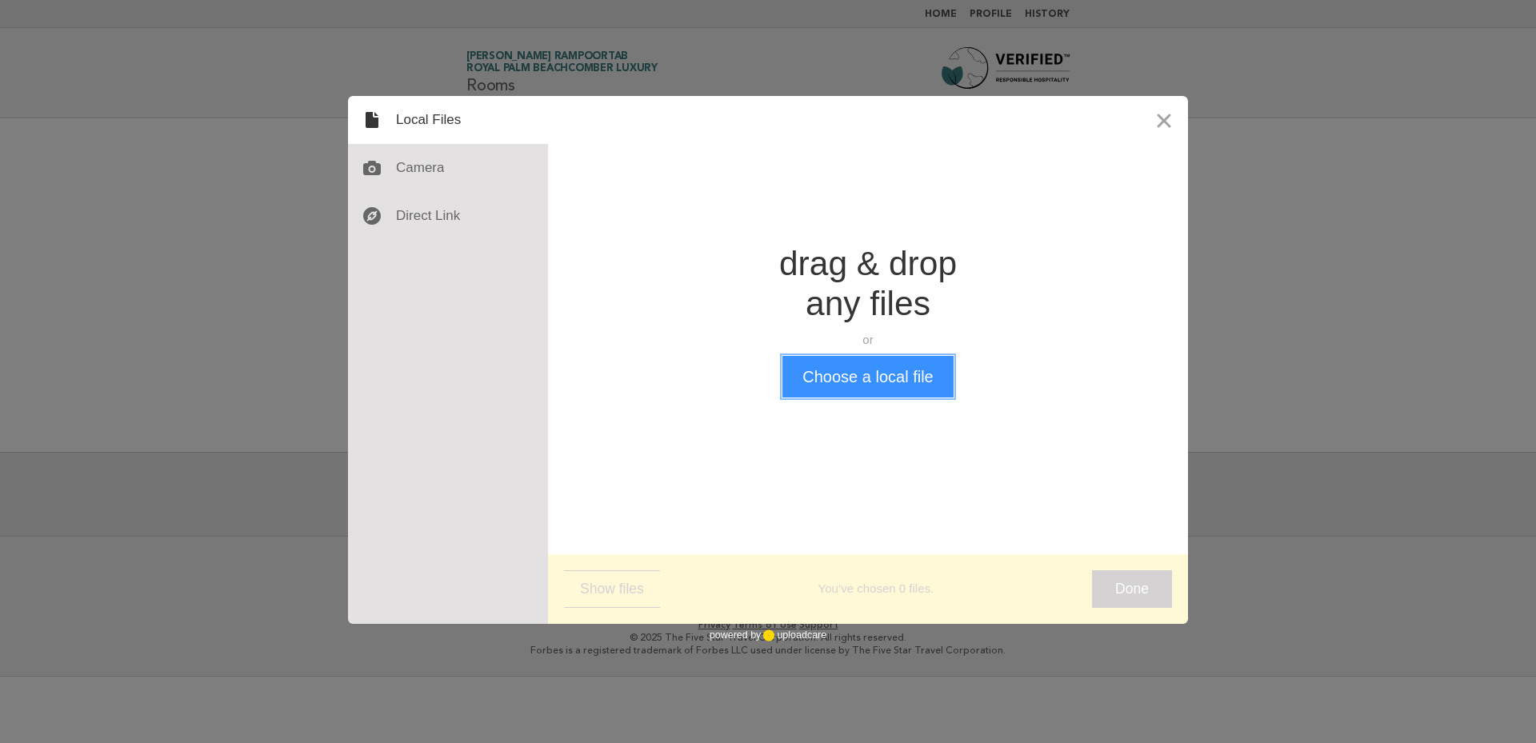
click at [844, 380] on button "Choose a local file" at bounding box center [867, 377] width 170 height 42
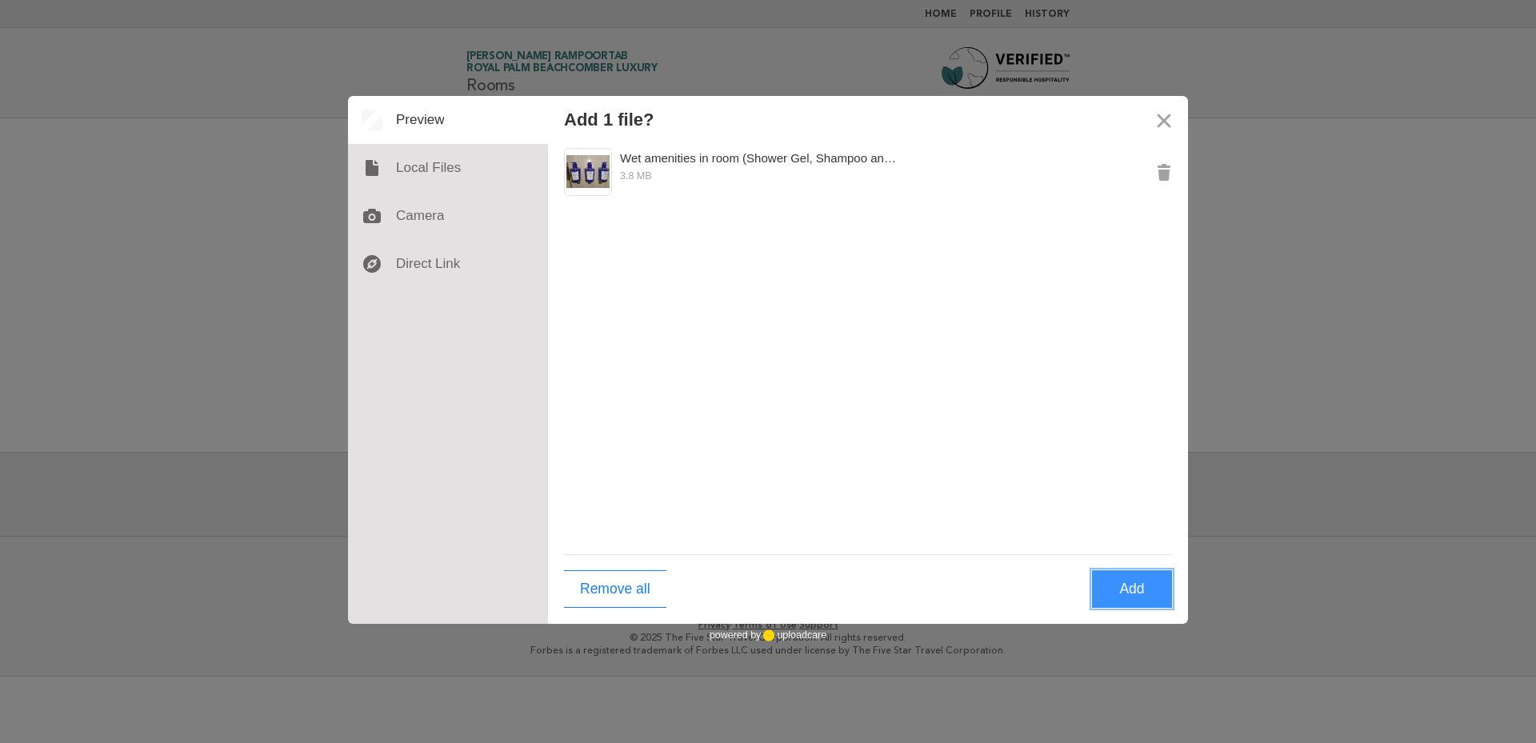
click at [1132, 592] on button "Add" at bounding box center [1132, 589] width 80 height 38
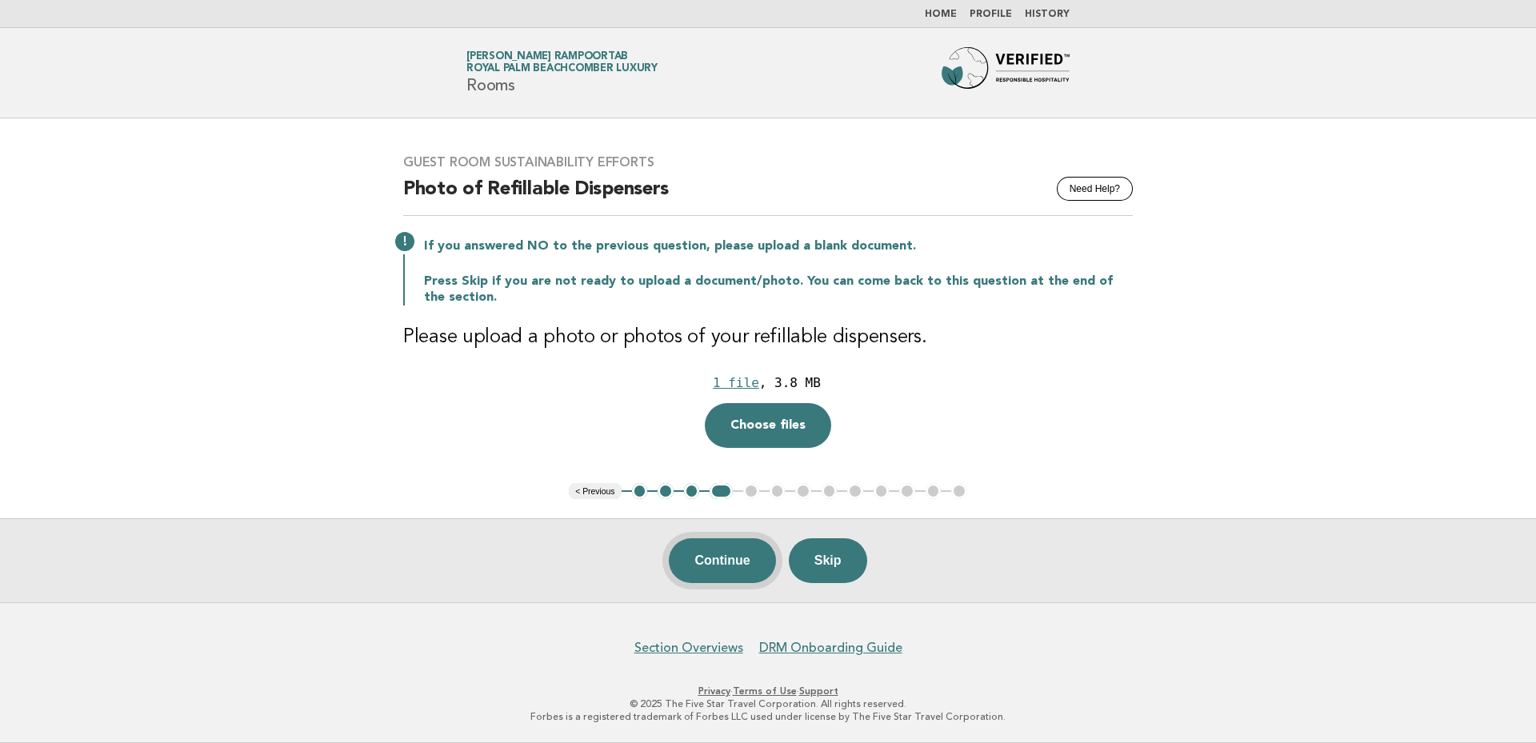
click at [742, 560] on button "Continue" at bounding box center [722, 560] width 106 height 45
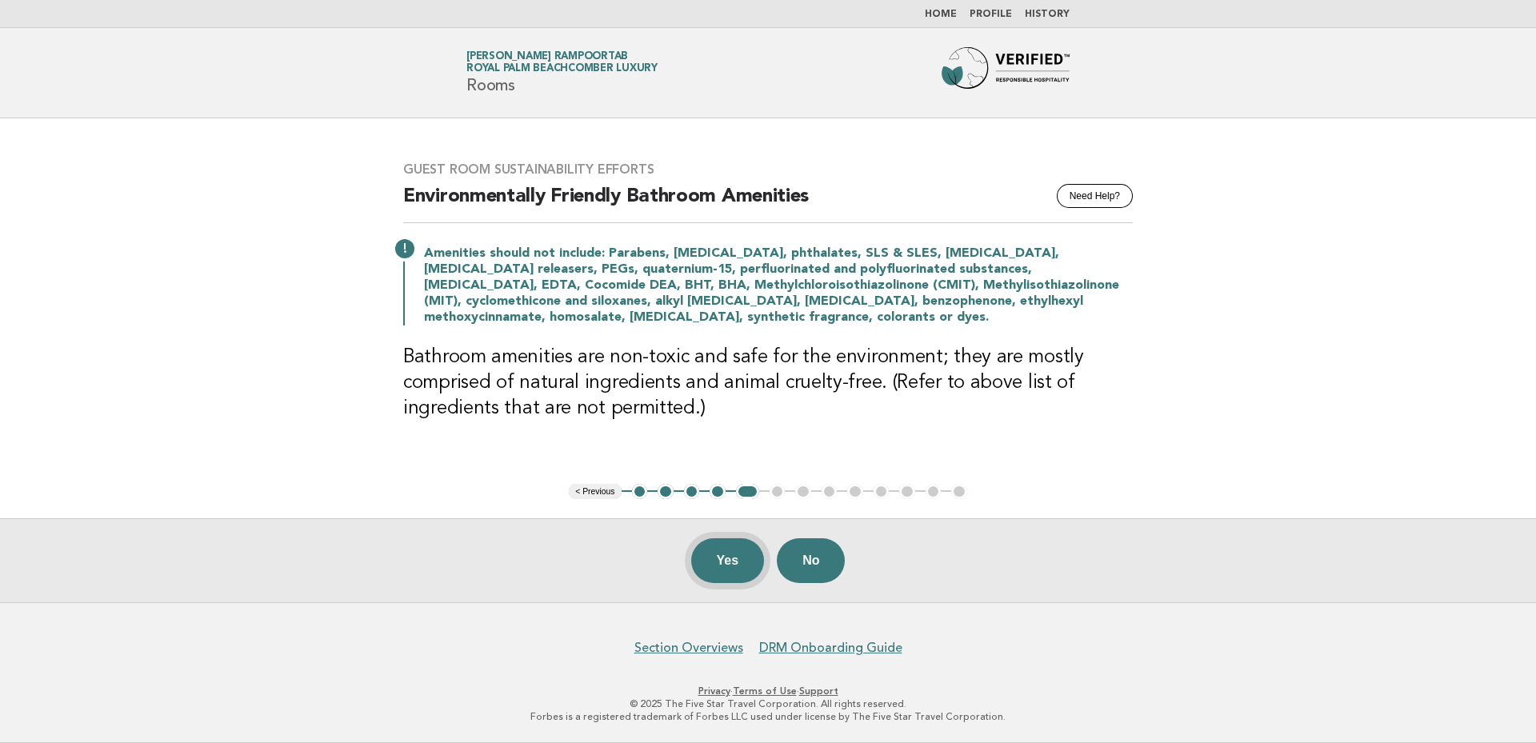
click at [724, 553] on button "Yes" at bounding box center [728, 560] width 74 height 45
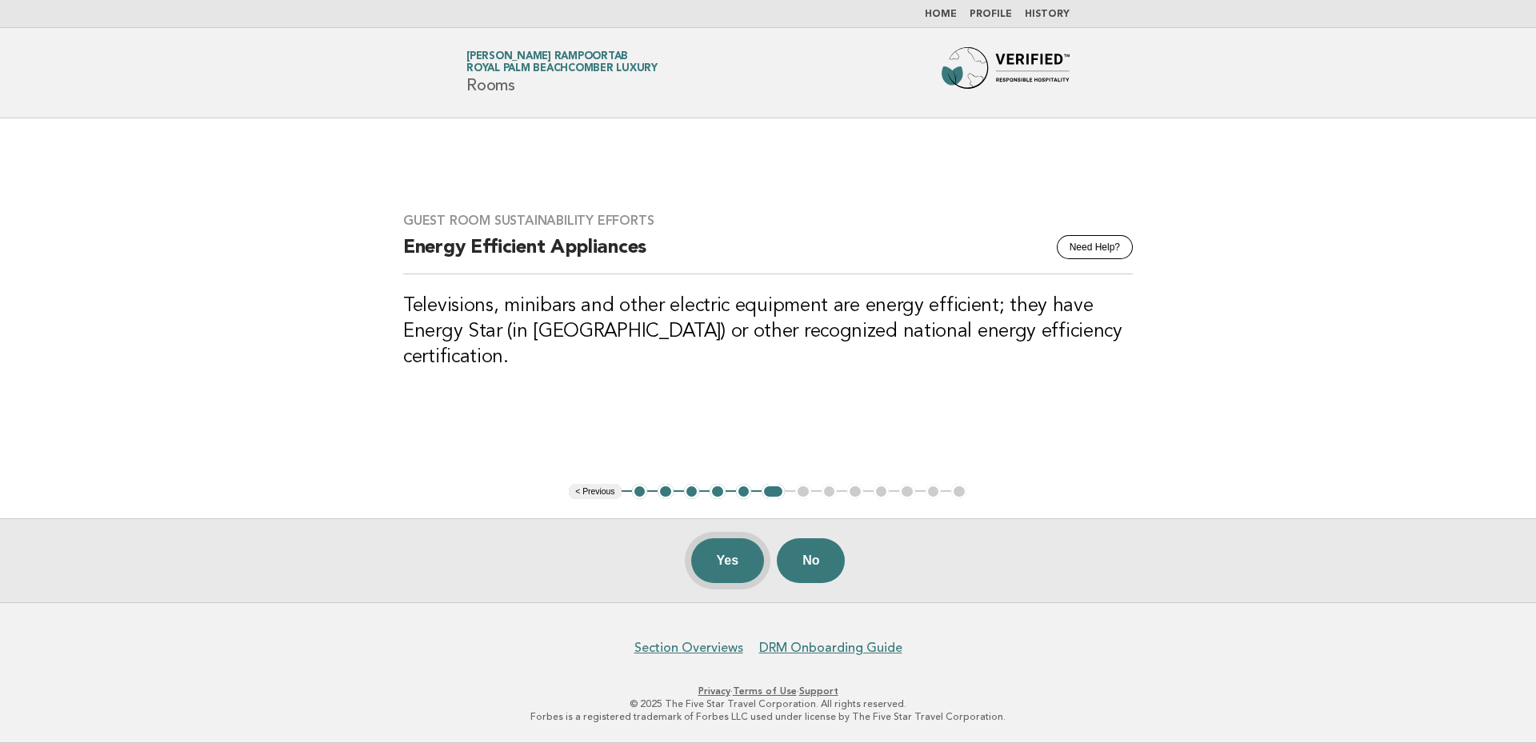
click at [726, 554] on button "Yes" at bounding box center [728, 560] width 74 height 45
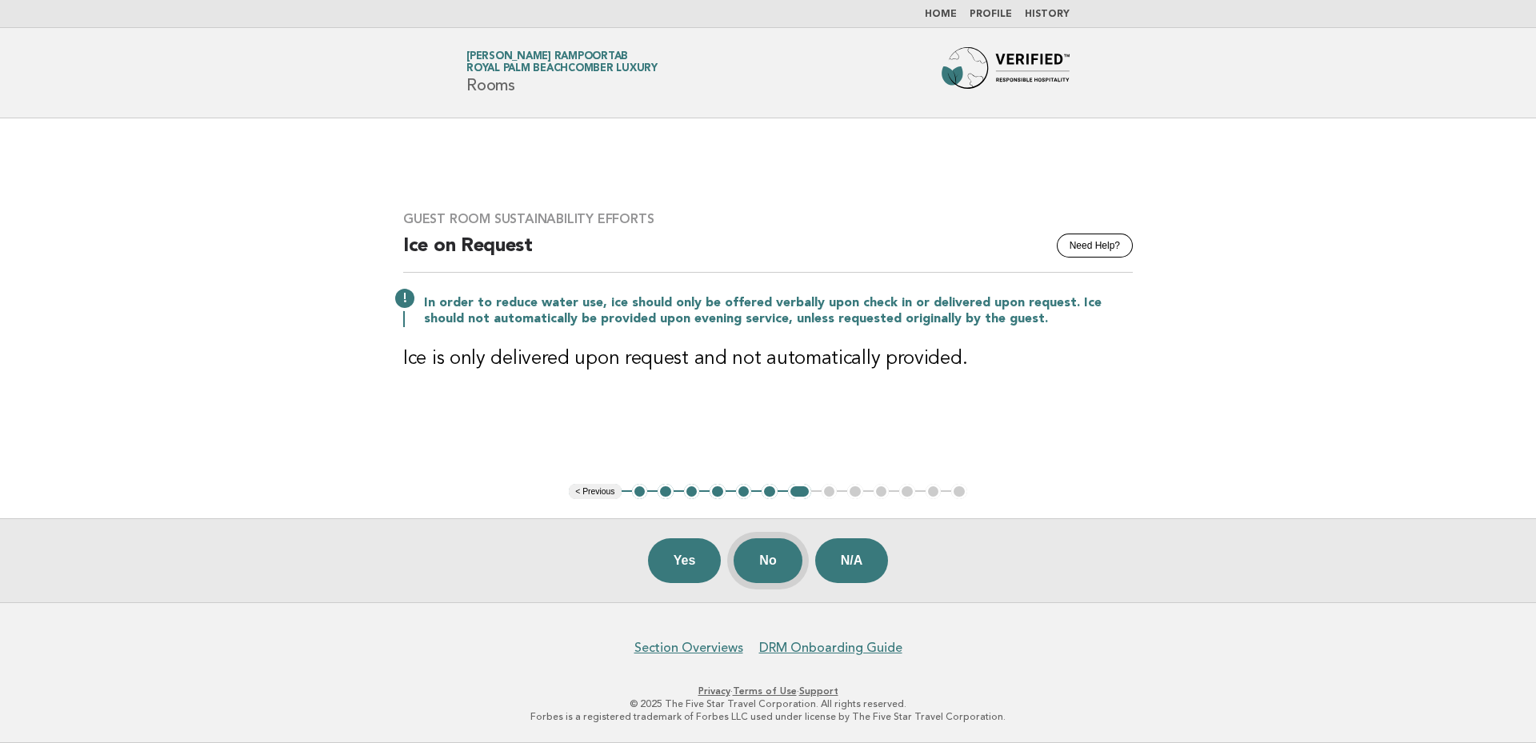
click at [768, 562] on button "No" at bounding box center [768, 560] width 68 height 45
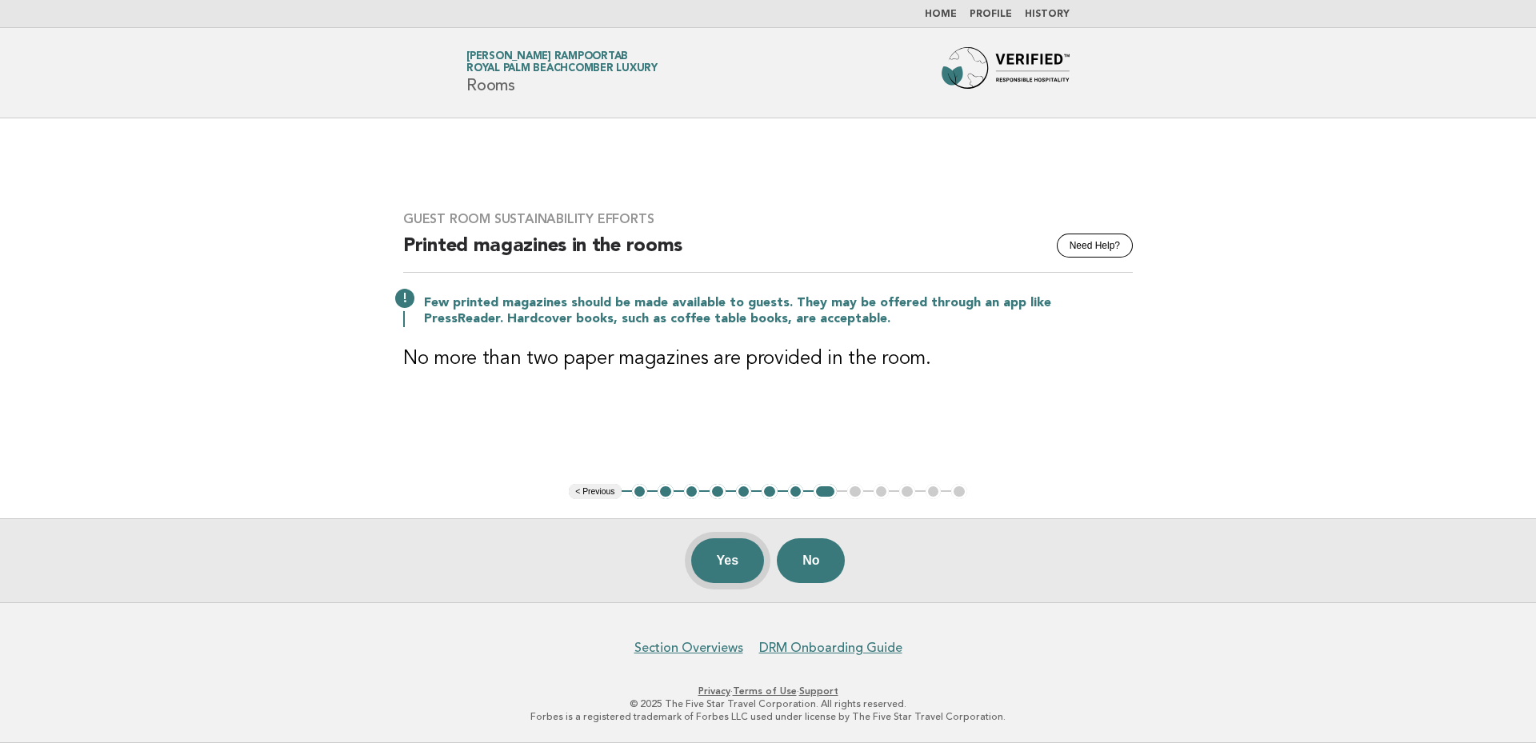
click at [728, 568] on button "Yes" at bounding box center [728, 560] width 74 height 45
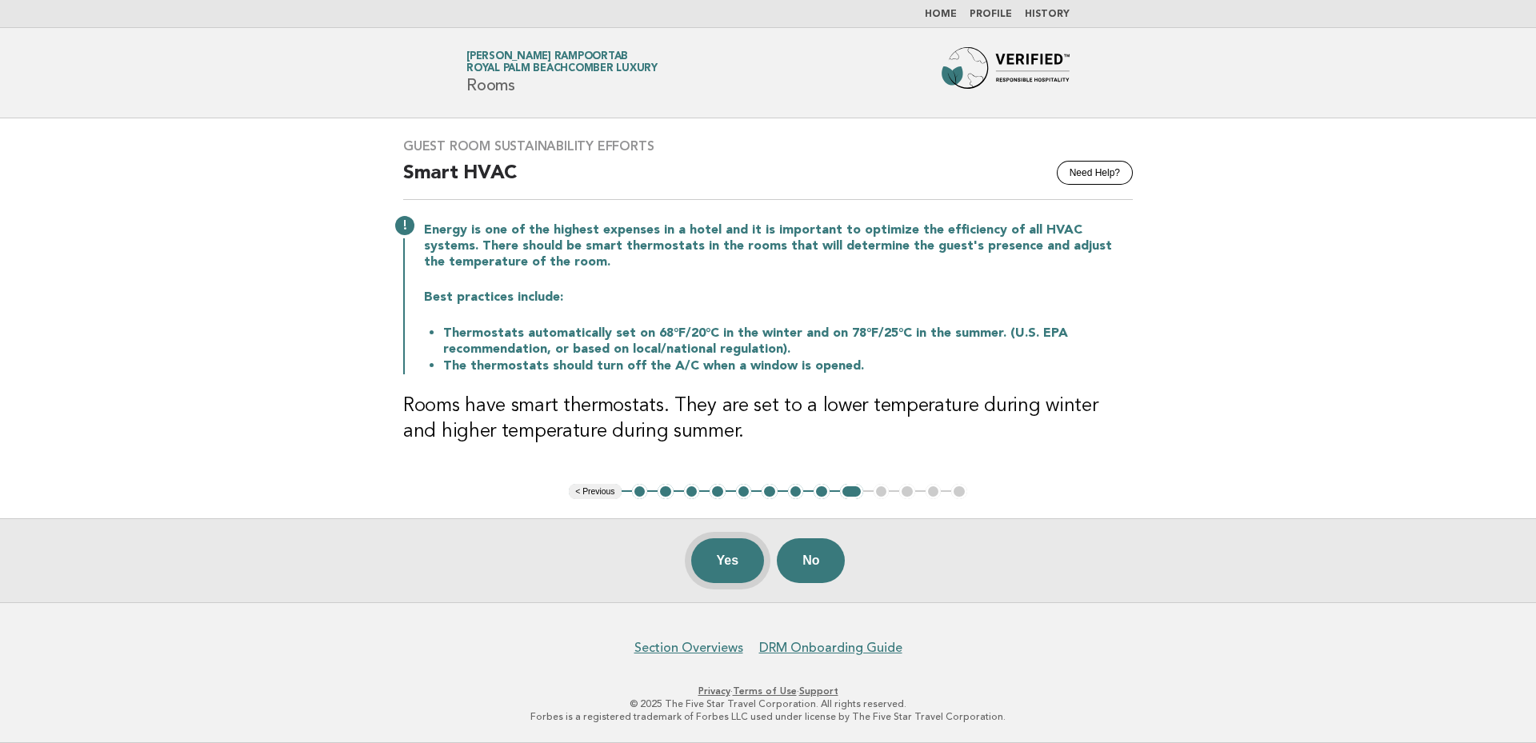
click at [729, 564] on button "Yes" at bounding box center [728, 560] width 74 height 45
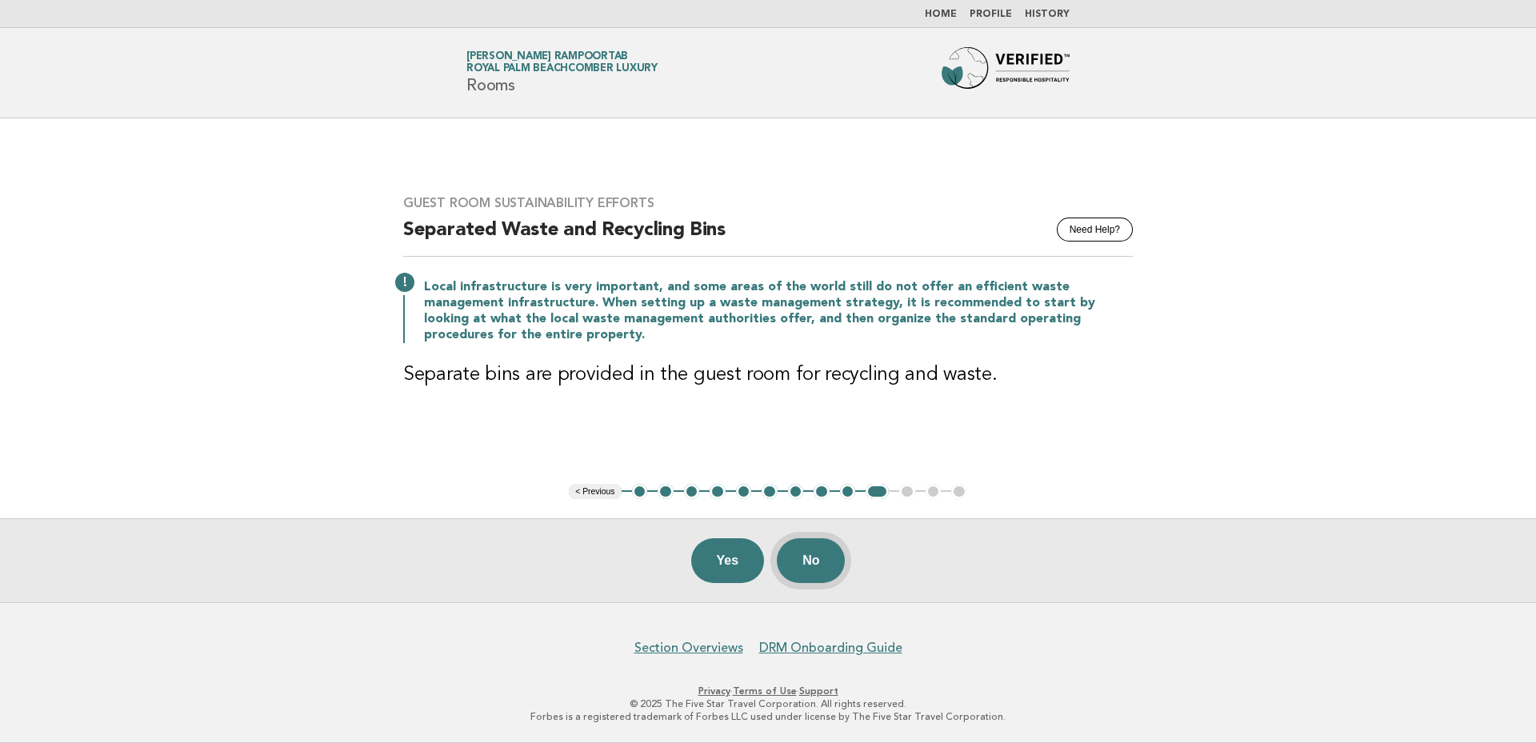
click at [817, 564] on button "No" at bounding box center [811, 560] width 68 height 45
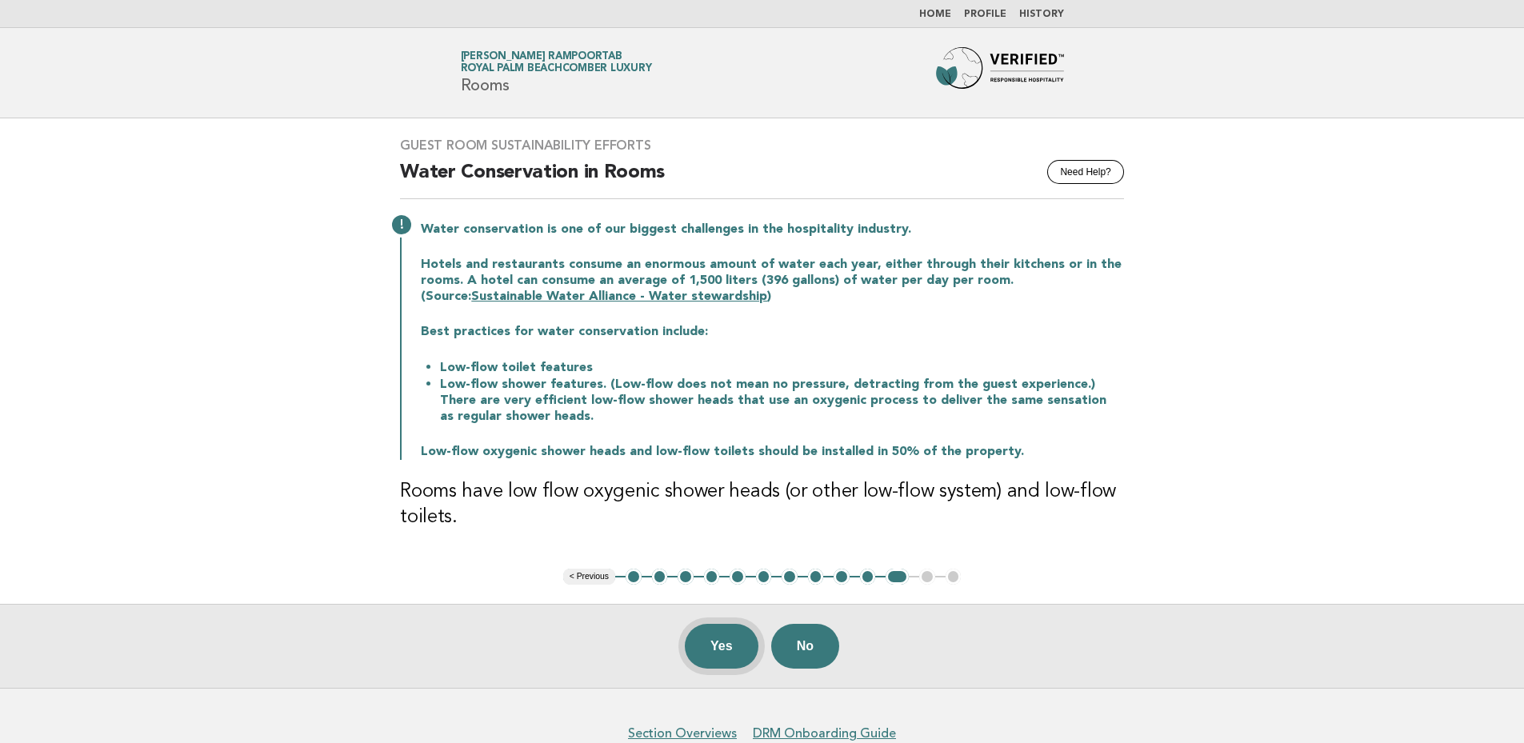
click at [721, 642] on button "Yes" at bounding box center [722, 646] width 74 height 45
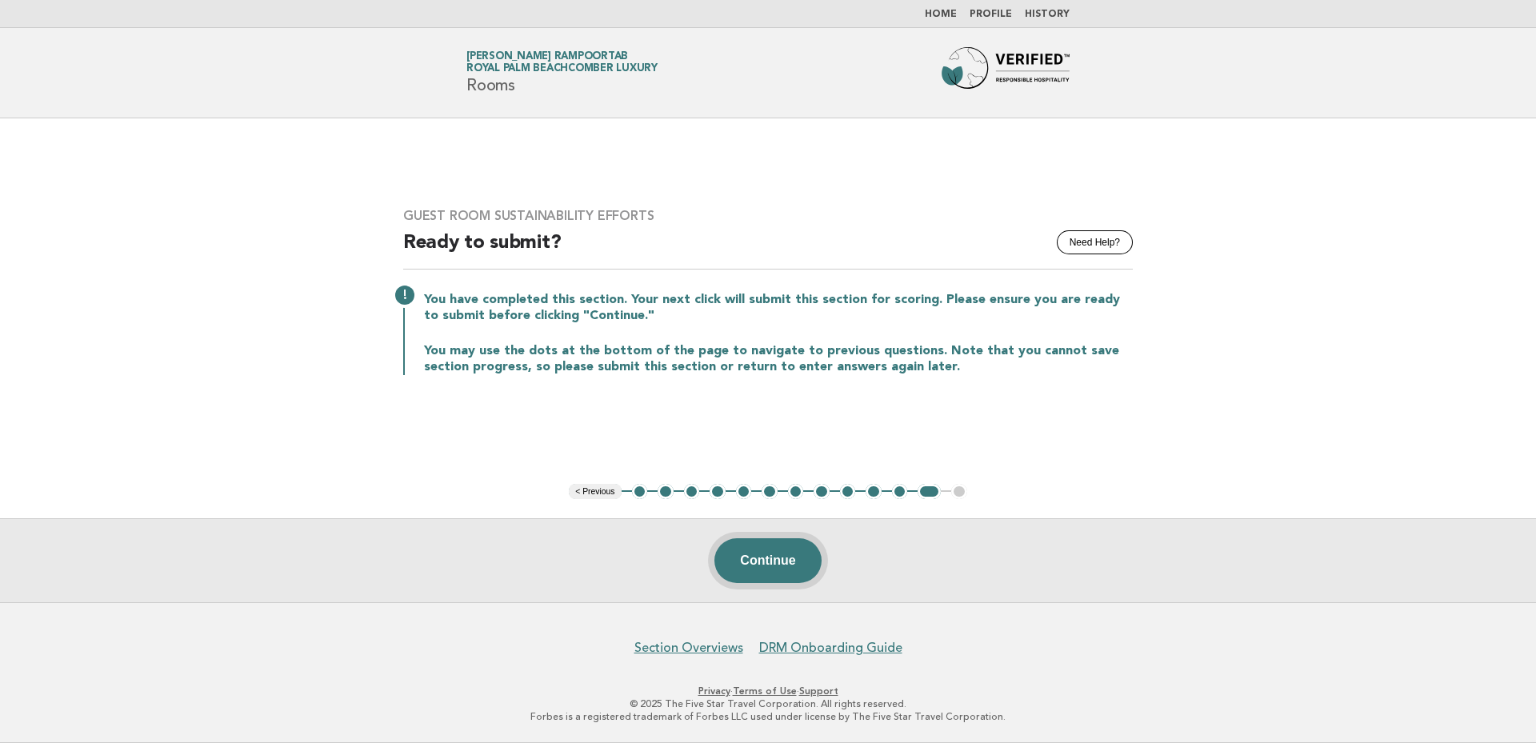
click at [774, 563] on button "Continue" at bounding box center [767, 560] width 106 height 45
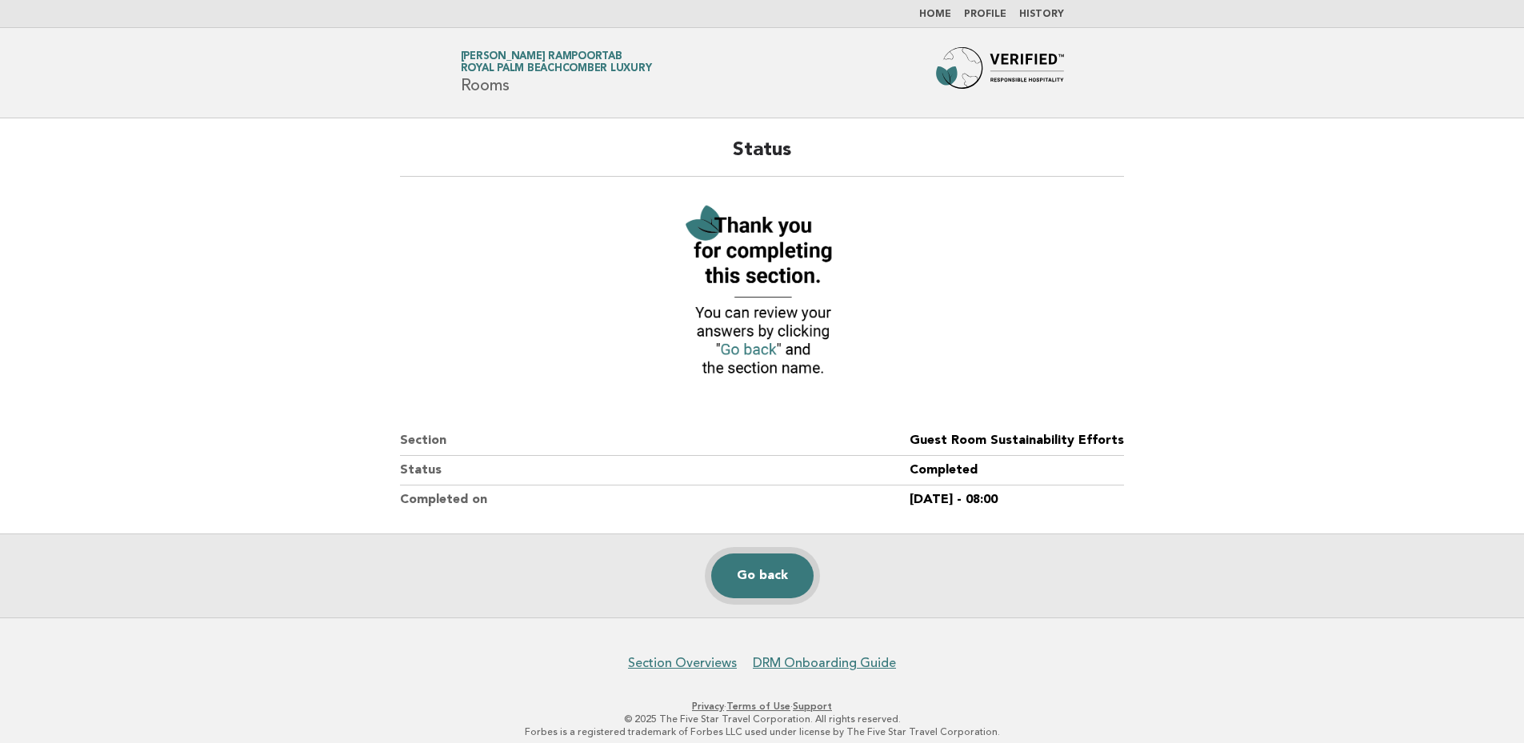
click at [762, 555] on link "Go back" at bounding box center [762, 576] width 102 height 45
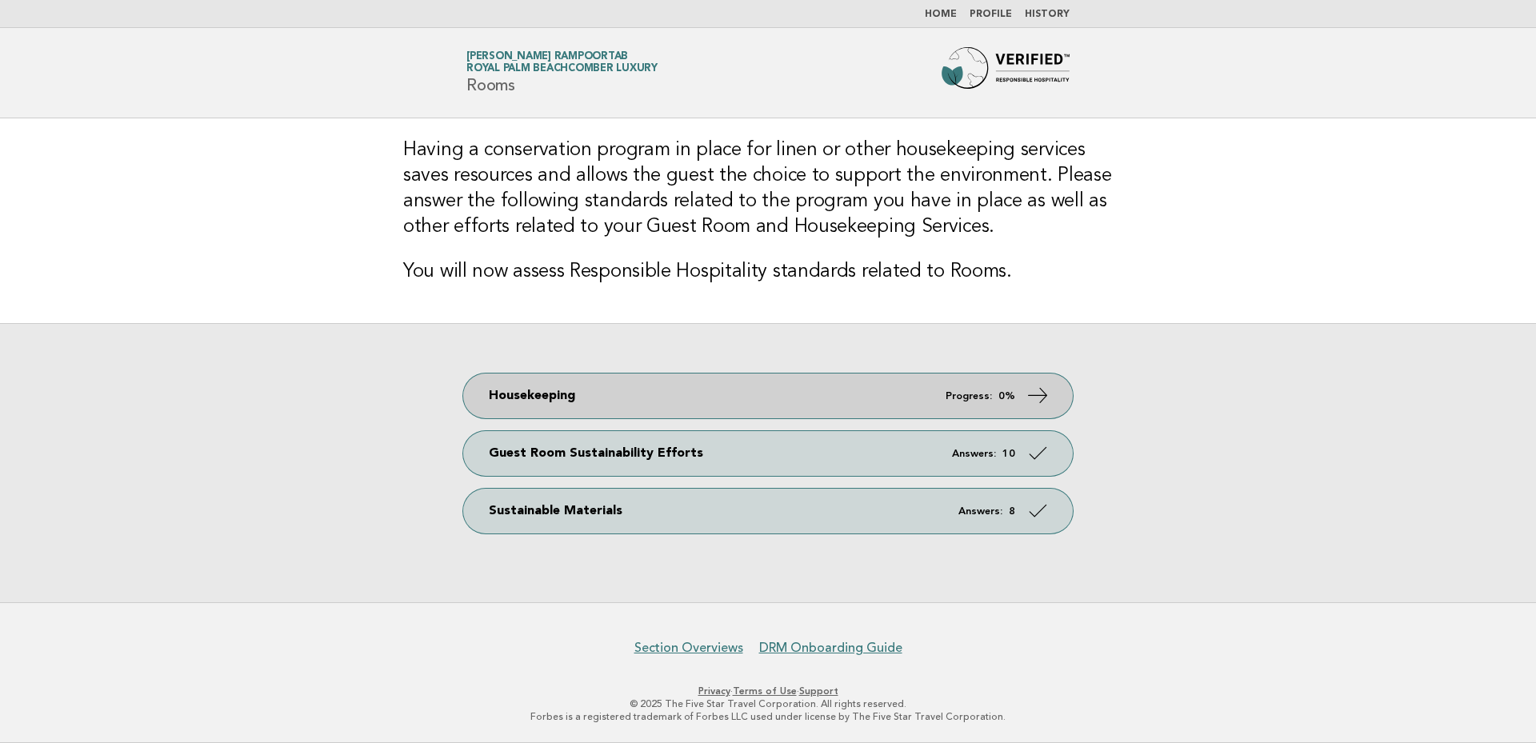
click at [1034, 398] on icon at bounding box center [1038, 395] width 23 height 23
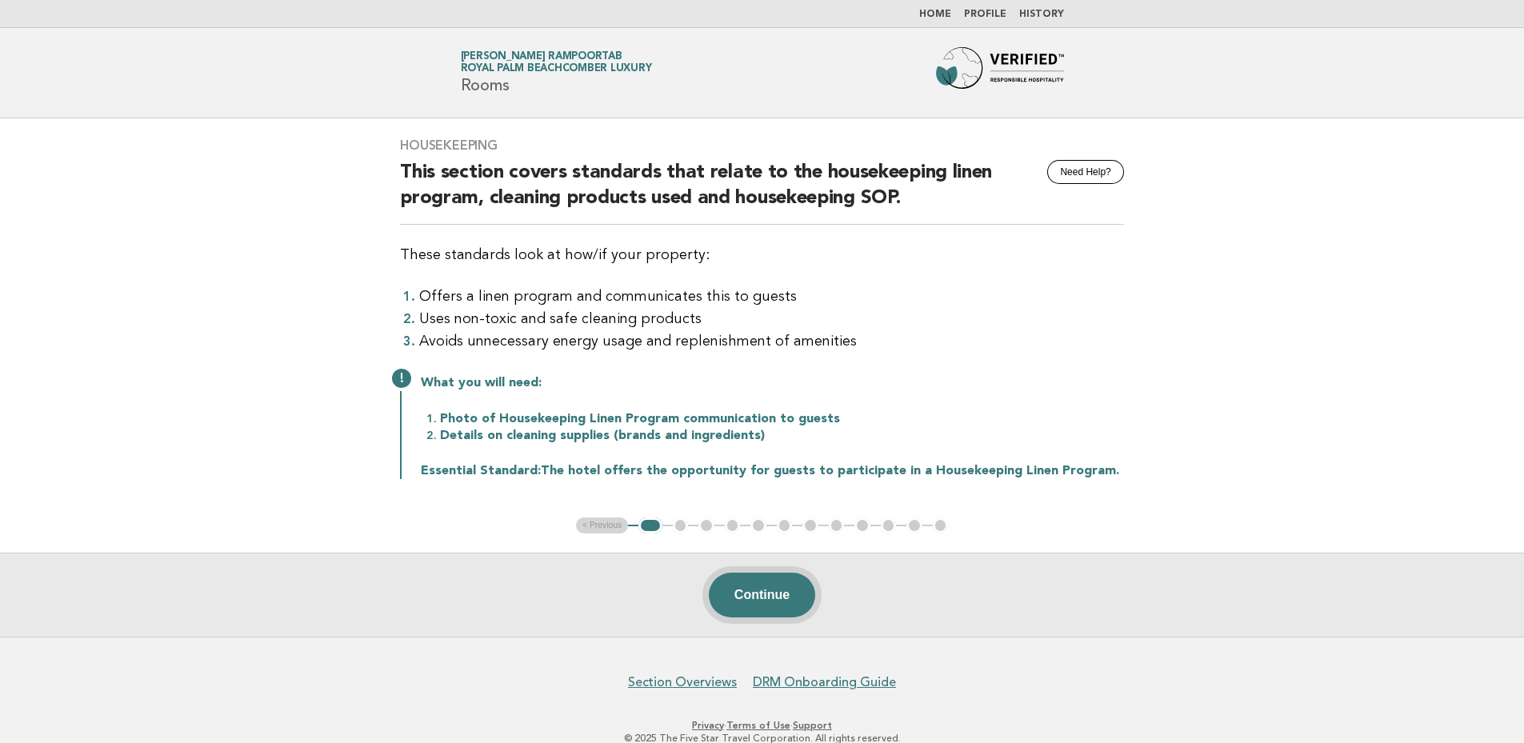
click at [756, 585] on button "Continue" at bounding box center [762, 595] width 106 height 45
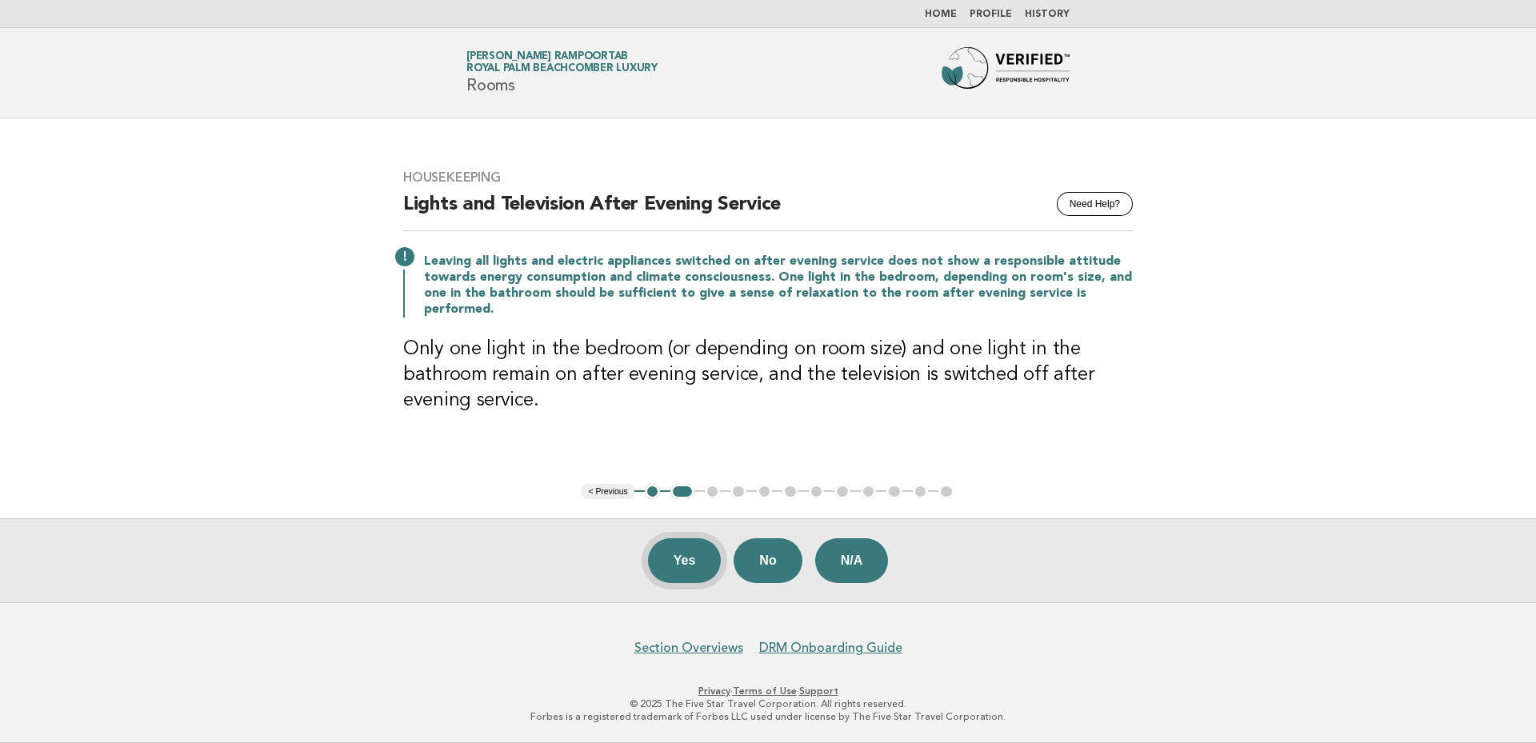
click at [674, 566] on button "Yes" at bounding box center [685, 560] width 74 height 45
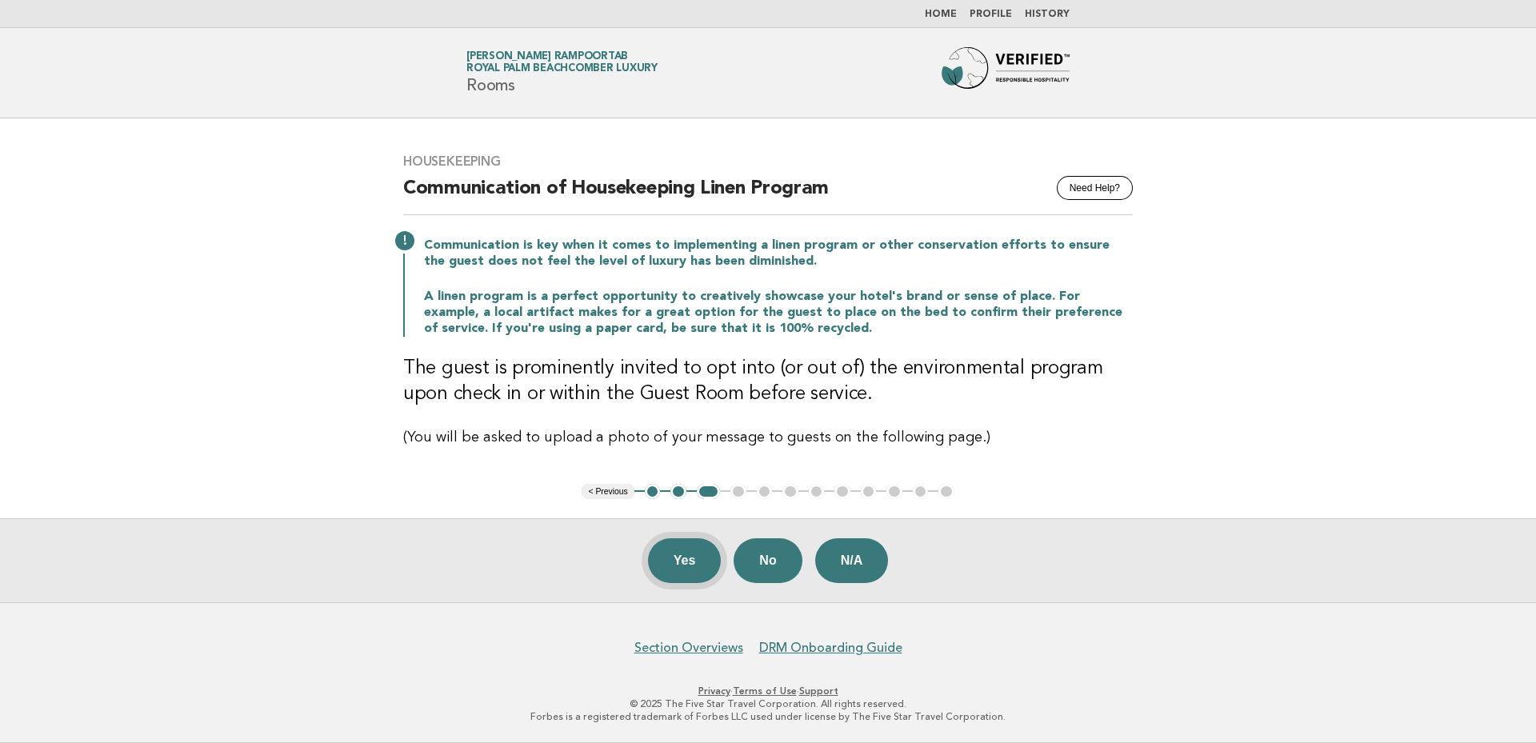
click at [690, 566] on button "Yes" at bounding box center [685, 560] width 74 height 45
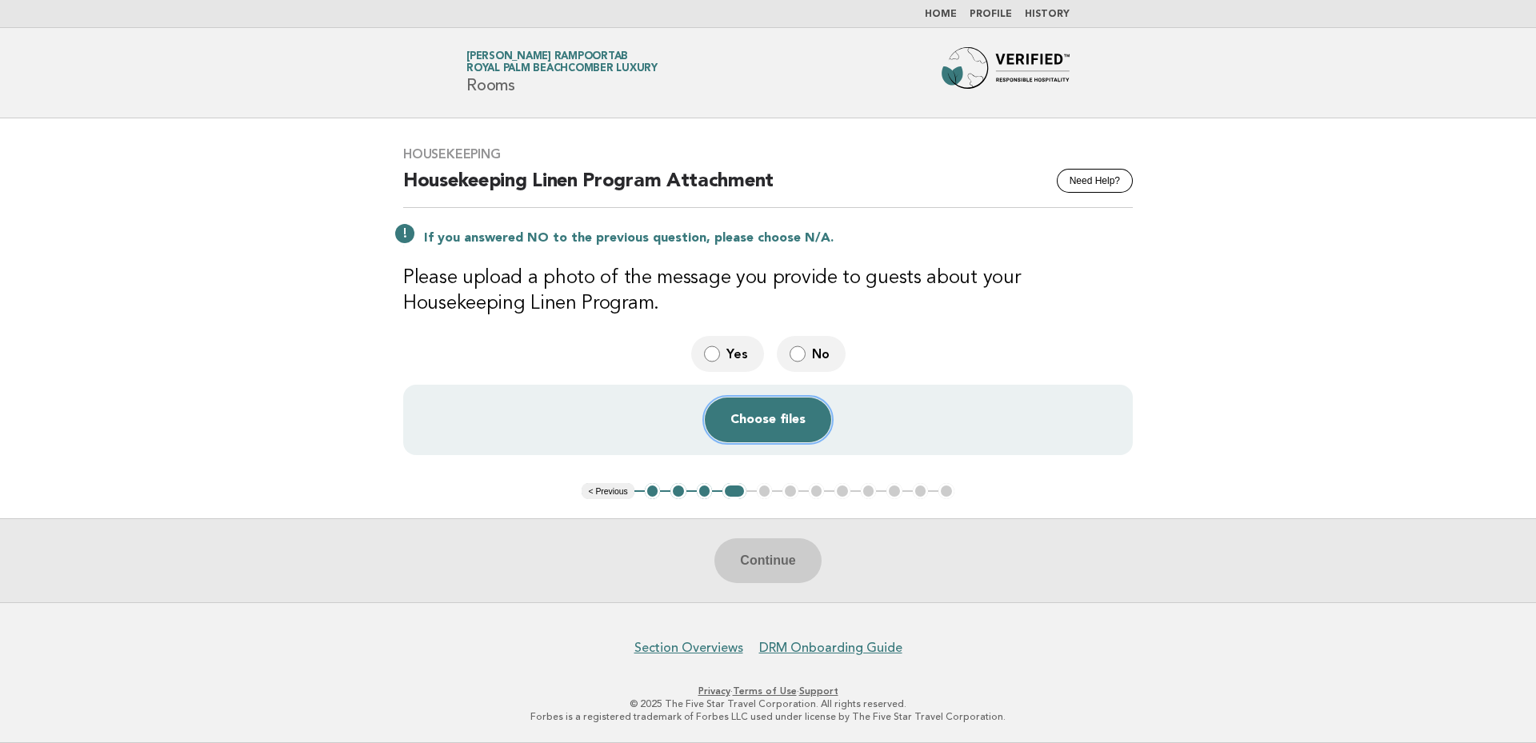
click at [730, 426] on button "Choose files" at bounding box center [768, 420] width 126 height 45
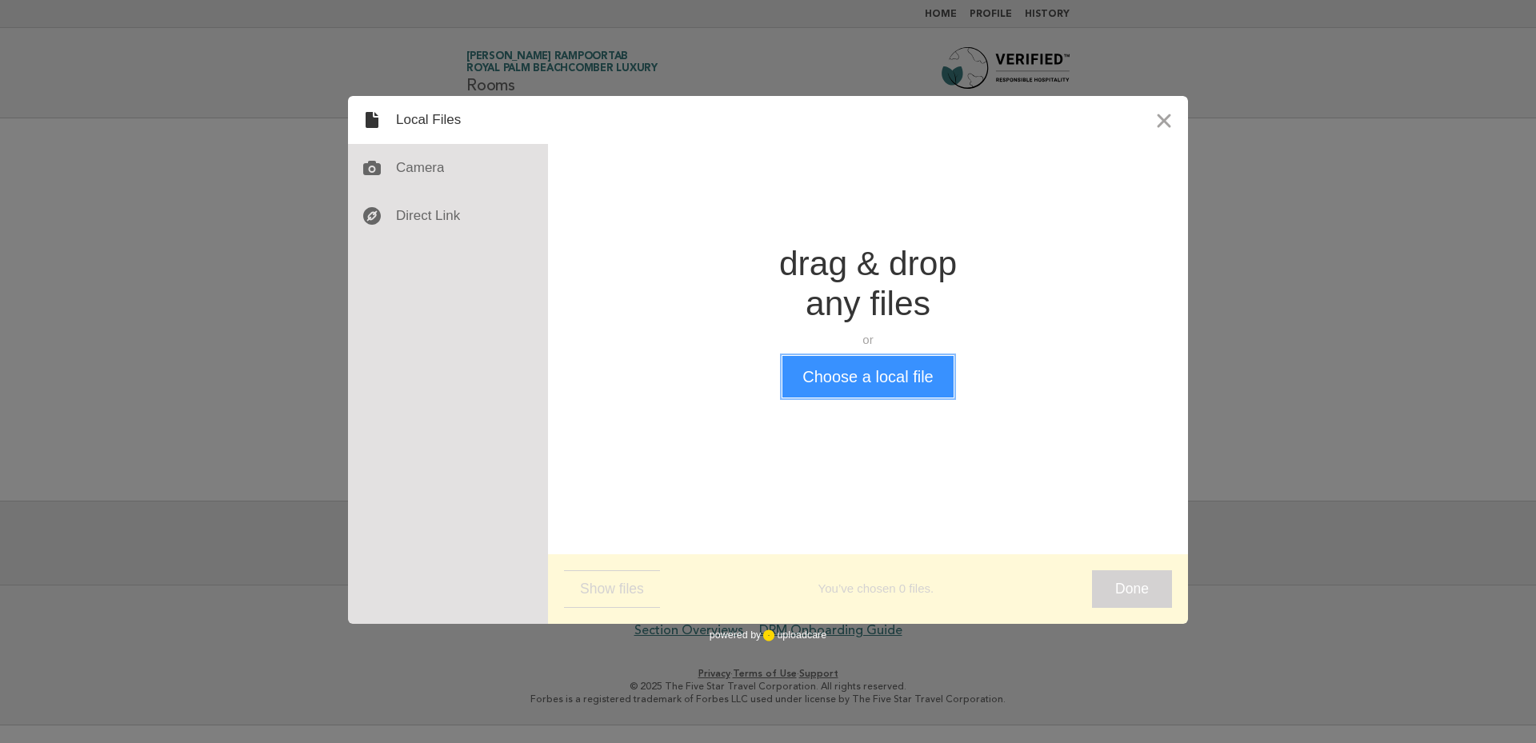
click at [863, 388] on button "Choose a local file" at bounding box center [867, 377] width 170 height 42
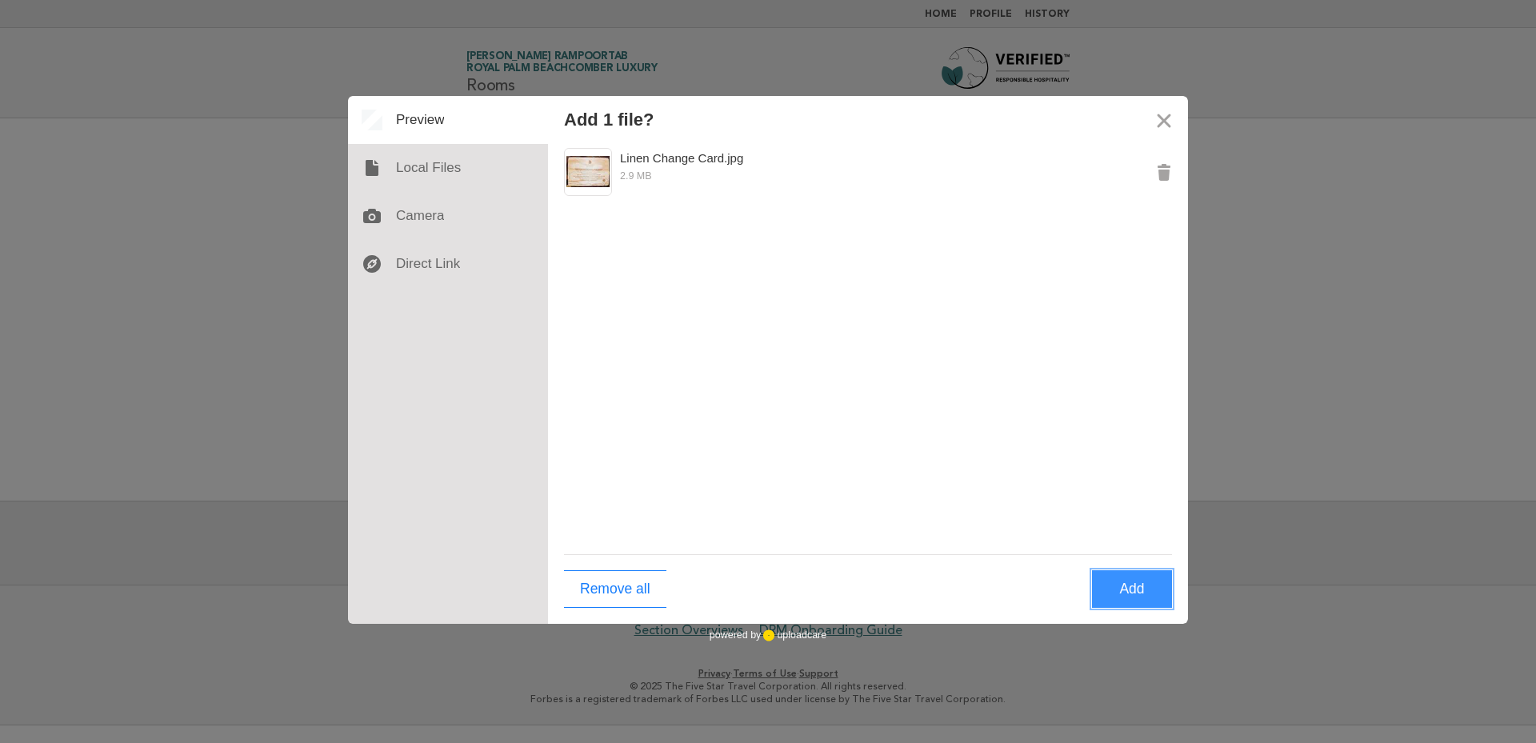
click at [1140, 582] on button "Add" at bounding box center [1132, 589] width 80 height 38
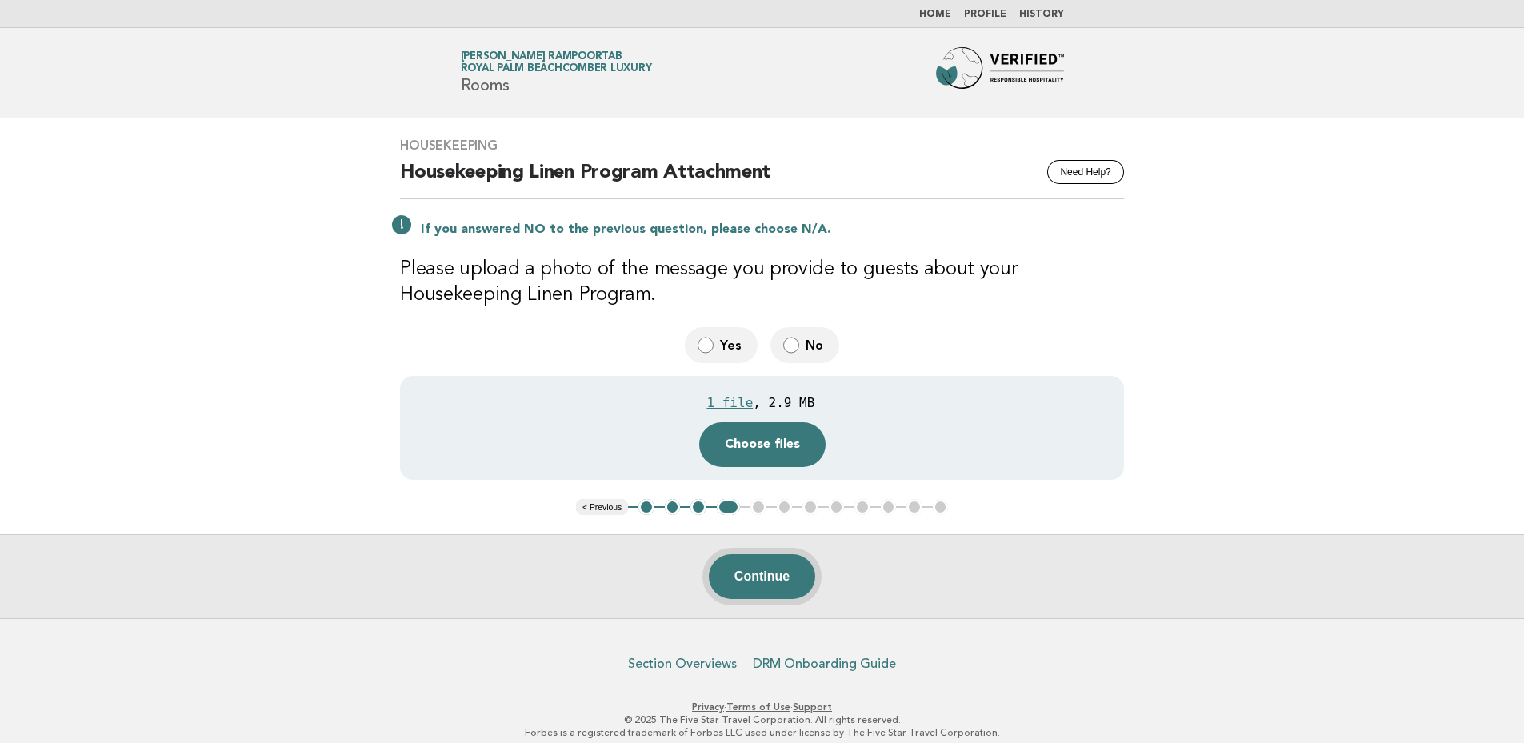
click at [786, 577] on button "Continue" at bounding box center [762, 576] width 106 height 45
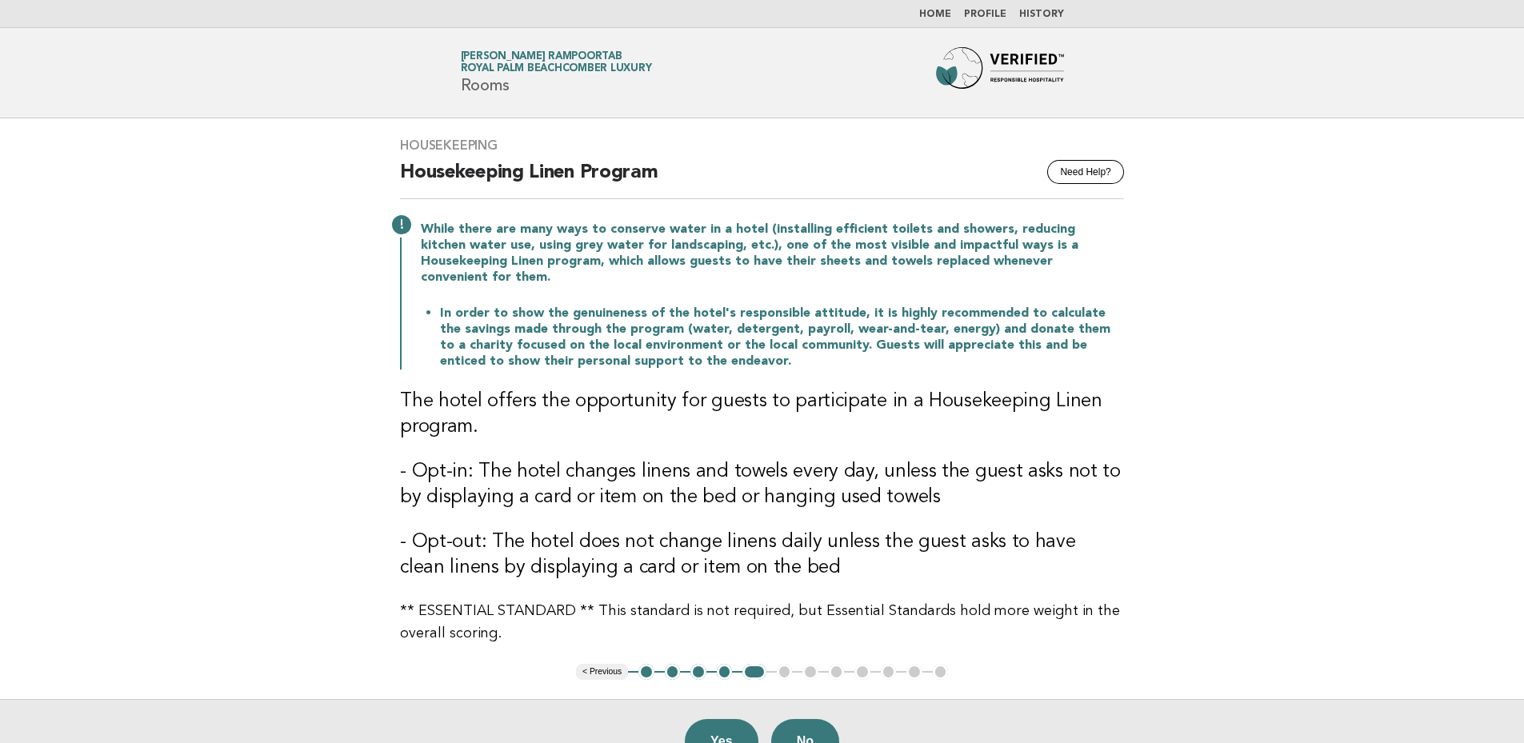
scroll to position [54, 0]
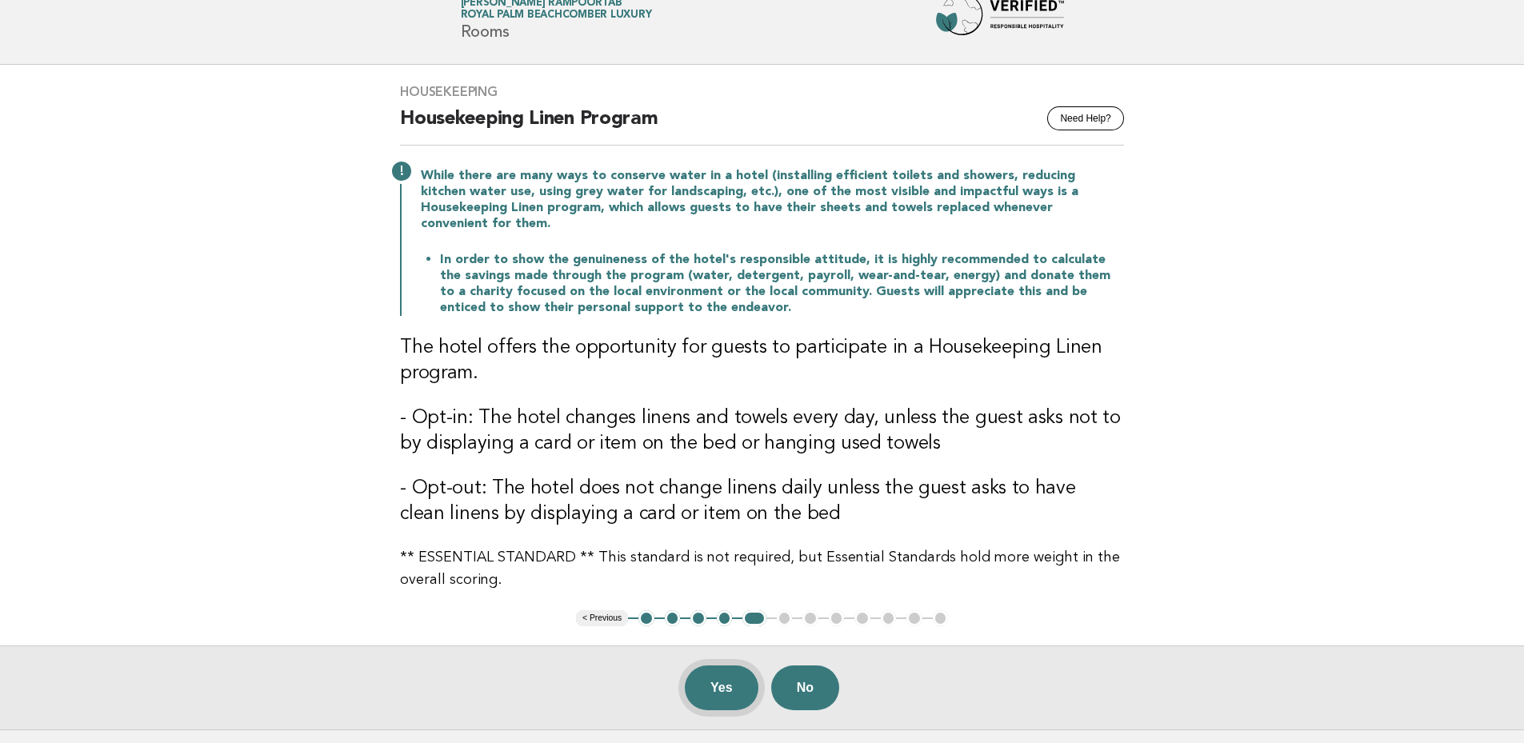
click at [706, 672] on button "Yes" at bounding box center [722, 688] width 74 height 45
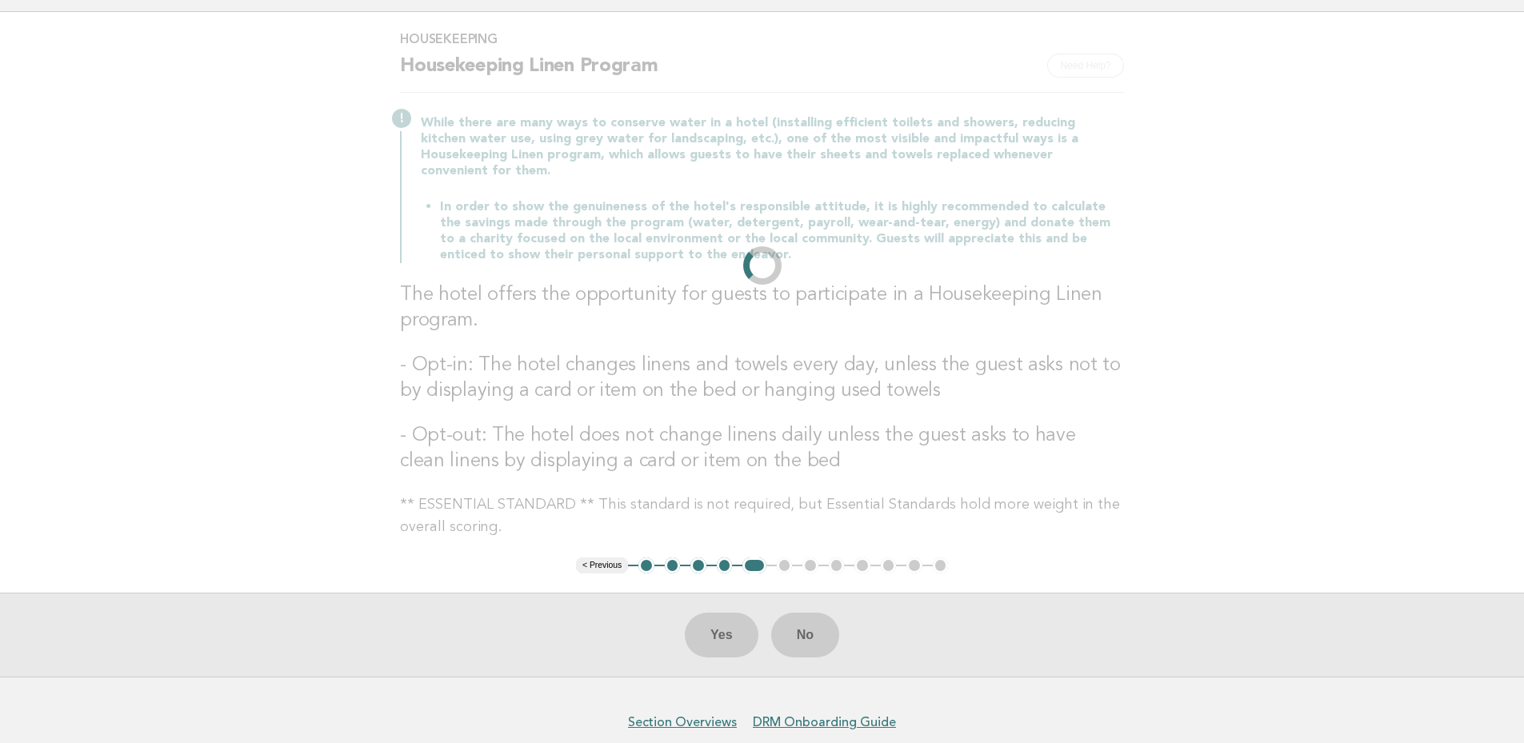
scroll to position [0, 0]
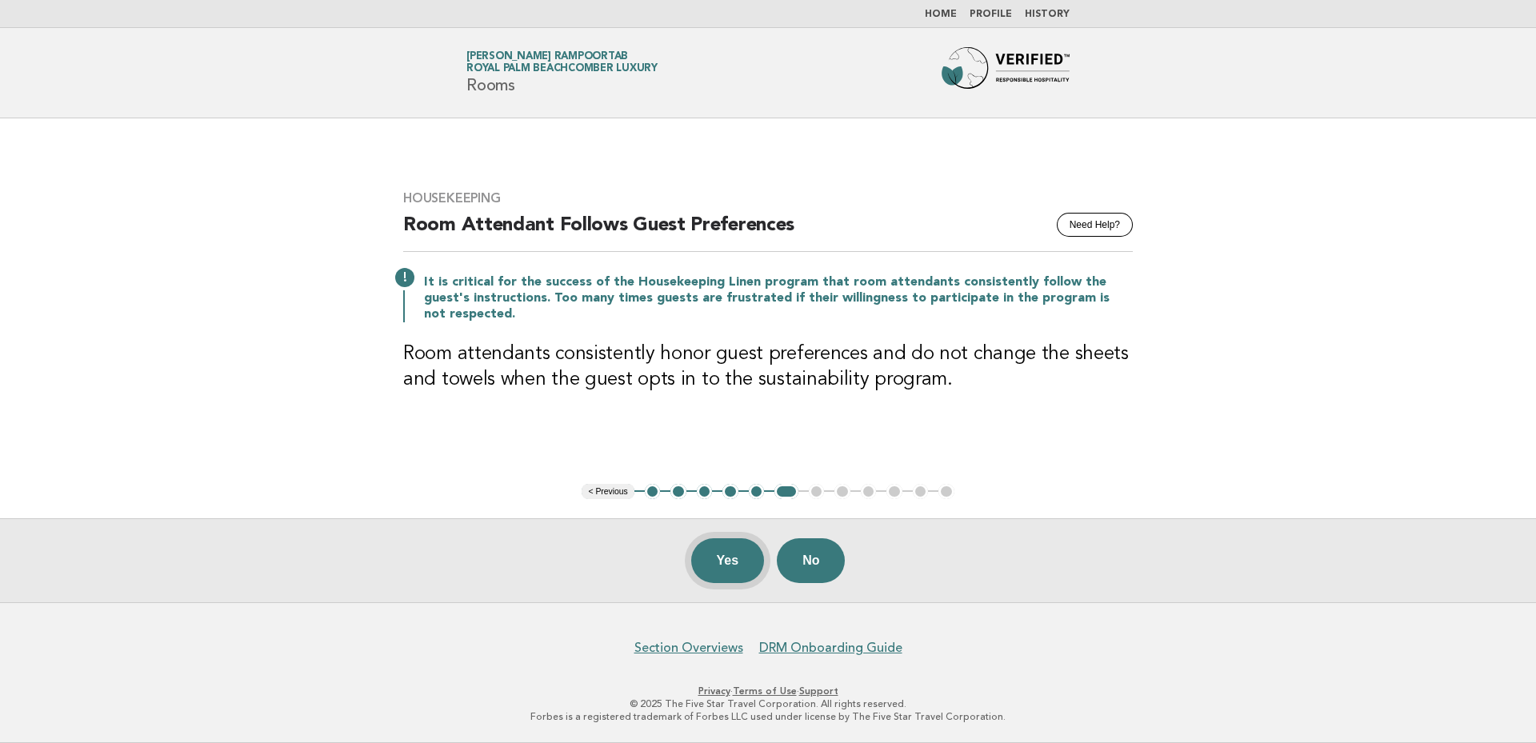
click at [711, 558] on button "Yes" at bounding box center [728, 560] width 74 height 45
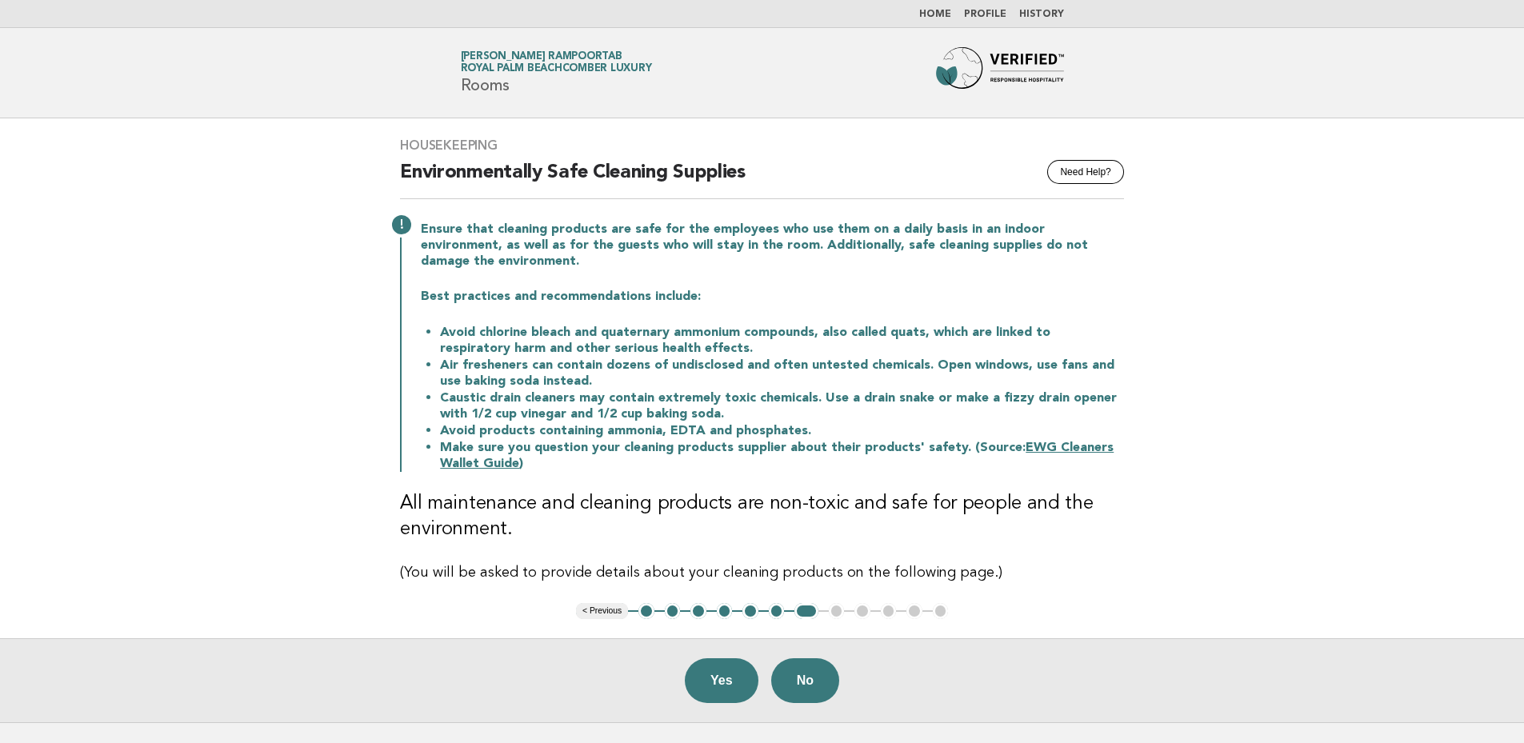
click at [667, 603] on button "2" at bounding box center [673, 611] width 16 height 16
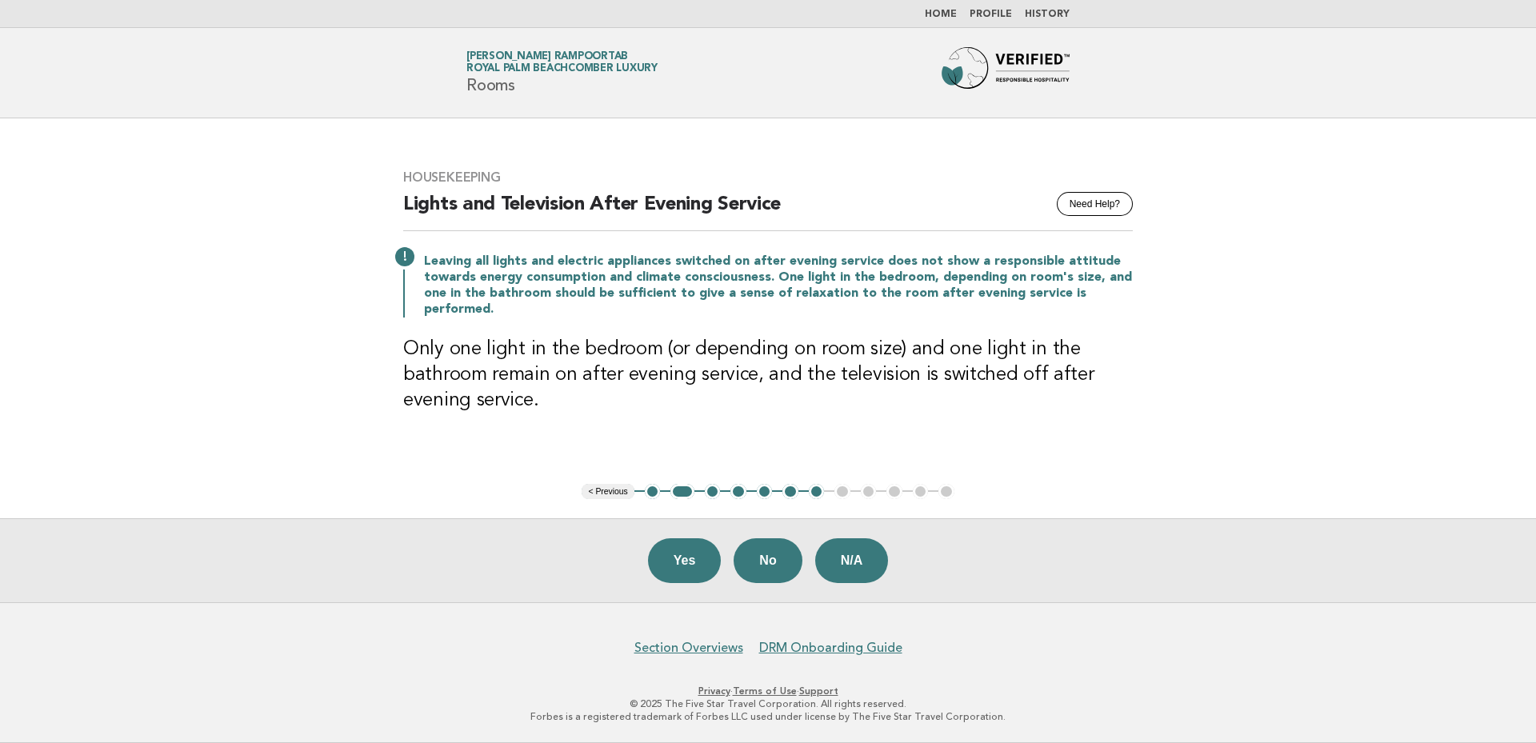
click at [819, 490] on button "7" at bounding box center [817, 492] width 16 height 16
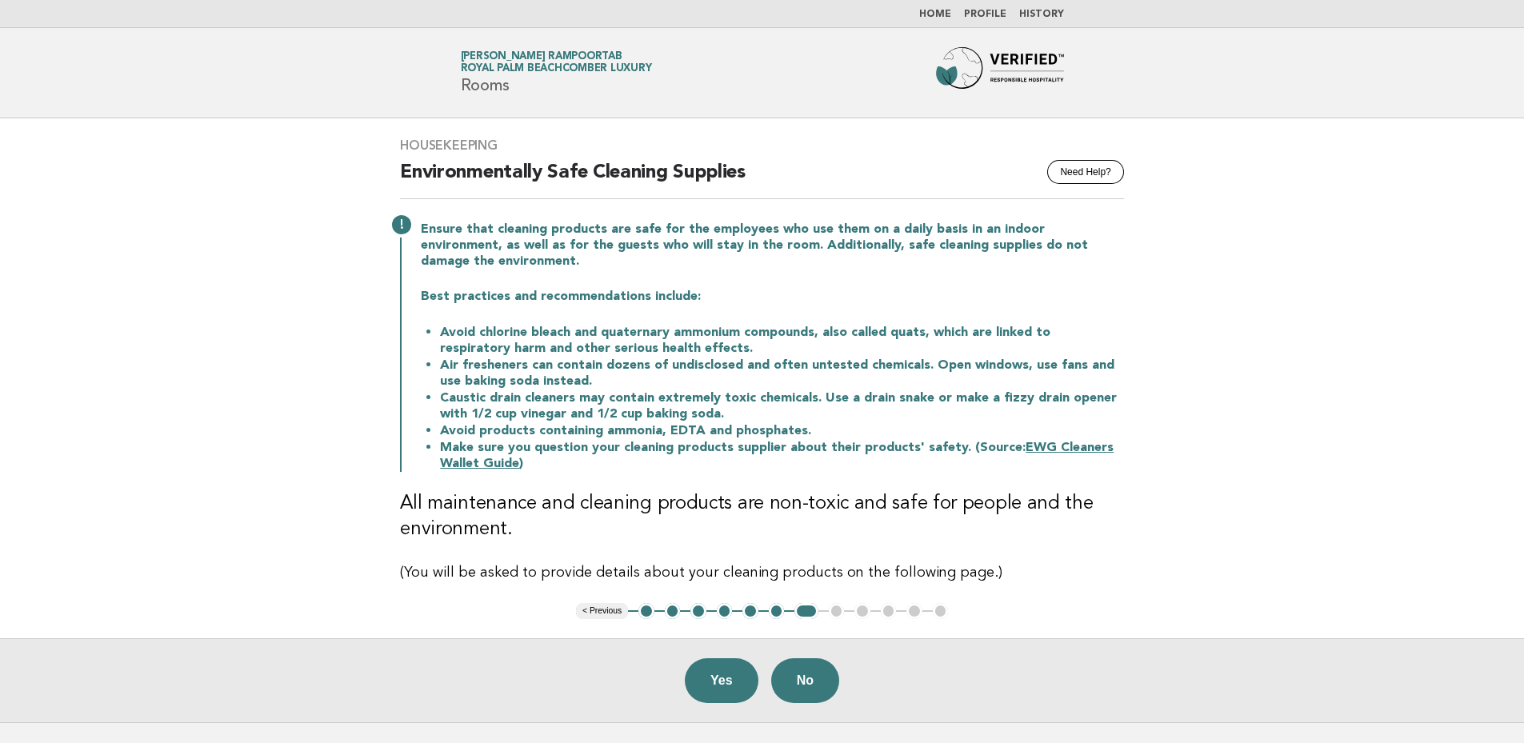
scroll to position [103, 0]
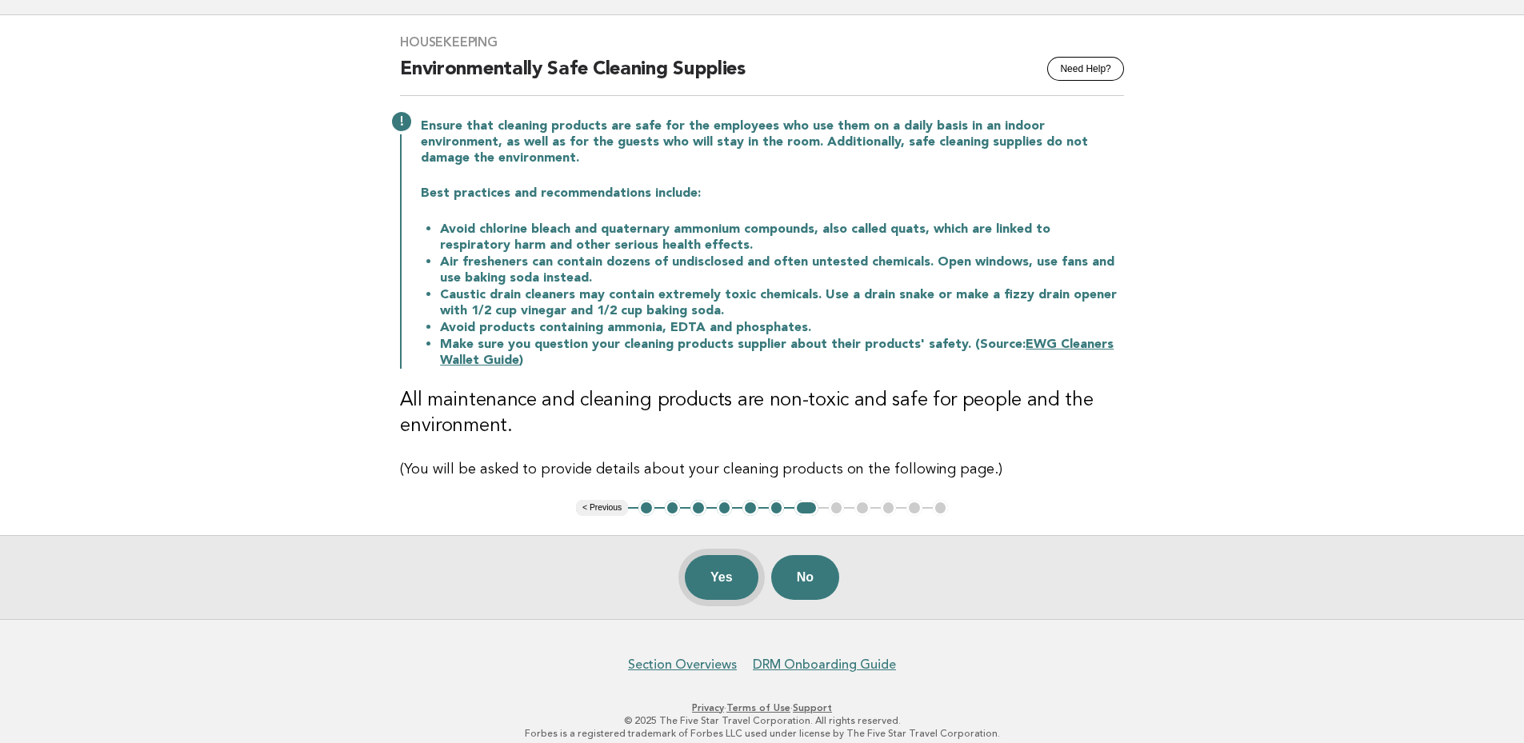
click at [725, 558] on button "Yes" at bounding box center [722, 577] width 74 height 45
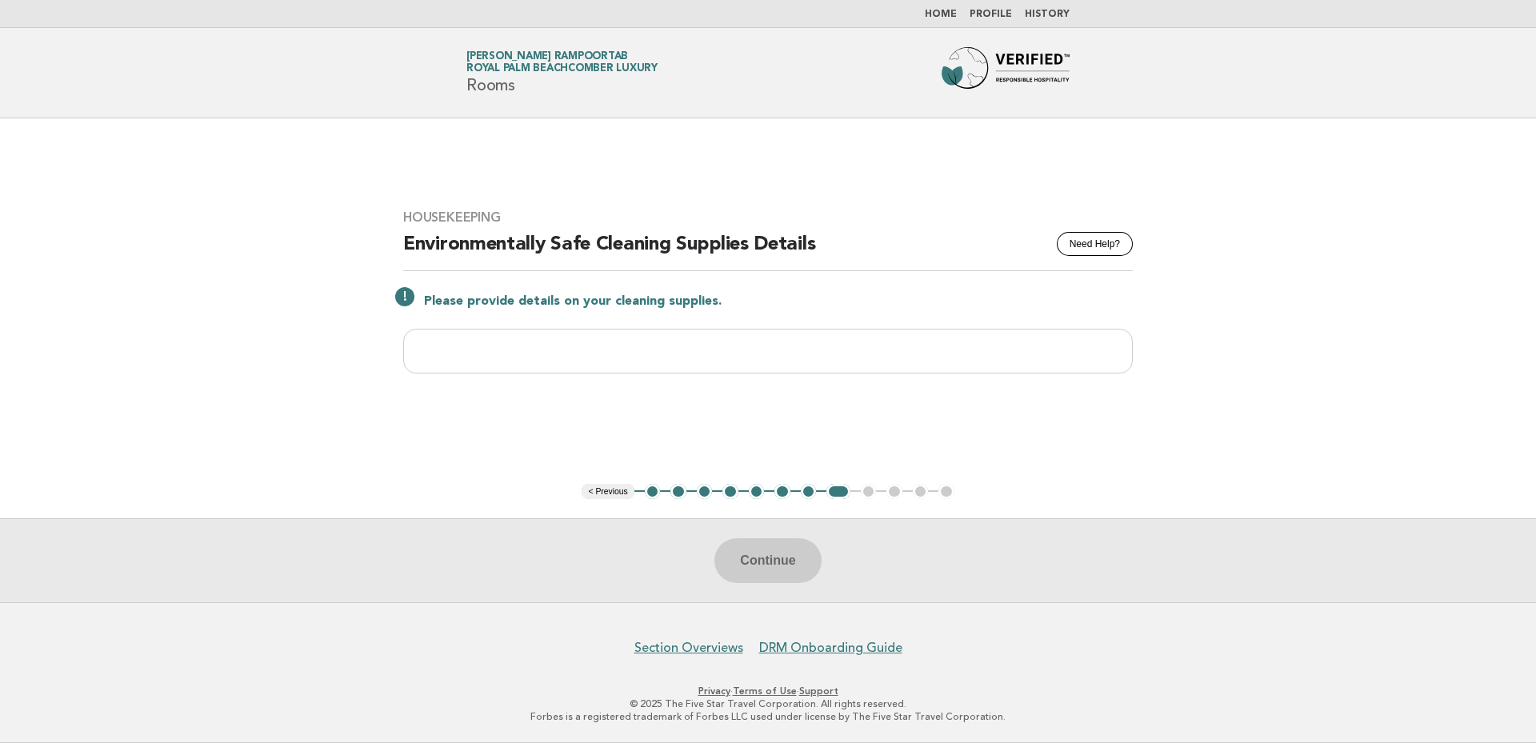
click at [811, 493] on button "7" at bounding box center [809, 492] width 16 height 16
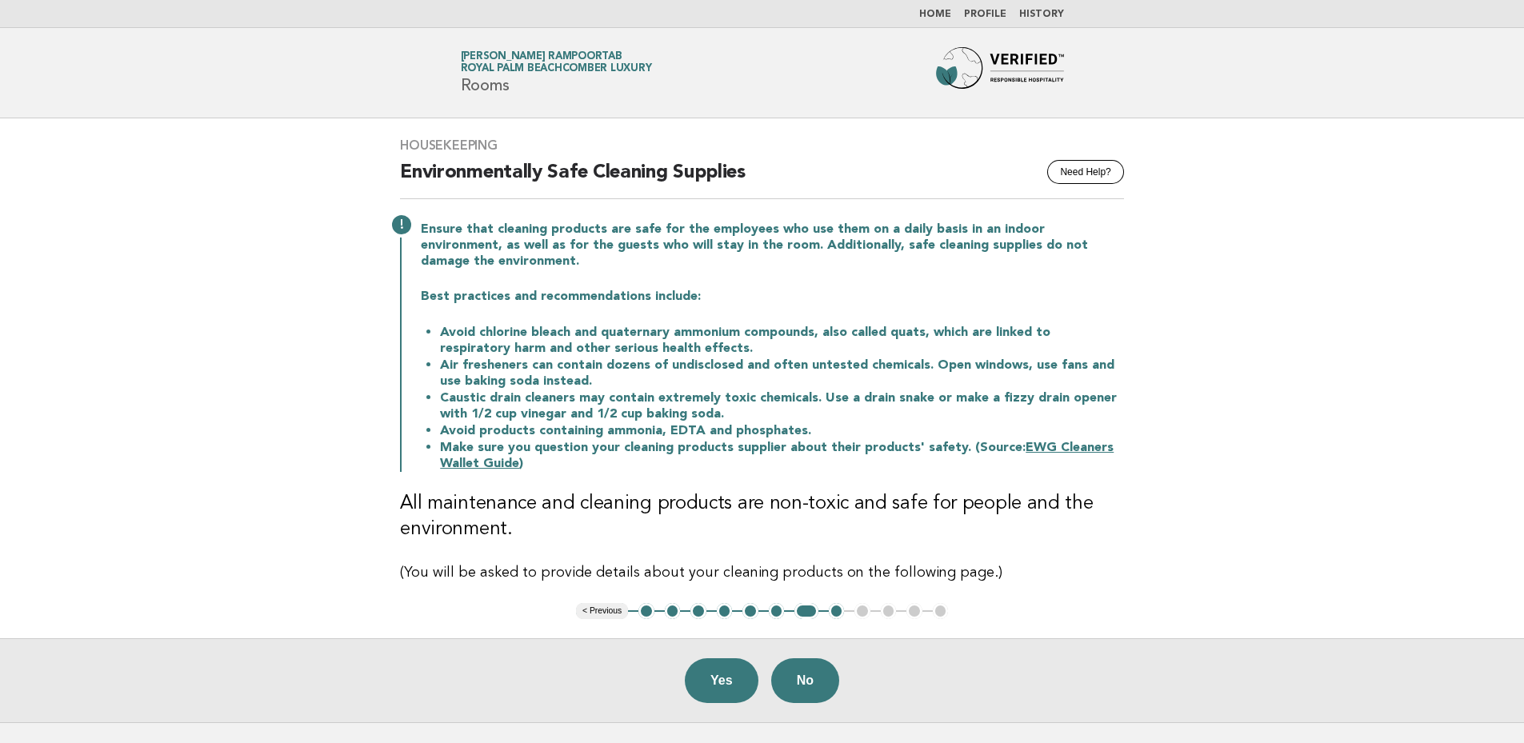
click at [1049, 442] on link "EWG Cleaners Wallet Guide" at bounding box center [777, 456] width 674 height 29
